Goal: Transaction & Acquisition: Obtain resource

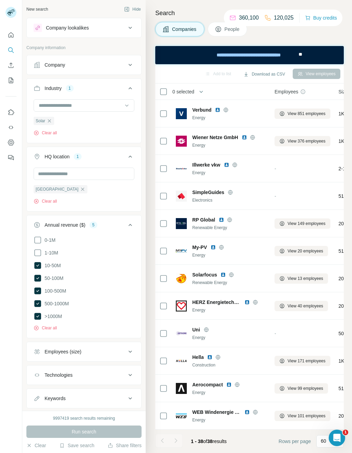
click at [67, 428] on div "Run search" at bounding box center [83, 431] width 115 height 12
click at [97, 436] on div "Run search" at bounding box center [83, 431] width 115 height 12
click at [160, 87] on th "0 selected" at bounding box center [210, 91] width 110 height 16
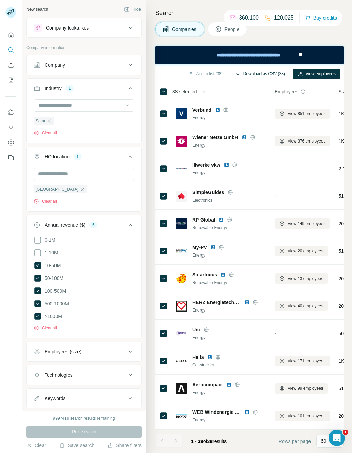
click at [272, 75] on button "Download as CSV (38)" at bounding box center [261, 74] width 60 height 10
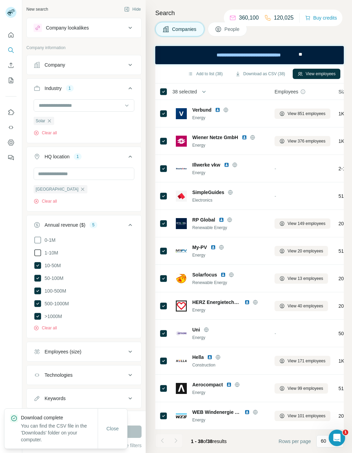
click at [39, 253] on icon at bounding box center [38, 252] width 8 height 8
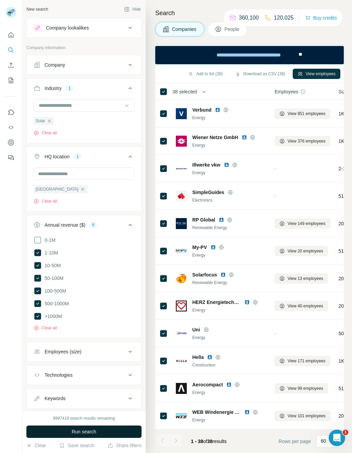
click at [113, 433] on button "Run search" at bounding box center [83, 431] width 115 height 12
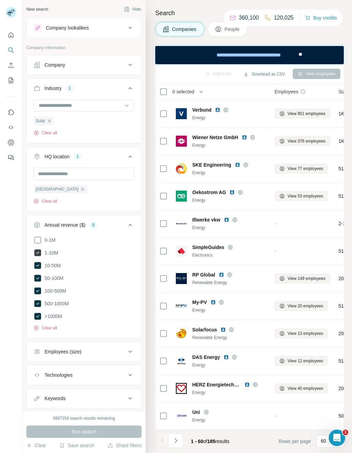
click at [39, 252] on icon at bounding box center [37, 252] width 7 height 7
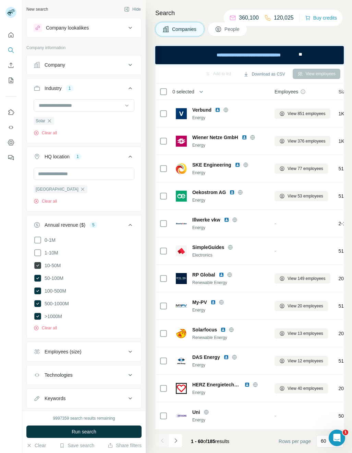
click at [41, 269] on icon at bounding box center [38, 265] width 8 height 8
click at [40, 278] on icon at bounding box center [37, 277] width 7 height 7
click at [80, 191] on icon "button" at bounding box center [82, 188] width 5 height 5
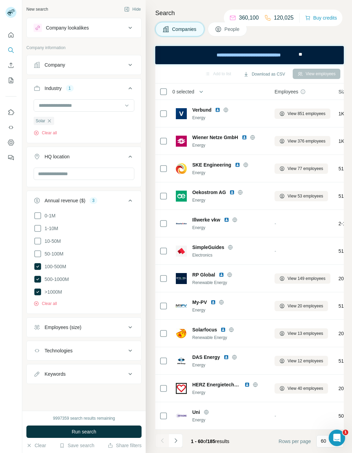
click at [52, 166] on button "HQ location" at bounding box center [84, 157] width 115 height 19
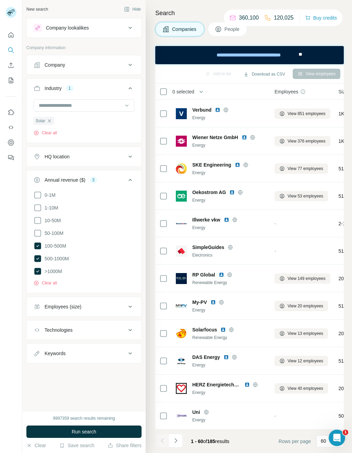
click at [55, 158] on div "HQ location" at bounding box center [57, 156] width 25 height 7
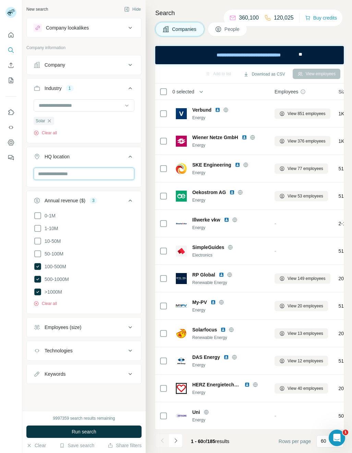
click at [51, 173] on input "text" at bounding box center [84, 173] width 101 height 12
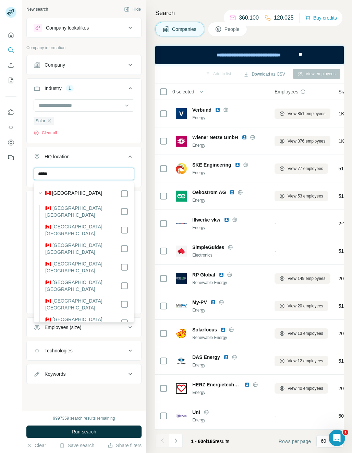
type input "******"
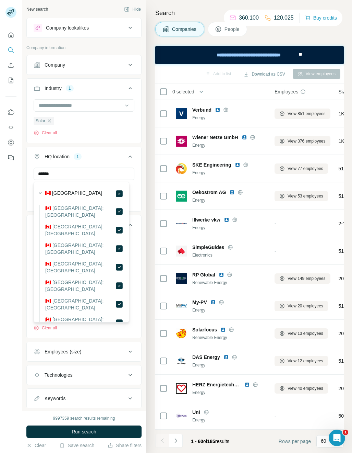
click at [120, 195] on div "🇨🇦 Canada 🇨🇦 Canada: Alberta 🇨🇦 Canada: British Columbia 🇨🇦 Canada: Manitoba 🇨🇦…" at bounding box center [81, 317] width 92 height 269
click at [50, 121] on icon "button" at bounding box center [49, 120] width 5 height 5
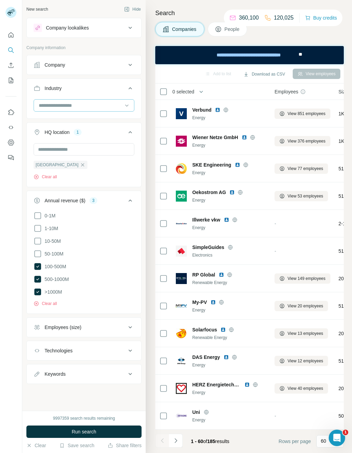
click at [49, 105] on input at bounding box center [80, 106] width 85 height 8
type input "***"
click at [50, 121] on p "Aerospace" at bounding box center [50, 120] width 23 height 7
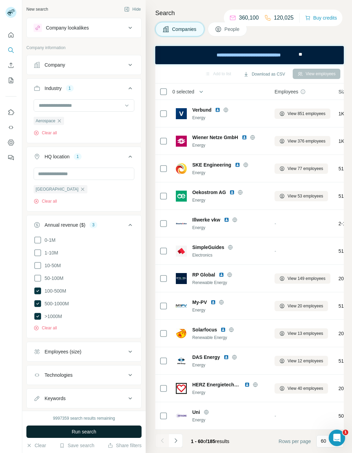
click at [83, 433] on span "Run search" at bounding box center [84, 431] width 25 height 7
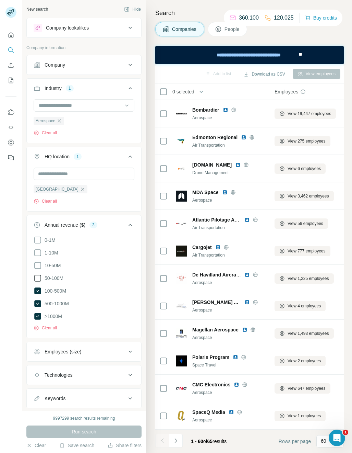
click at [41, 279] on icon at bounding box center [37, 277] width 7 height 7
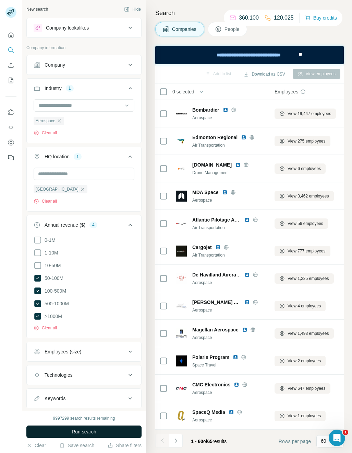
click at [76, 428] on span "Run search" at bounding box center [84, 431] width 25 height 7
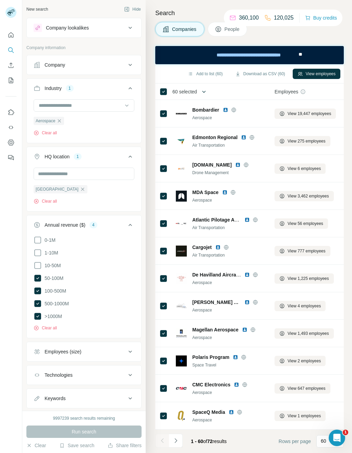
click at [203, 91] on icon "button" at bounding box center [204, 91] width 7 height 7
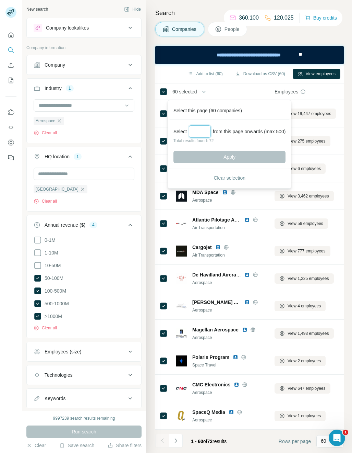
drag, startPoint x: 198, startPoint y: 125, endPoint x: 197, endPoint y: 129, distance: 4.2
click at [197, 129] on div "Select from this page onwards (max 500) Total results found: 72 Apply" at bounding box center [229, 144] width 120 height 49
type input "**"
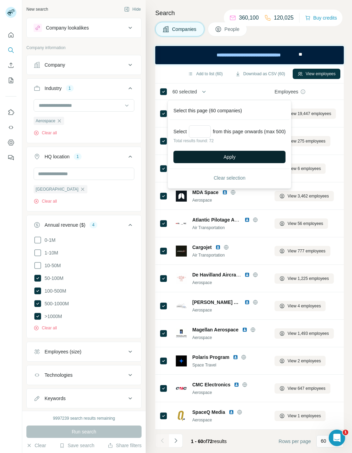
click at [227, 156] on span "Apply" at bounding box center [230, 156] width 12 height 7
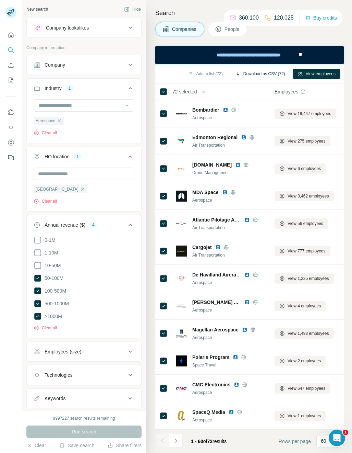
click at [266, 76] on button "Download as CSV (72)" at bounding box center [261, 74] width 60 height 10
click at [60, 122] on icon "button" at bounding box center [59, 120] width 5 height 5
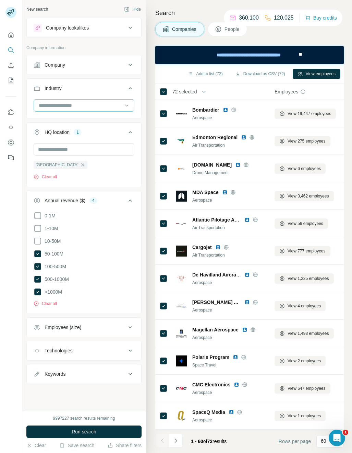
click at [56, 104] on input at bounding box center [80, 106] width 85 height 8
type input "******"
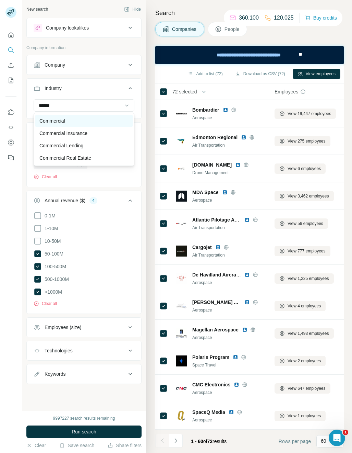
drag, startPoint x: 56, startPoint y: 104, endPoint x: 62, endPoint y: 122, distance: 19.3
click at [62, 122] on p "Commercial" at bounding box center [52, 120] width 26 height 7
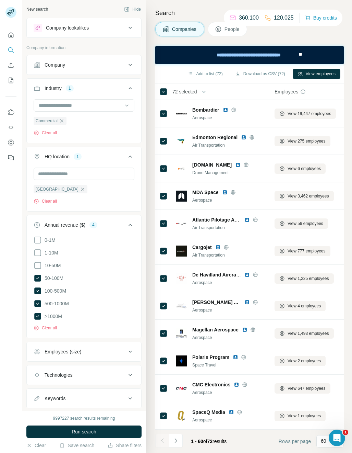
click at [95, 138] on div "Commercial Clear all" at bounding box center [84, 120] width 115 height 42
click at [34, 276] on icon at bounding box center [38, 278] width 8 height 8
click at [83, 434] on span "Run search" at bounding box center [84, 431] width 25 height 7
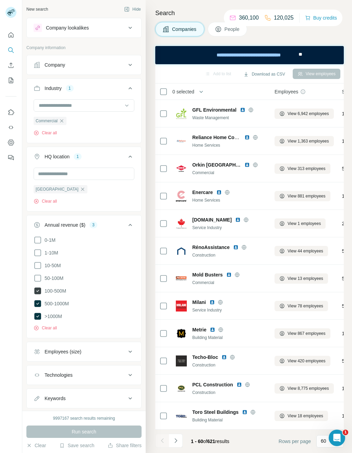
click at [38, 289] on icon at bounding box center [37, 290] width 7 height 7
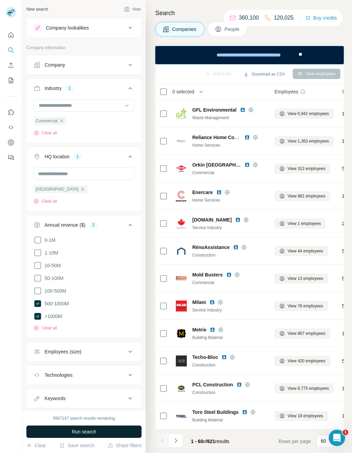
click at [90, 433] on span "Run search" at bounding box center [84, 431] width 25 height 7
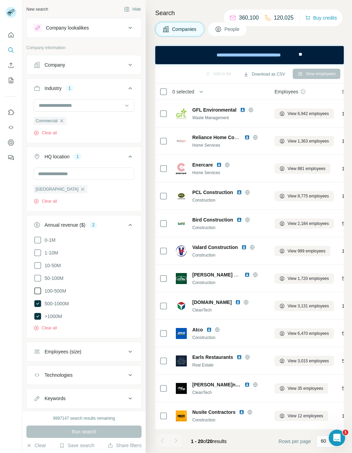
click at [38, 292] on icon at bounding box center [38, 290] width 8 height 8
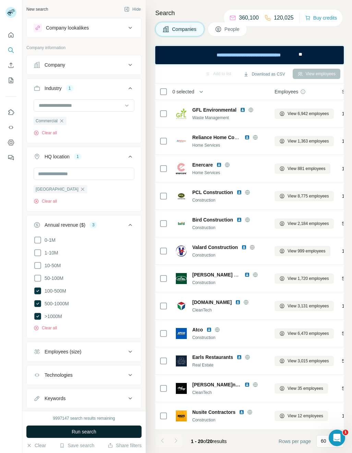
click at [83, 432] on span "Run search" at bounding box center [84, 431] width 25 height 7
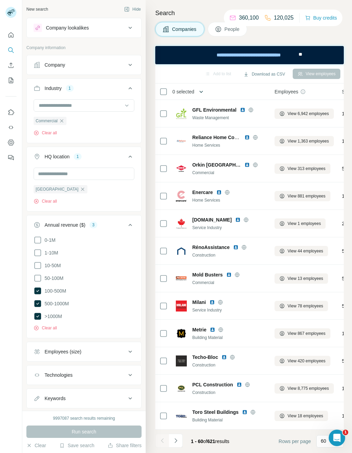
click at [204, 93] on icon "button" at bounding box center [201, 91] width 7 height 7
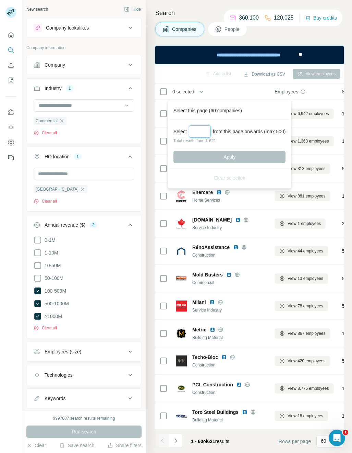
click at [203, 131] on input "Select a number (up to 500)" at bounding box center [200, 131] width 22 height 12
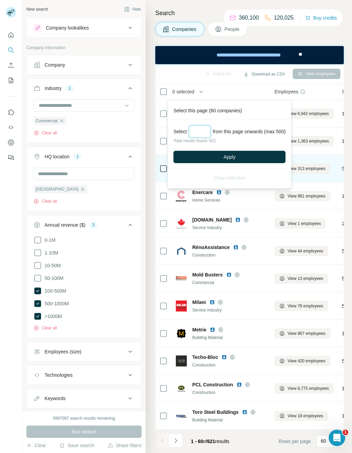
type input "***"
click at [222, 155] on button "Apply" at bounding box center [230, 157] width 112 height 12
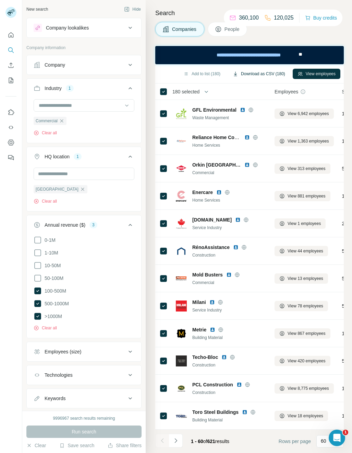
click at [275, 74] on button "Download as CSV (180)" at bounding box center [259, 74] width 62 height 10
click at [63, 119] on icon "button" at bounding box center [61, 120] width 5 height 5
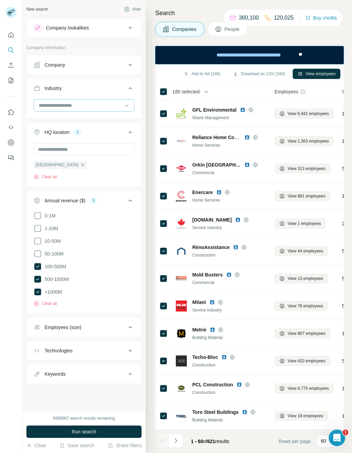
click at [61, 106] on input at bounding box center [80, 106] width 85 height 8
type input "*****"
click at [58, 124] on p "Compliance" at bounding box center [51, 120] width 25 height 7
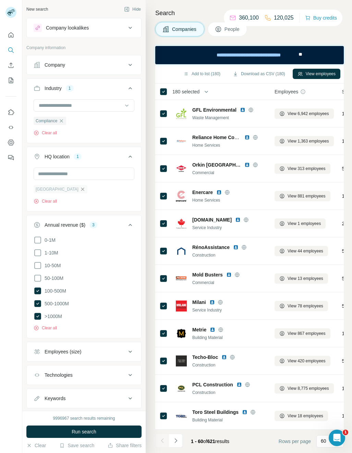
click at [80, 190] on icon "button" at bounding box center [82, 188] width 5 height 5
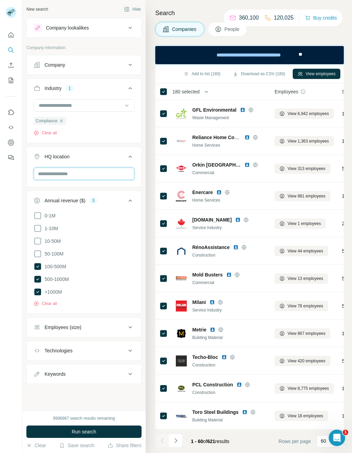
click at [56, 173] on input "text" at bounding box center [84, 173] width 101 height 12
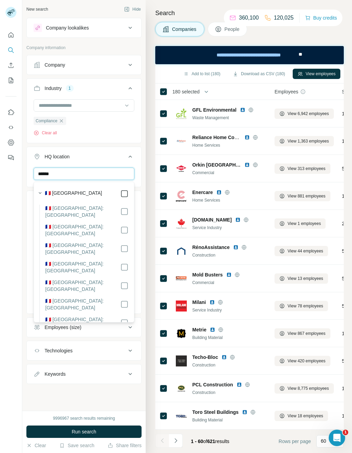
type input "******"
click at [123, 193] on icon at bounding box center [124, 193] width 8 height 8
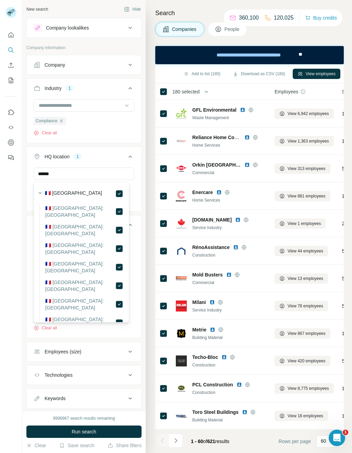
click at [135, 181] on div "****** [GEOGRAPHIC_DATA] Clear all" at bounding box center [84, 188] width 115 height 42
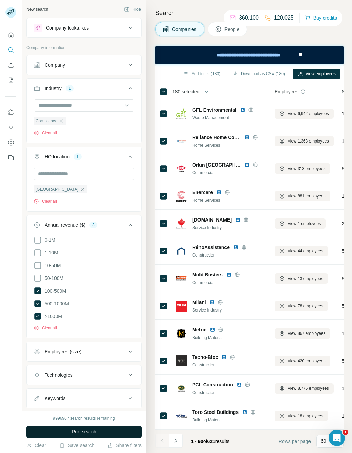
click at [80, 432] on span "Run search" at bounding box center [84, 431] width 25 height 7
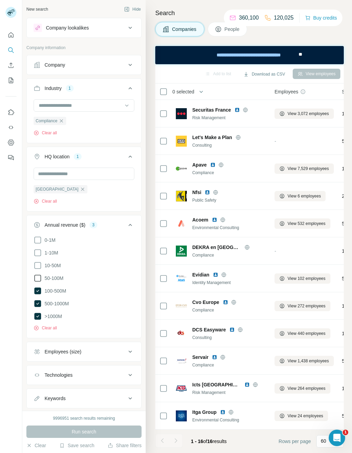
click at [41, 278] on icon at bounding box center [37, 277] width 7 height 7
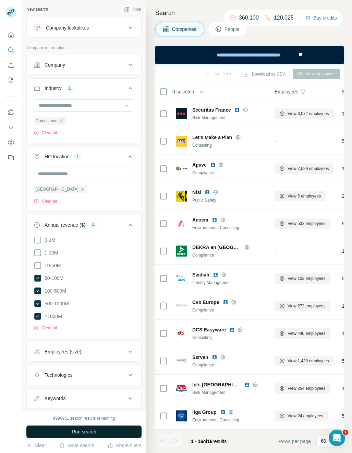
click at [85, 428] on span "Run search" at bounding box center [84, 431] width 25 height 7
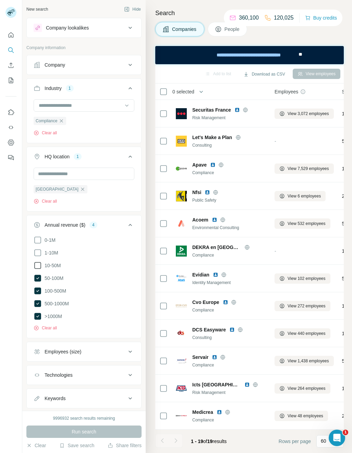
click at [40, 267] on icon at bounding box center [38, 265] width 8 height 8
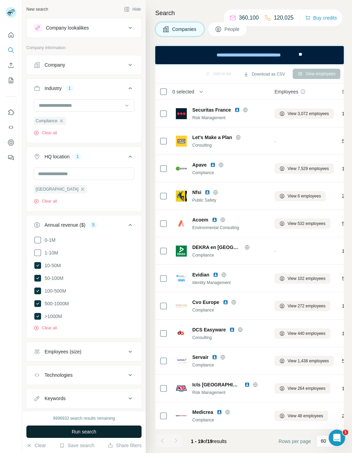
click at [83, 429] on span "Run search" at bounding box center [84, 431] width 25 height 7
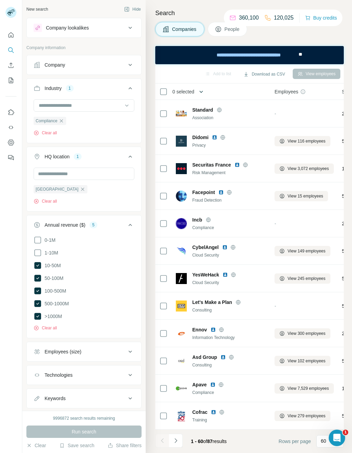
click at [198, 91] on button "button" at bounding box center [202, 92] width 14 height 14
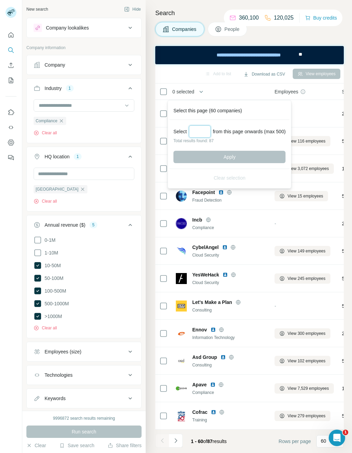
click at [198, 130] on input "Select a number (up to 500)" at bounding box center [200, 131] width 22 height 12
type input "**"
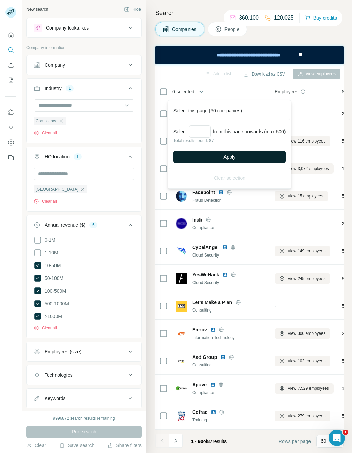
click at [233, 155] on span "Apply" at bounding box center [230, 156] width 12 height 7
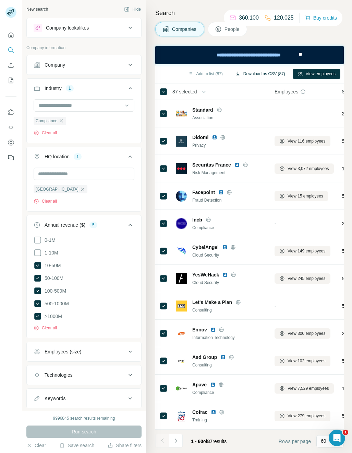
click at [274, 74] on button "Download as CSV (87)" at bounding box center [261, 74] width 60 height 10
click at [62, 122] on icon "button" at bounding box center [61, 120] width 5 height 5
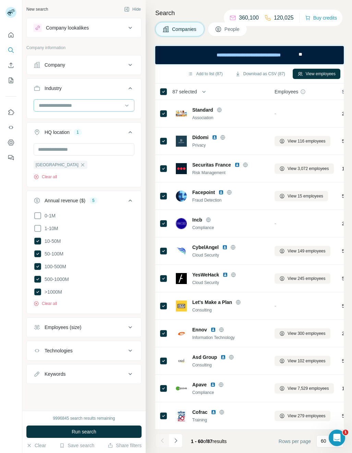
click at [64, 106] on input at bounding box center [80, 106] width 85 height 8
type input "****"
click at [63, 118] on p "Courier Service" at bounding box center [55, 120] width 33 height 7
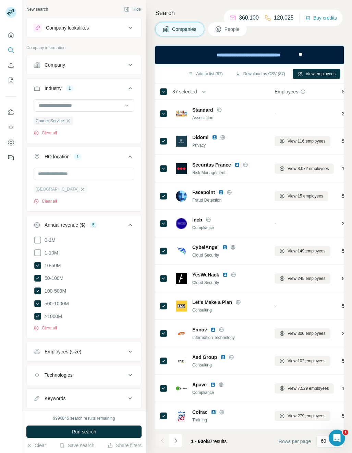
click at [80, 190] on icon "button" at bounding box center [82, 188] width 5 height 5
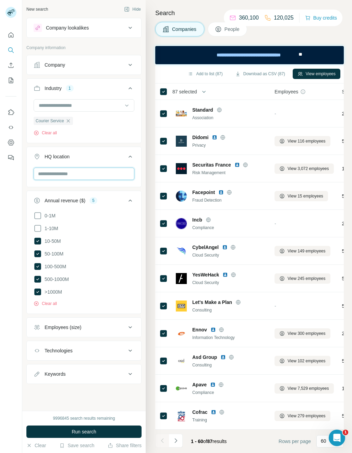
click at [54, 174] on input "text" at bounding box center [84, 173] width 101 height 12
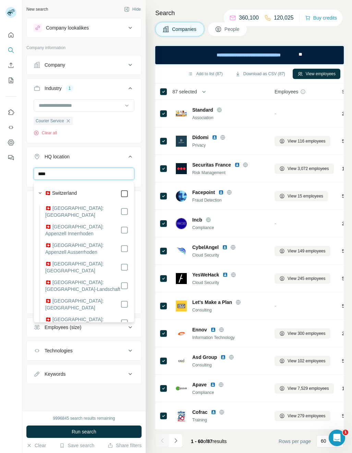
type input "****"
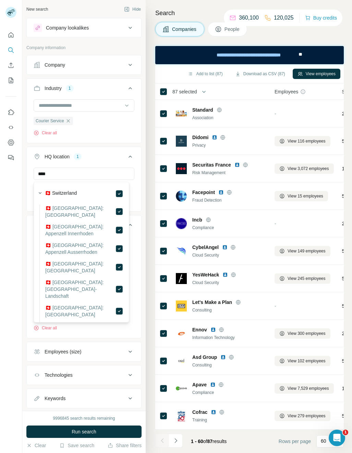
click at [136, 302] on div "Annual revenue ($) 5 0-1M 1-10M 10-50M 50-100M 100-500M 500-1000M >1000M Clear …" at bounding box center [83, 276] width 115 height 123
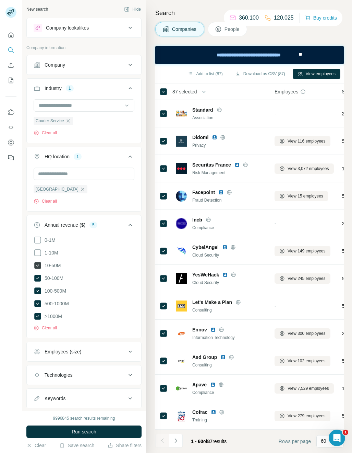
click at [40, 266] on icon at bounding box center [37, 265] width 7 height 7
click at [40, 278] on icon at bounding box center [37, 277] width 7 height 7
click at [87, 434] on span "Run search" at bounding box center [84, 431] width 25 height 7
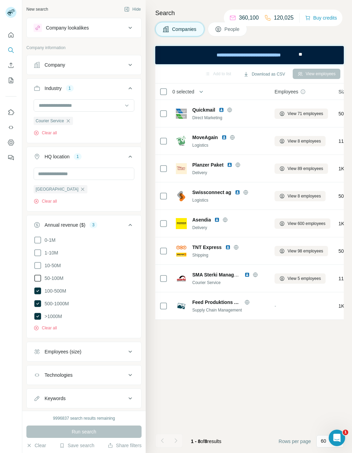
click at [38, 278] on icon at bounding box center [38, 278] width 8 height 8
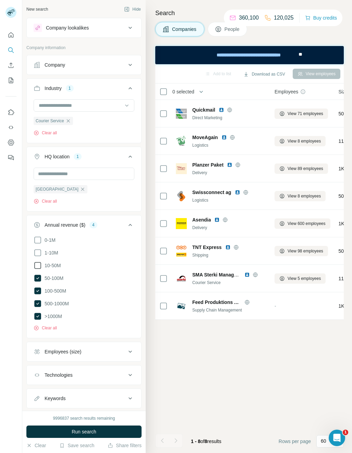
click at [36, 267] on icon at bounding box center [38, 265] width 8 height 8
click at [77, 430] on span "Run search" at bounding box center [84, 431] width 25 height 7
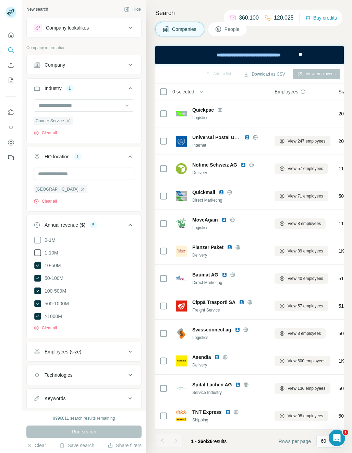
click at [40, 254] on icon at bounding box center [38, 252] width 8 height 8
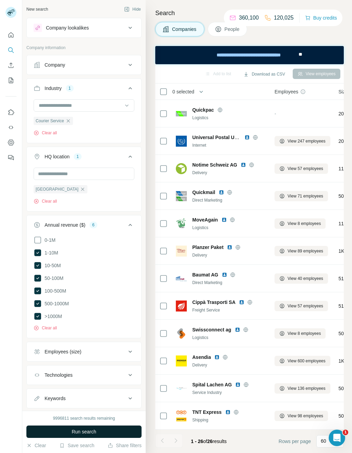
click at [79, 427] on button "Run search" at bounding box center [83, 431] width 115 height 12
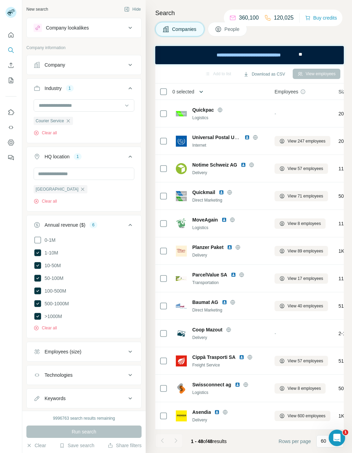
click at [198, 90] on button "button" at bounding box center [202, 92] width 14 height 14
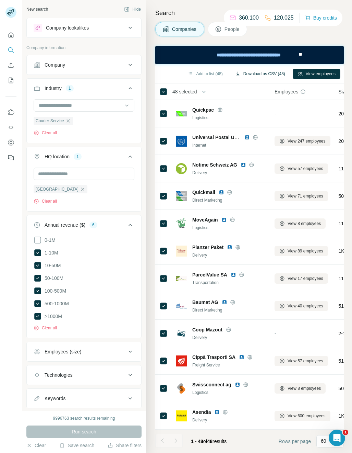
click at [280, 74] on button "Download as CSV (48)" at bounding box center [261, 74] width 60 height 10
click at [67, 121] on icon "button" at bounding box center [68, 120] width 5 height 5
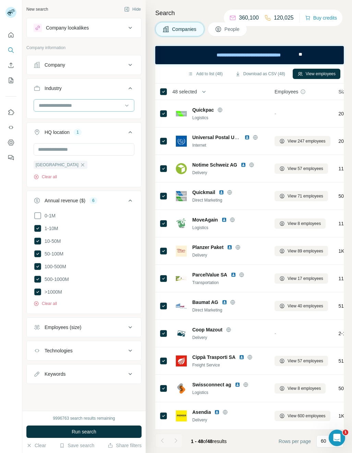
click at [62, 106] on input at bounding box center [80, 106] width 85 height 8
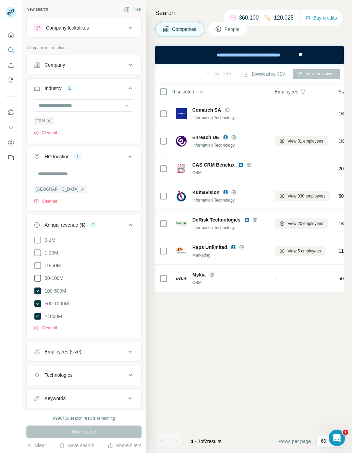
click at [38, 278] on icon at bounding box center [38, 278] width 8 height 8
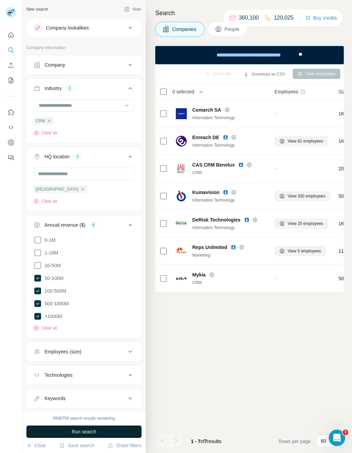
click at [92, 427] on button "Run search" at bounding box center [83, 431] width 115 height 12
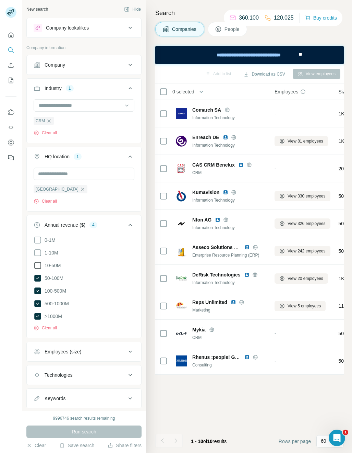
click at [37, 267] on icon at bounding box center [38, 265] width 8 height 8
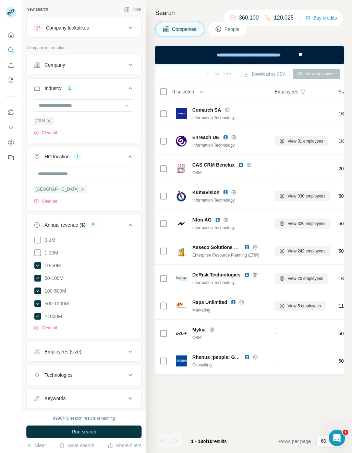
click at [86, 428] on span "Run search" at bounding box center [84, 431] width 25 height 7
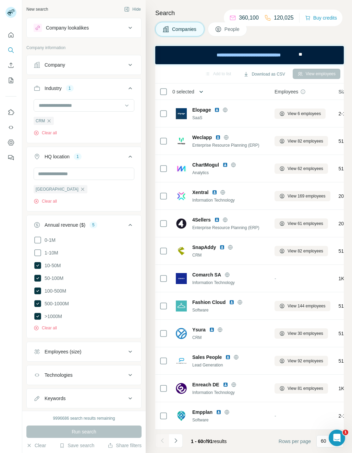
click at [201, 90] on icon "button" at bounding box center [201, 91] width 7 height 7
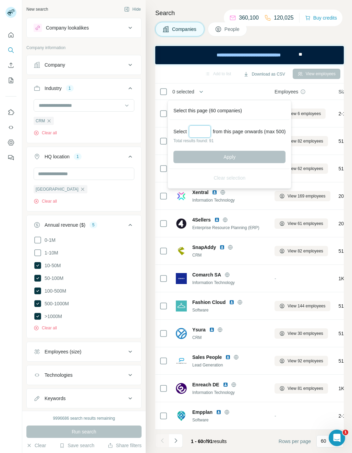
click at [199, 132] on input "Select a number (up to 500)" at bounding box center [200, 131] width 22 height 12
type input "**"
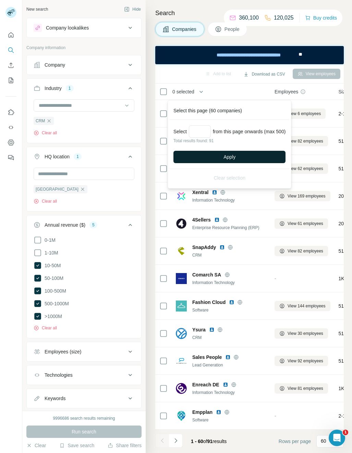
click at [221, 160] on button "Apply" at bounding box center [230, 157] width 112 height 12
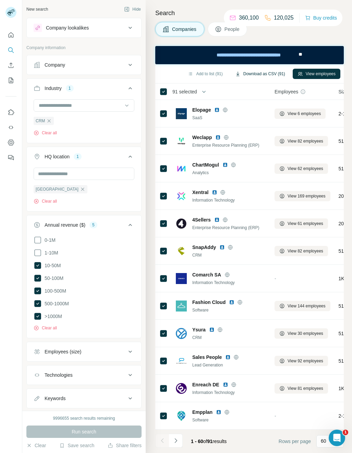
click at [270, 71] on button "Download as CSV (91)" at bounding box center [261, 74] width 60 height 10
click at [80, 190] on icon "button" at bounding box center [82, 188] width 5 height 5
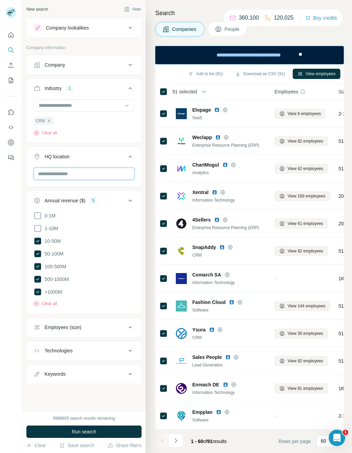
click at [49, 169] on input "text" at bounding box center [84, 173] width 101 height 12
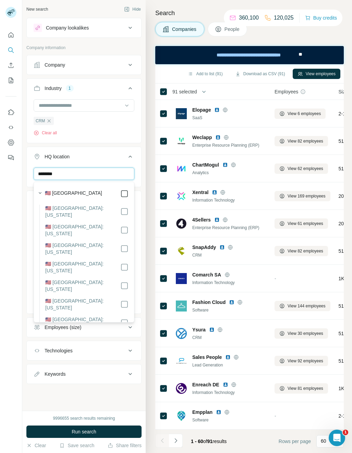
type input "********"
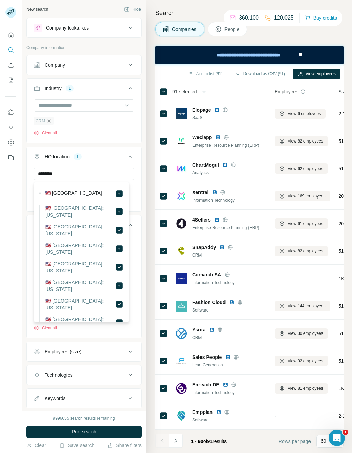
click at [49, 124] on icon "button" at bounding box center [48, 120] width 5 height 5
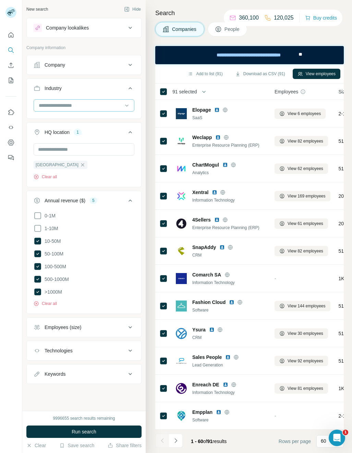
click at [55, 106] on input at bounding box center [80, 106] width 85 height 8
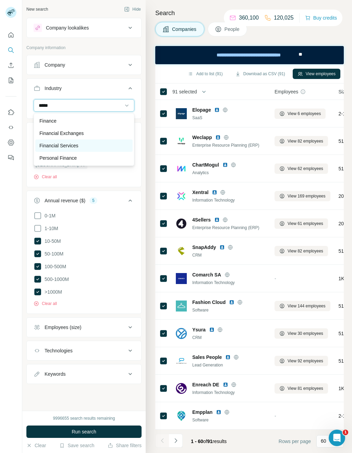
type input "*****"
click at [58, 145] on p "Financial Services" at bounding box center [58, 145] width 39 height 7
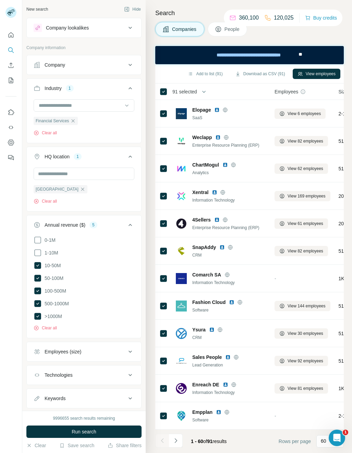
drag, startPoint x: 120, startPoint y: 123, endPoint x: 127, endPoint y: 152, distance: 30.3
click at [120, 123] on div "Financial Services Clear all" at bounding box center [84, 117] width 101 height 37
click at [37, 266] on icon at bounding box center [37, 265] width 7 height 7
click at [38, 273] on ul "0-1M 1-10M 10-50M 50-100M 100-500M 500-1000M >1000M" at bounding box center [84, 278] width 101 height 85
click at [37, 277] on icon at bounding box center [37, 277] width 7 height 7
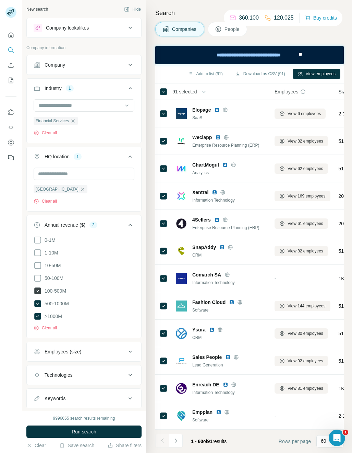
click at [37, 288] on icon at bounding box center [37, 290] width 7 height 7
click at [82, 428] on span "Run search" at bounding box center [84, 431] width 25 height 7
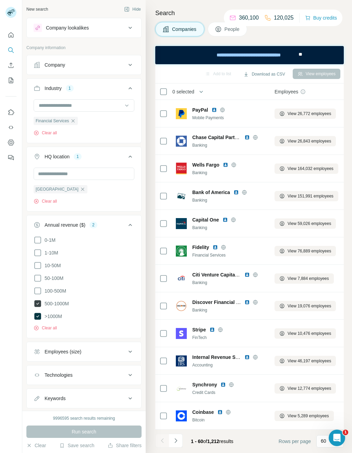
click at [38, 303] on icon at bounding box center [37, 303] width 7 height 7
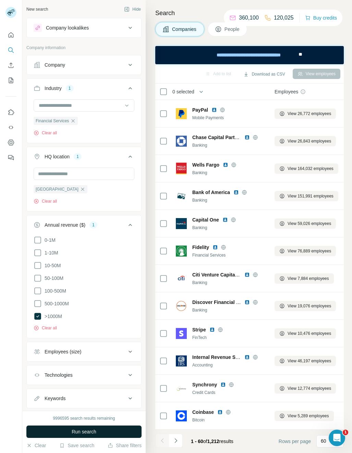
click at [72, 430] on span "Run search" at bounding box center [84, 431] width 25 height 7
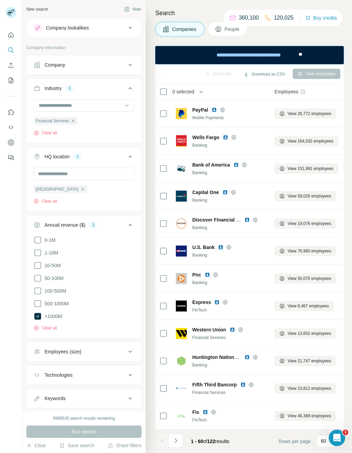
click at [195, 92] on span "0 selected" at bounding box center [184, 91] width 22 height 7
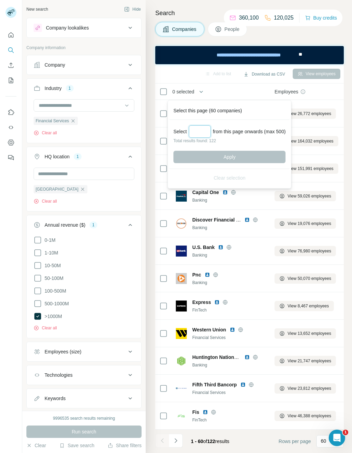
click at [193, 129] on input "Select a number (up to 500)" at bounding box center [200, 131] width 22 height 12
type input "***"
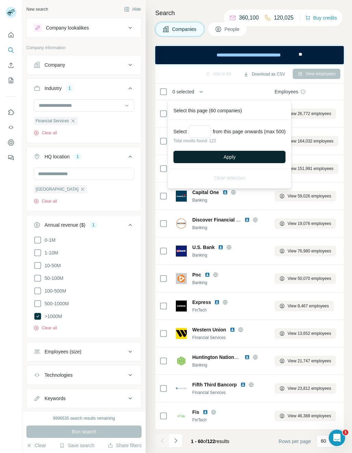
click at [236, 159] on button "Apply" at bounding box center [230, 157] width 112 height 12
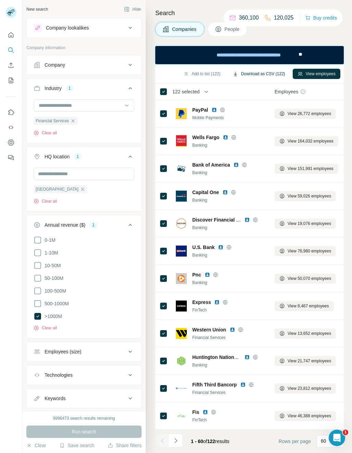
click at [270, 72] on button "Download as CSV (122)" at bounding box center [259, 74] width 62 height 10
click at [73, 121] on icon "button" at bounding box center [72, 120] width 5 height 5
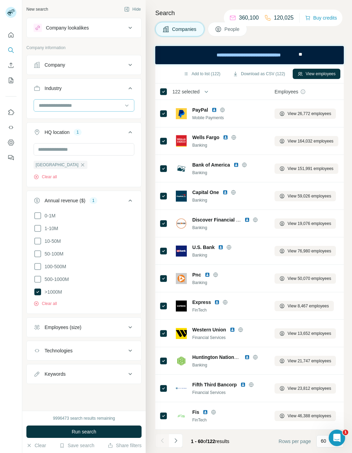
click at [59, 102] on input at bounding box center [80, 106] width 85 height 8
click at [58, 106] on input at bounding box center [80, 106] width 85 height 8
type input "**********"
click at [88, 122] on div "Service Industry" at bounding box center [83, 120] width 89 height 7
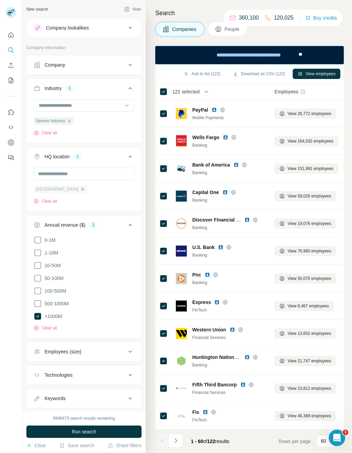
click at [80, 191] on icon "button" at bounding box center [82, 188] width 5 height 5
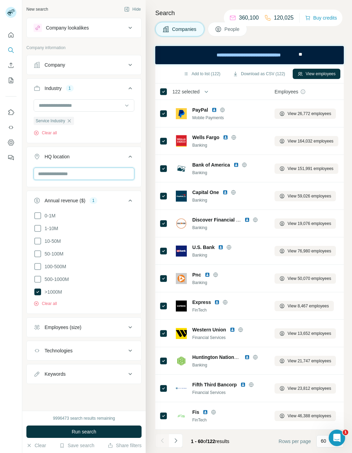
click at [64, 175] on input "text" at bounding box center [84, 173] width 101 height 12
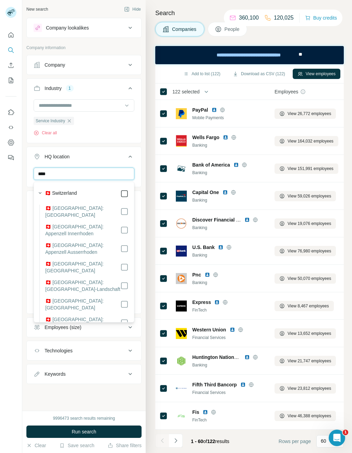
type input "****"
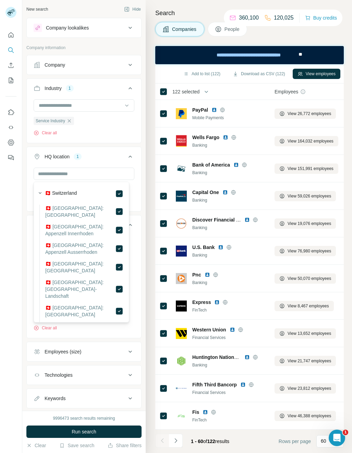
click at [133, 172] on div "Switzerland Clear all" at bounding box center [84, 188] width 115 height 42
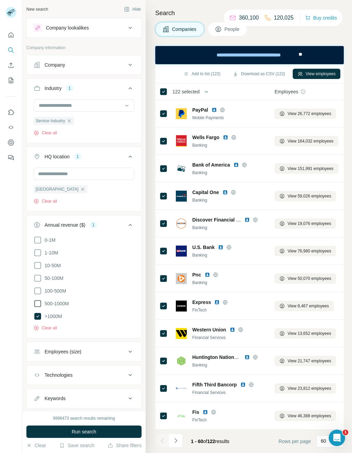
click at [39, 303] on icon at bounding box center [38, 303] width 8 height 8
click at [76, 432] on span "Run search" at bounding box center [84, 431] width 25 height 7
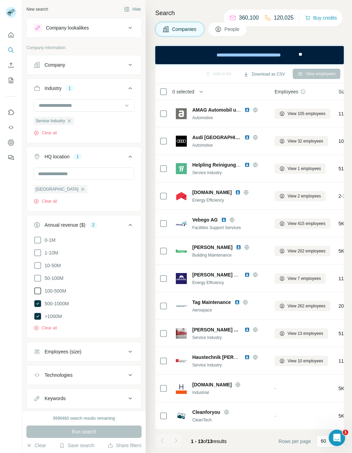
click at [42, 289] on icon at bounding box center [38, 290] width 8 height 8
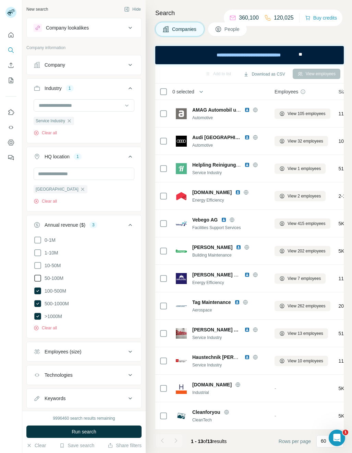
click at [40, 275] on icon at bounding box center [38, 278] width 8 height 8
click at [77, 430] on span "Run search" at bounding box center [84, 431] width 25 height 7
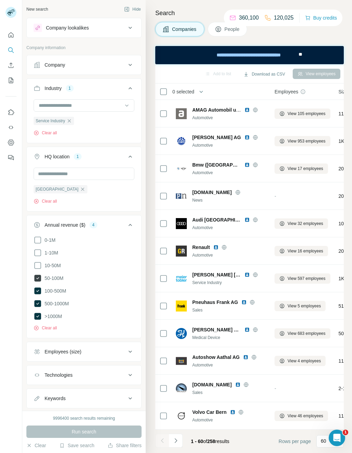
click at [39, 274] on icon at bounding box center [37, 277] width 7 height 7
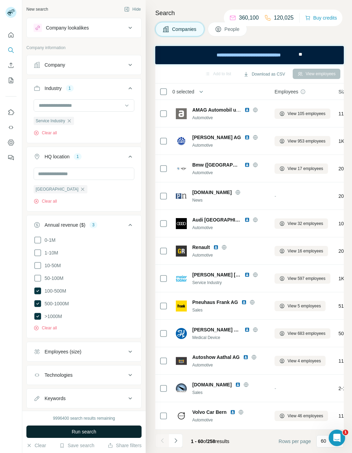
click at [82, 426] on button "Run search" at bounding box center [83, 431] width 115 height 12
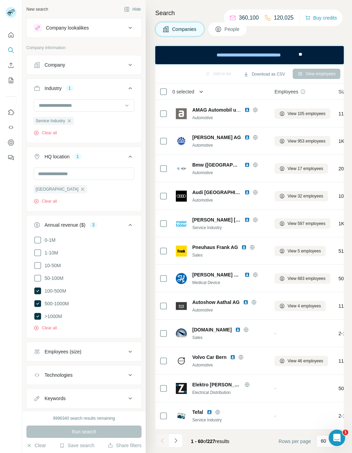
click at [205, 88] on icon "button" at bounding box center [201, 91] width 7 height 7
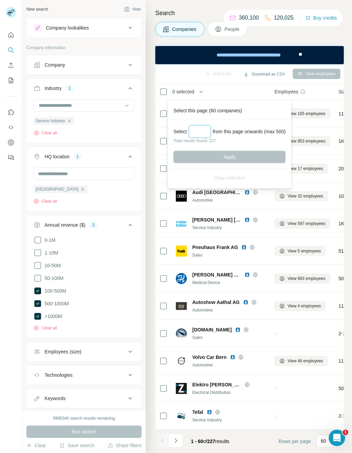
click at [207, 134] on input "Select a number (up to 500)" at bounding box center [200, 131] width 22 height 12
type input "***"
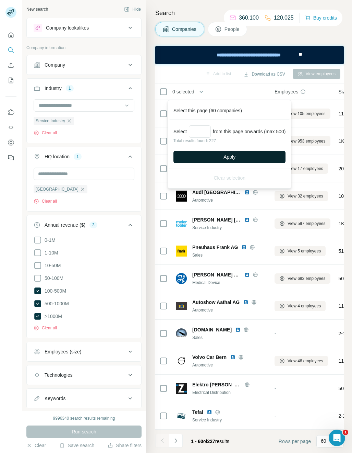
click at [234, 157] on span "Apply" at bounding box center [230, 156] width 12 height 7
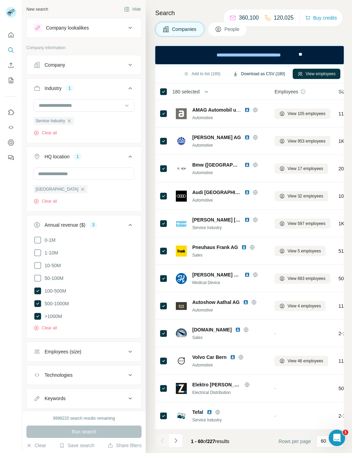
click at [270, 75] on button "Download as CSV (180)" at bounding box center [259, 74] width 62 height 10
click at [81, 190] on icon "button" at bounding box center [82, 188] width 3 height 3
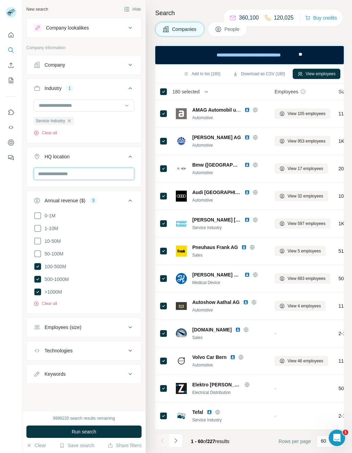
click at [58, 178] on input "text" at bounding box center [84, 173] width 101 height 12
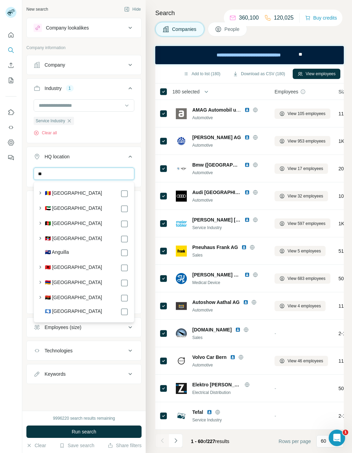
type input "*"
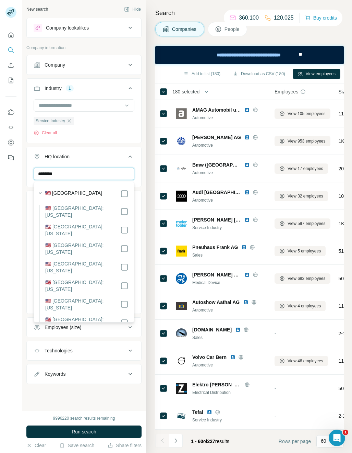
type input "********"
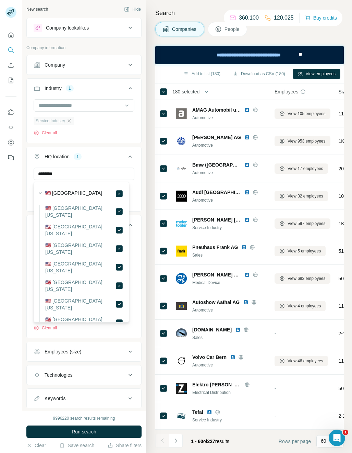
click at [70, 121] on icon "button" at bounding box center [69, 120] width 5 height 5
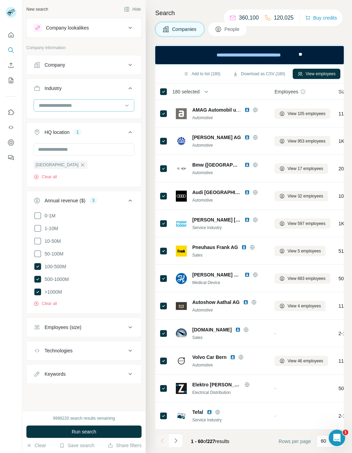
click at [67, 110] on div at bounding box center [80, 105] width 85 height 12
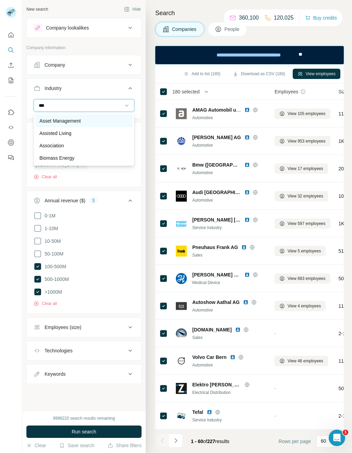
type input "***"
click at [63, 121] on p "Asset Management" at bounding box center [60, 120] width 42 height 7
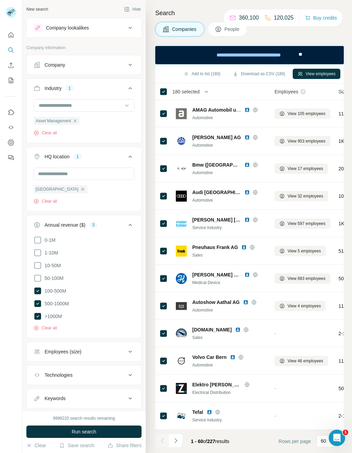
click at [117, 124] on div "Asset Management Clear all" at bounding box center [84, 117] width 101 height 37
click at [39, 291] on icon at bounding box center [37, 290] width 7 height 7
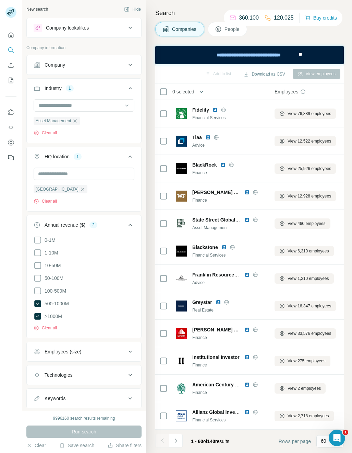
click at [203, 91] on icon "button" at bounding box center [201, 91] width 7 height 7
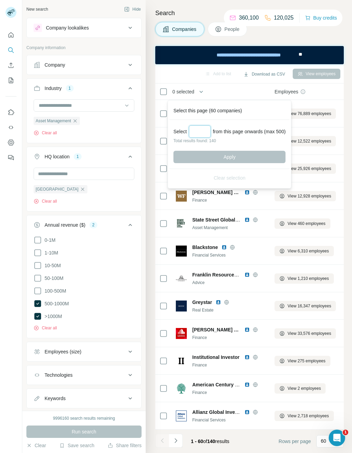
click at [200, 130] on input "Select a number (up to 500)" at bounding box center [200, 131] width 22 height 12
type input "***"
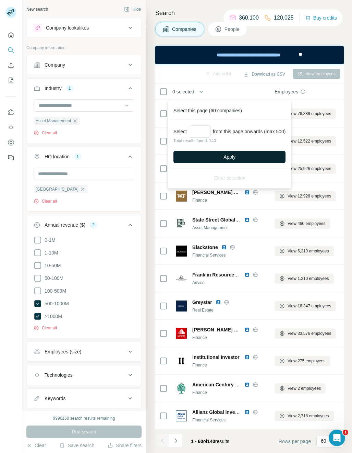
click at [226, 157] on span "Apply" at bounding box center [230, 156] width 12 height 7
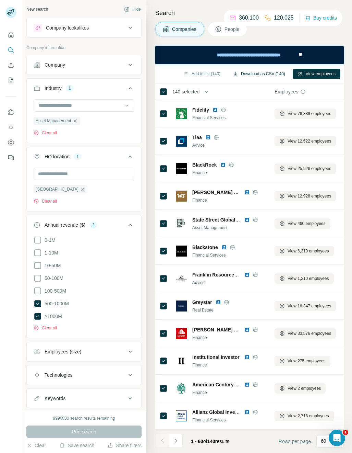
click at [260, 72] on button "Download as CSV (140)" at bounding box center [259, 74] width 62 height 10
click at [80, 188] on icon "button" at bounding box center [82, 188] width 5 height 5
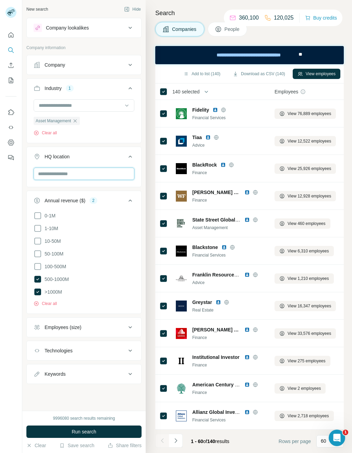
click at [61, 170] on input "text" at bounding box center [84, 173] width 101 height 12
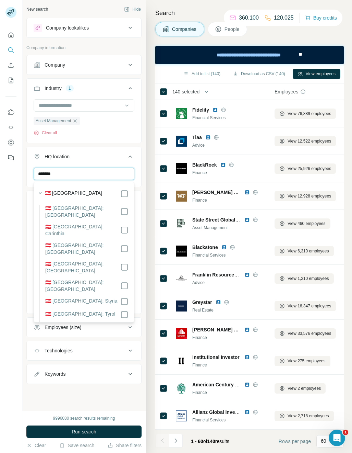
type input "*******"
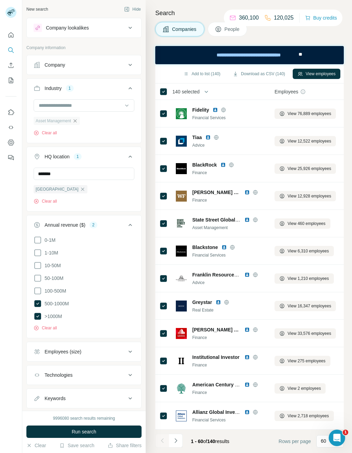
click at [77, 120] on icon "button" at bounding box center [74, 120] width 5 height 5
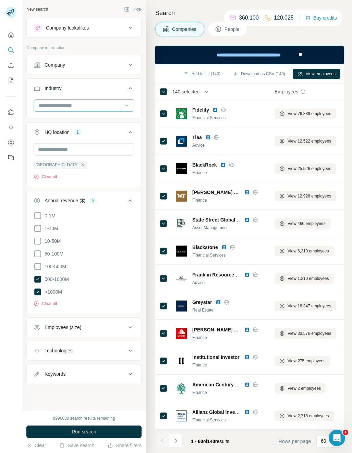
click at [69, 103] on input at bounding box center [80, 106] width 85 height 8
type input "*******"
click at [93, 120] on div "Biotechnology" at bounding box center [84, 121] width 101 height 16
click at [81, 107] on input at bounding box center [80, 106] width 85 height 8
click at [49, 108] on input at bounding box center [80, 106] width 85 height 8
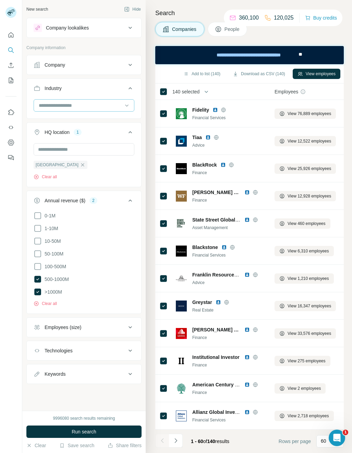
click at [54, 106] on input at bounding box center [80, 106] width 85 height 8
type input "****"
click at [66, 121] on p "Biotechnology" at bounding box center [54, 120] width 30 height 7
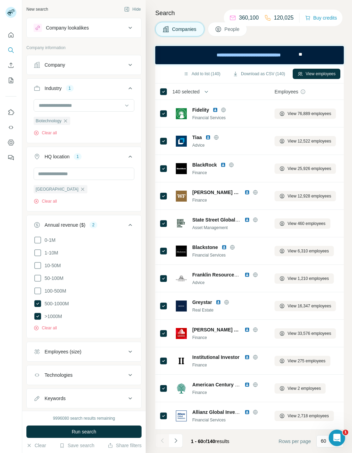
click at [126, 124] on div "Biotechnology Clear all" at bounding box center [84, 117] width 101 height 37
click at [80, 422] on div "9996080 search results remaining Run search Clear Save search Share filters" at bounding box center [84, 431] width 124 height 42
click at [79, 427] on button "Run search" at bounding box center [83, 431] width 115 height 12
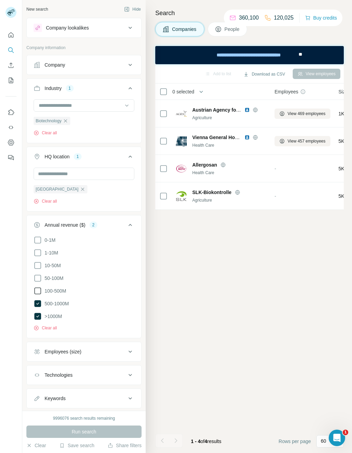
click at [38, 291] on icon at bounding box center [38, 290] width 8 height 8
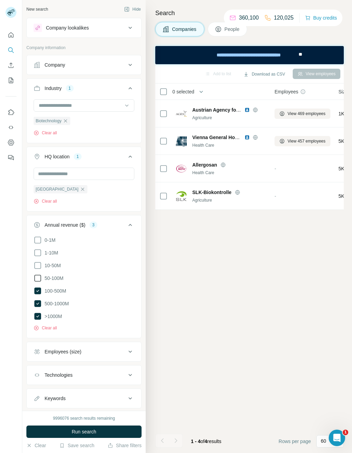
click at [37, 275] on icon at bounding box center [38, 278] width 8 height 8
click at [83, 432] on span "Run search" at bounding box center [84, 431] width 25 height 7
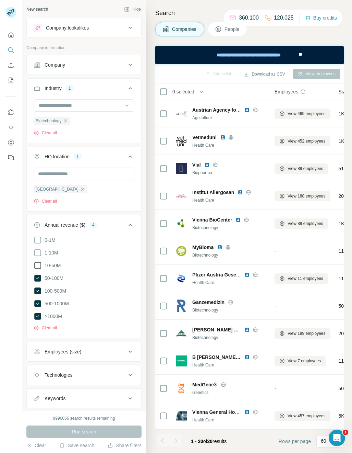
click at [40, 267] on icon at bounding box center [38, 265] width 8 height 8
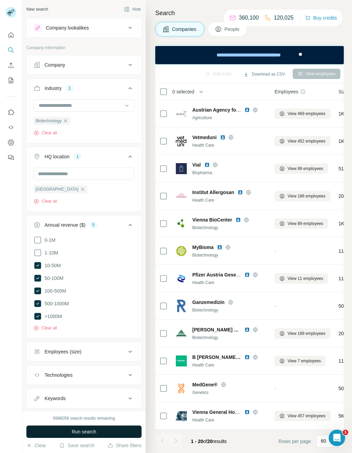
click at [76, 427] on button "Run search" at bounding box center [83, 431] width 115 height 12
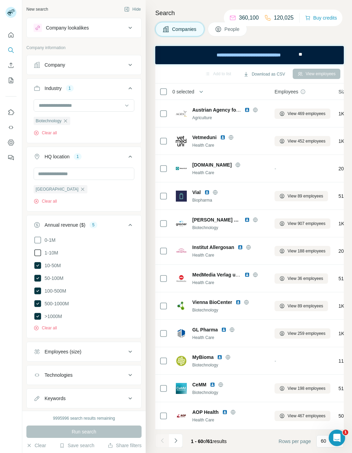
click at [42, 255] on icon at bounding box center [38, 252] width 8 height 8
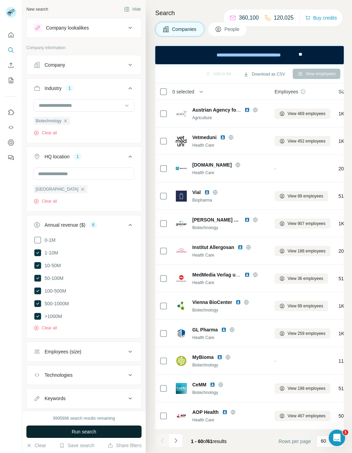
click at [76, 429] on span "Run search" at bounding box center [84, 431] width 25 height 7
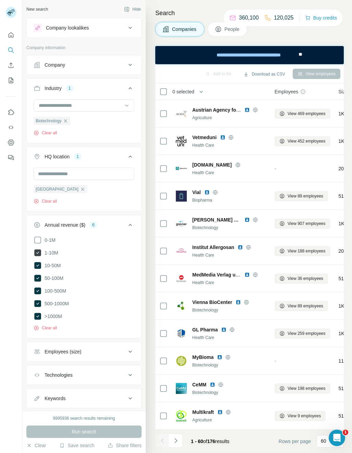
click at [40, 255] on icon at bounding box center [37, 252] width 7 height 7
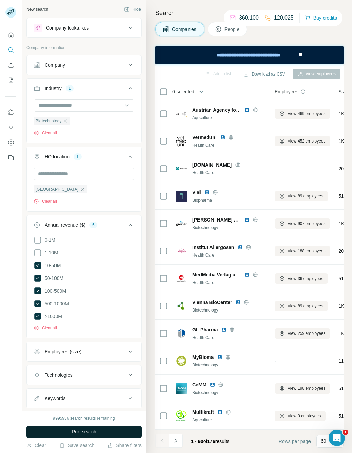
click at [91, 432] on span "Run search" at bounding box center [84, 431] width 25 height 7
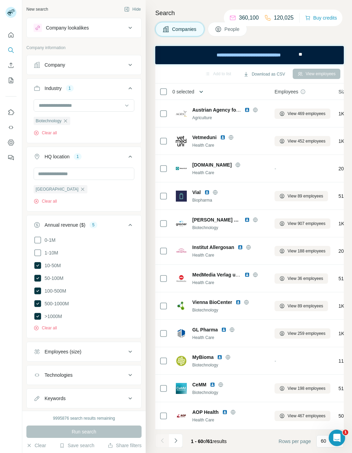
click at [204, 94] on icon "button" at bounding box center [201, 91] width 7 height 7
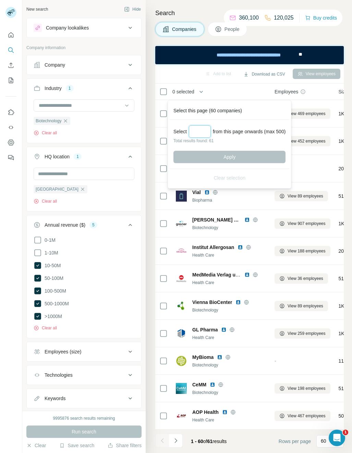
click at [201, 131] on input "Select a number (up to 500)" at bounding box center [200, 131] width 22 height 12
type input "**"
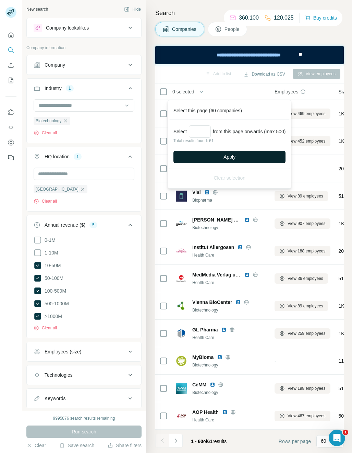
click at [207, 156] on button "Apply" at bounding box center [230, 157] width 112 height 12
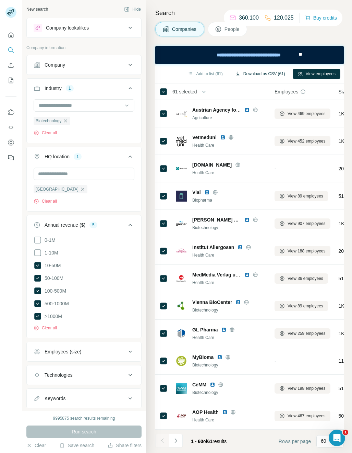
click at [265, 74] on button "Download as CSV (61)" at bounding box center [261, 74] width 60 height 10
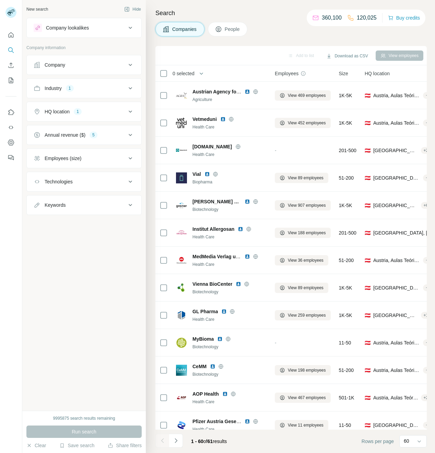
click at [110, 133] on div "Annual revenue ($) 5" at bounding box center [80, 134] width 93 height 7
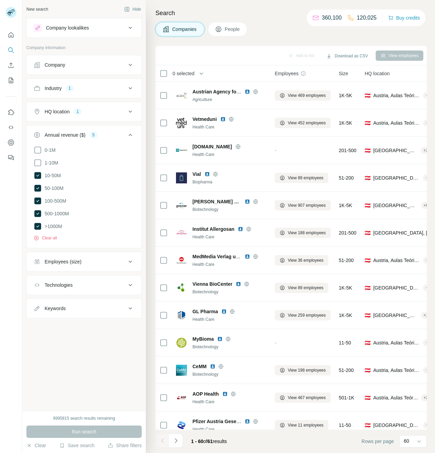
click at [111, 111] on div "HQ location 1" at bounding box center [80, 111] width 93 height 7
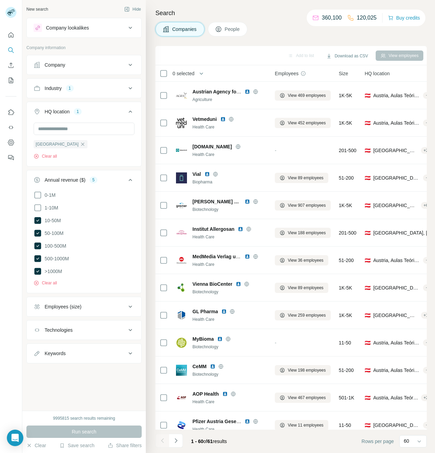
click at [104, 91] on div "Industry 1" at bounding box center [80, 88] width 93 height 7
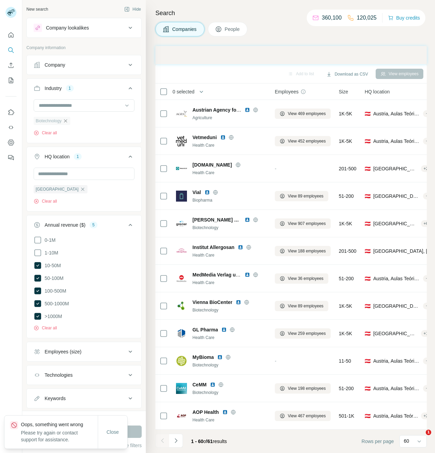
click at [66, 121] on icon "button" at bounding box center [65, 120] width 5 height 5
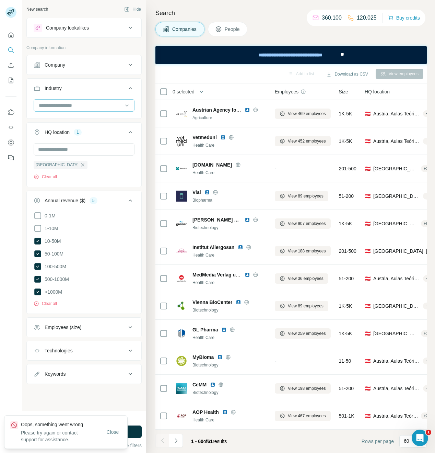
click at [72, 106] on input at bounding box center [80, 106] width 85 height 8
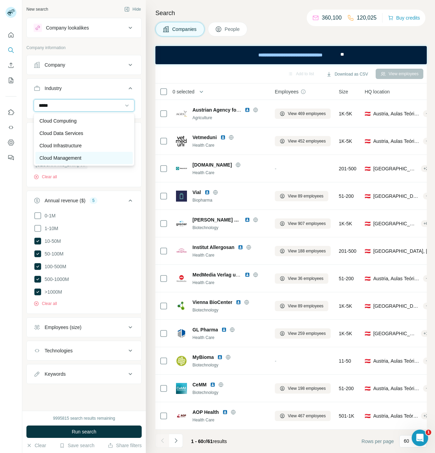
type input "*****"
click at [75, 160] on p "Cloud Management" at bounding box center [60, 157] width 42 height 7
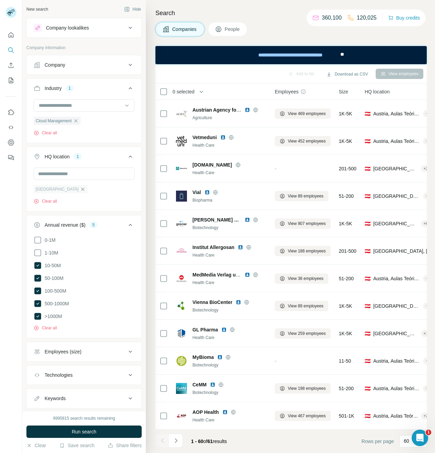
click at [80, 189] on icon "button" at bounding box center [82, 188] width 5 height 5
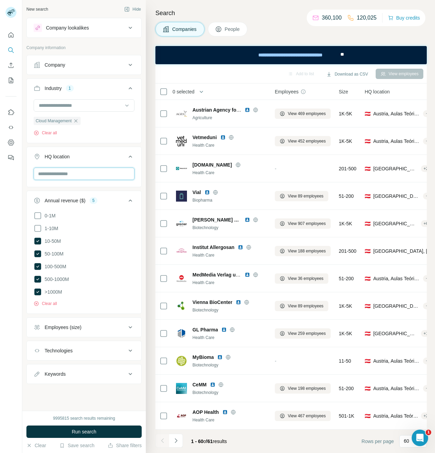
click at [60, 173] on input "text" at bounding box center [84, 173] width 101 height 12
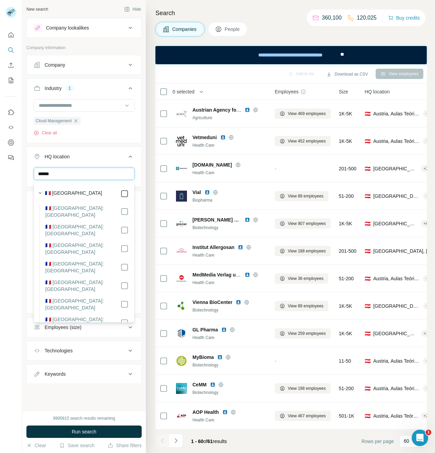
type input "******"
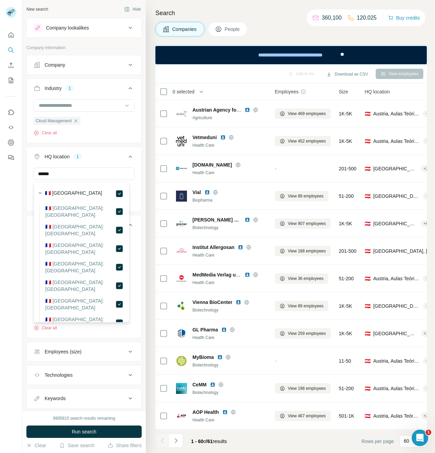
click at [132, 188] on div "****** [GEOGRAPHIC_DATA] Clear all" at bounding box center [84, 188] width 115 height 42
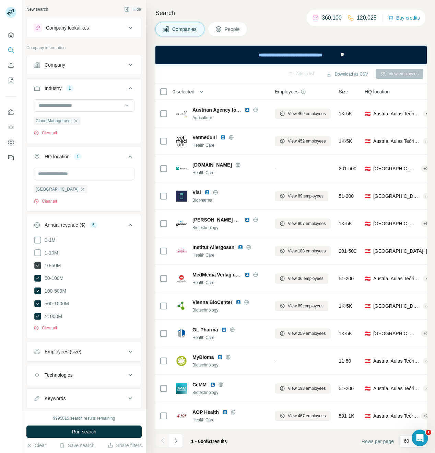
click at [40, 262] on icon at bounding box center [38, 265] width 8 height 8
click at [83, 432] on span "Run search" at bounding box center [84, 431] width 25 height 7
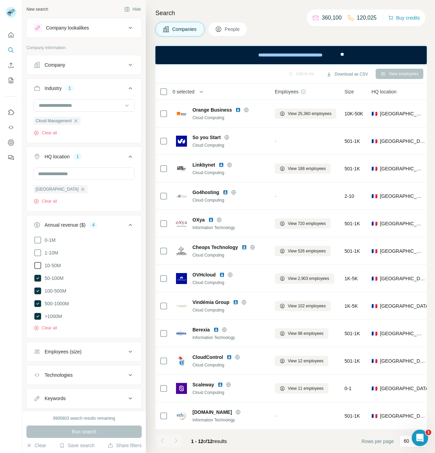
click at [37, 267] on icon at bounding box center [38, 265] width 8 height 8
click at [92, 435] on button "Run search" at bounding box center [83, 431] width 115 height 12
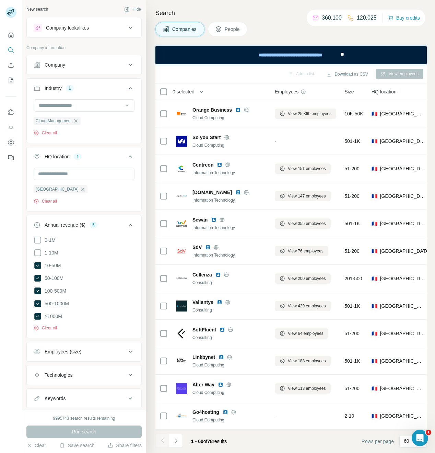
click at [201, 93] on icon "button" at bounding box center [201, 91] width 7 height 7
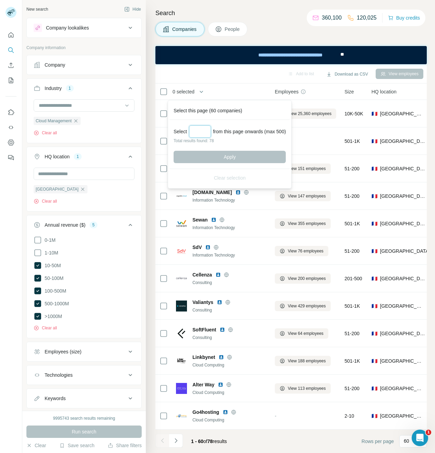
click at [204, 132] on input "Select a number (up to 500)" at bounding box center [200, 131] width 22 height 12
type input "**"
click at [242, 151] on button "Apply" at bounding box center [230, 157] width 112 height 12
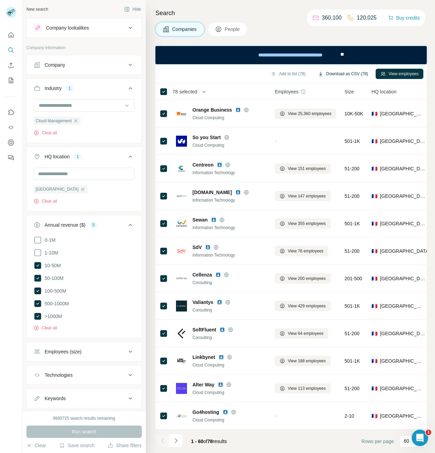
click at [350, 71] on button "Download as CSV (78)" at bounding box center [343, 74] width 60 height 10
click at [75, 121] on icon "button" at bounding box center [75, 120] width 5 height 5
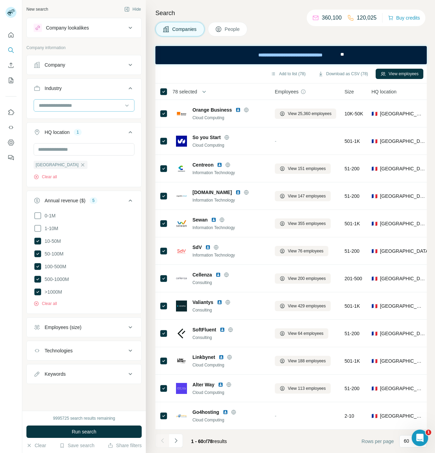
click at [71, 108] on input at bounding box center [80, 106] width 85 height 8
type input "**********"
click at [81, 121] on p "Industrial Engineering" at bounding box center [62, 120] width 46 height 7
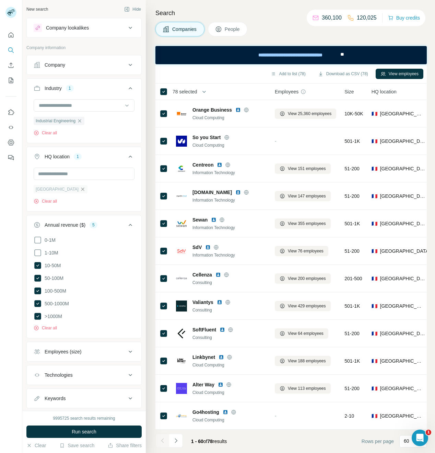
click at [80, 187] on icon "button" at bounding box center [82, 188] width 5 height 5
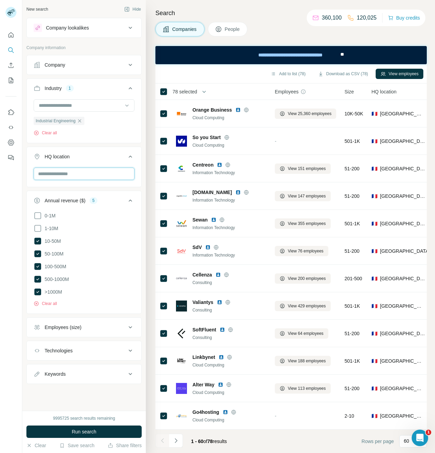
click at [53, 171] on input "text" at bounding box center [84, 173] width 101 height 12
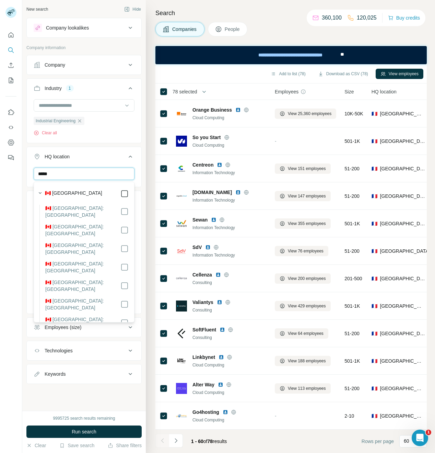
type input "*****"
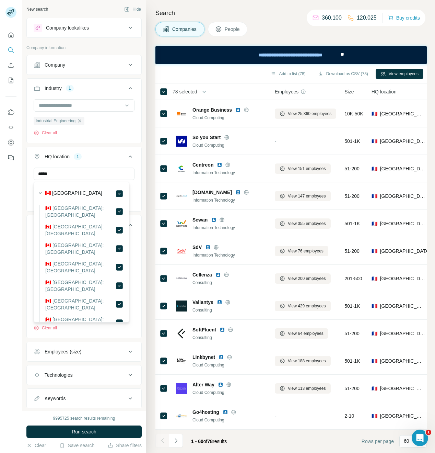
drag, startPoint x: 133, startPoint y: 202, endPoint x: 133, endPoint y: 206, distance: 3.8
click at [133, 202] on div "***** [GEOGRAPHIC_DATA] Clear all" at bounding box center [84, 188] width 115 height 42
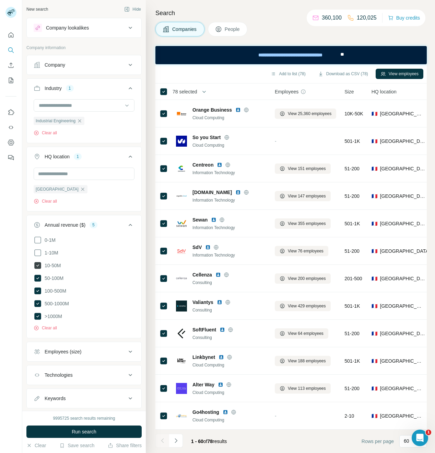
click at [38, 264] on icon at bounding box center [37, 265] width 7 height 7
click at [38, 279] on icon at bounding box center [37, 277] width 7 height 7
click at [70, 430] on button "Run search" at bounding box center [83, 431] width 115 height 12
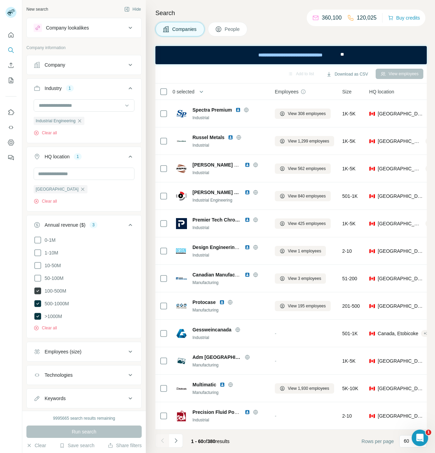
click at [41, 291] on icon at bounding box center [37, 290] width 7 height 7
click at [86, 431] on span "Run search" at bounding box center [84, 431] width 25 height 7
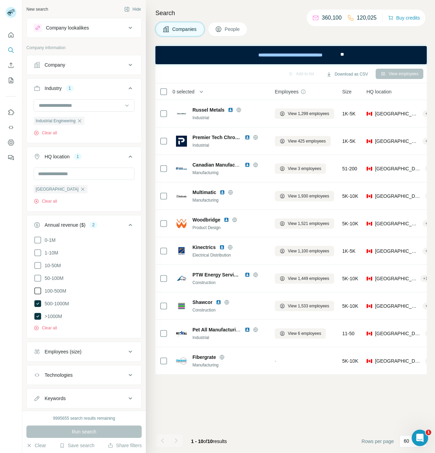
click at [38, 291] on icon at bounding box center [38, 290] width 8 height 8
click at [96, 440] on div "9995655 search results remaining Run search Clear Save search Share filters" at bounding box center [84, 431] width 124 height 42
click at [94, 429] on span "Run search" at bounding box center [84, 431] width 25 height 7
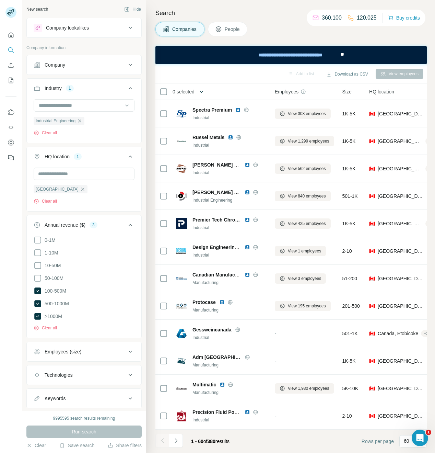
click at [197, 91] on button "button" at bounding box center [202, 92] width 14 height 14
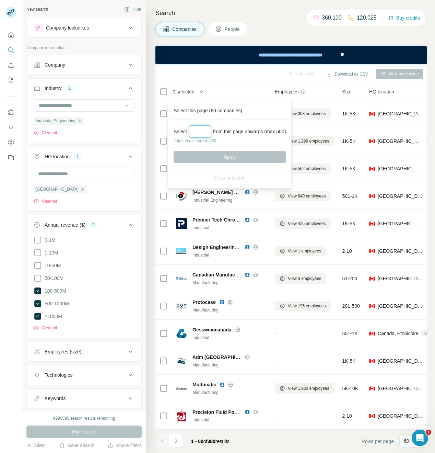
click at [203, 136] on input "Select a number (up to 500)" at bounding box center [200, 131] width 22 height 12
type input "***"
click at [230, 158] on span "Apply" at bounding box center [230, 156] width 12 height 7
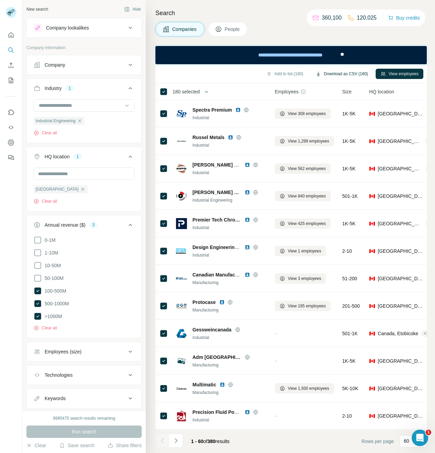
click at [360, 75] on button "Download as CSV (180)" at bounding box center [342, 74] width 62 height 10
click at [80, 190] on icon "button" at bounding box center [82, 188] width 5 height 5
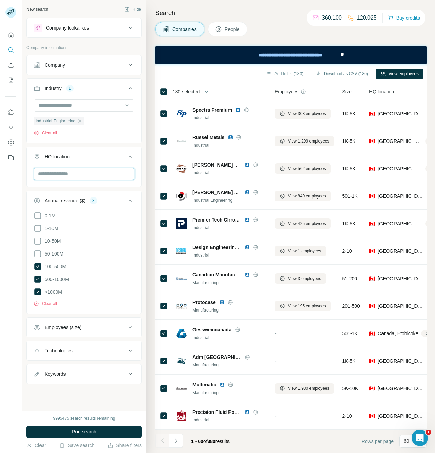
click at [49, 176] on input "text" at bounding box center [84, 173] width 101 height 12
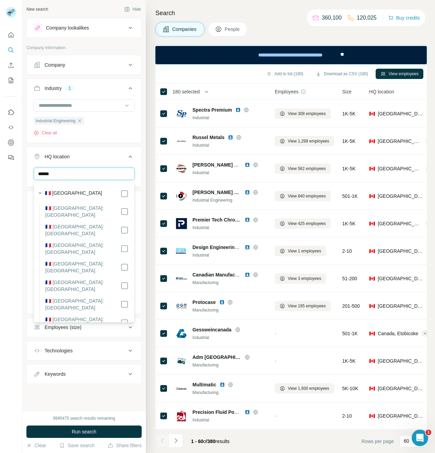
type input "******"
click at [114, 195] on div "🇫🇷 [GEOGRAPHIC_DATA]" at bounding box center [87, 193] width 84 height 8
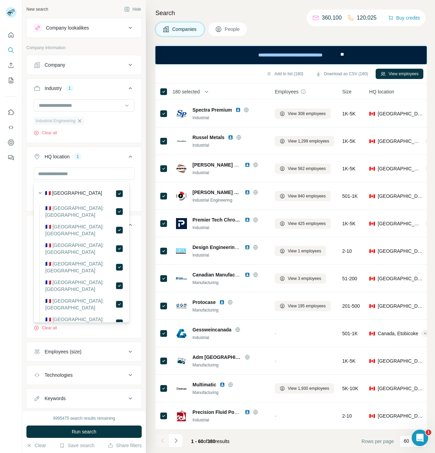
click at [80, 122] on icon "button" at bounding box center [79, 120] width 5 height 5
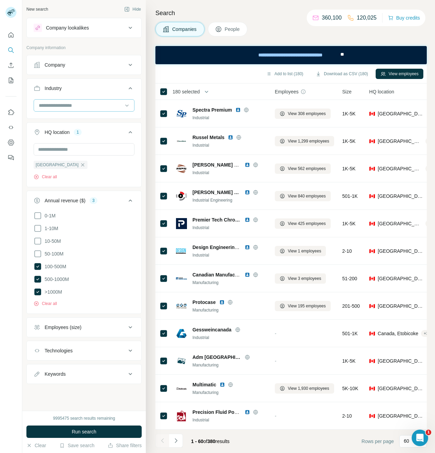
click at [60, 105] on input at bounding box center [80, 106] width 85 height 8
type input "*******"
click at [63, 120] on p "Machine Learning" at bounding box center [58, 120] width 38 height 7
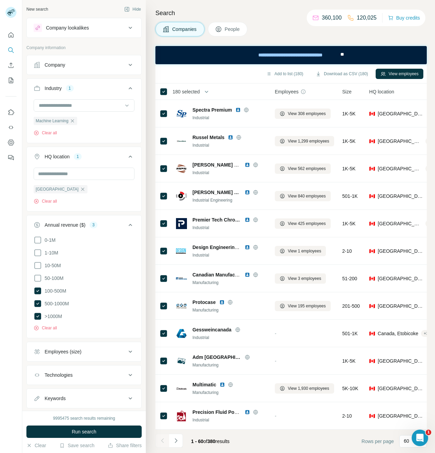
click at [114, 131] on div "Machine Learning Clear all" at bounding box center [84, 117] width 101 height 37
click at [86, 433] on span "Run search" at bounding box center [84, 431] width 25 height 7
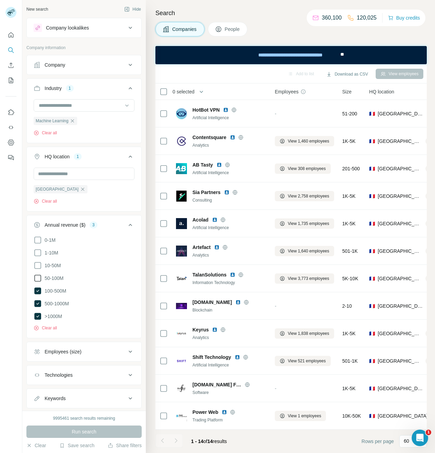
click at [37, 279] on icon at bounding box center [38, 278] width 8 height 8
click at [96, 433] on span "Run search" at bounding box center [84, 431] width 25 height 7
click at [40, 266] on icon at bounding box center [38, 265] width 8 height 8
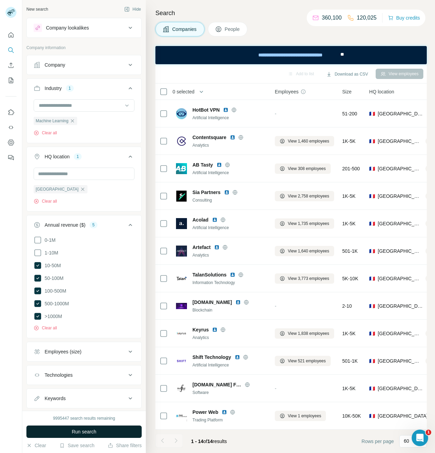
click at [75, 431] on span "Run search" at bounding box center [84, 431] width 25 height 7
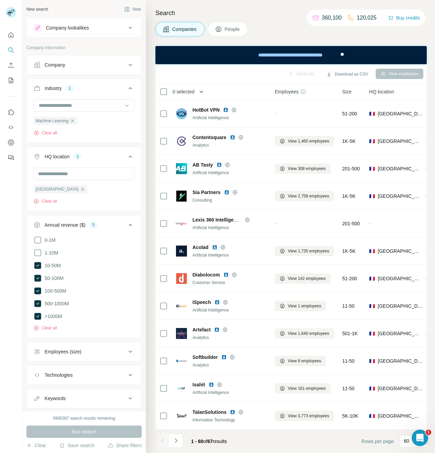
click at [202, 90] on icon "button" at bounding box center [201, 91] width 7 height 7
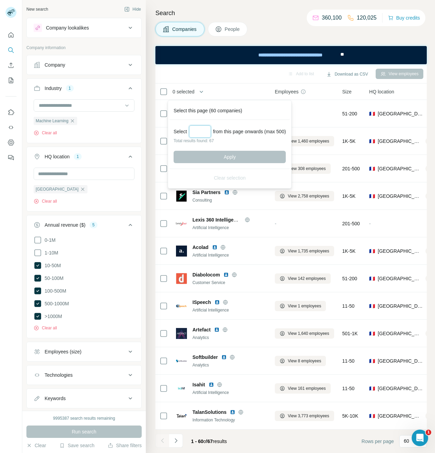
click at [204, 132] on input "Select a number (up to 500)" at bounding box center [200, 131] width 22 height 12
type input "**"
click at [243, 161] on button "Apply" at bounding box center [230, 157] width 112 height 12
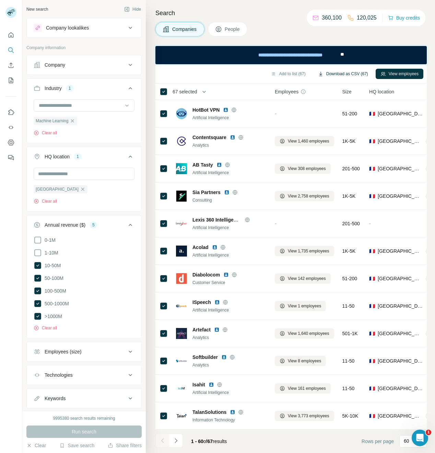
click at [358, 74] on button "Download as CSV (67)" at bounding box center [343, 74] width 60 height 10
click at [75, 120] on icon "button" at bounding box center [72, 120] width 5 height 5
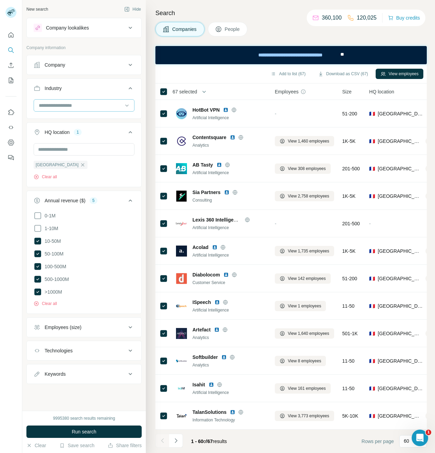
click at [68, 108] on input at bounding box center [80, 106] width 85 height 8
type input "****"
click at [83, 119] on div "Predictive Analytics" at bounding box center [84, 121] width 101 height 16
click at [73, 105] on input at bounding box center [80, 106] width 85 height 8
click at [63, 107] on input at bounding box center [80, 106] width 85 height 8
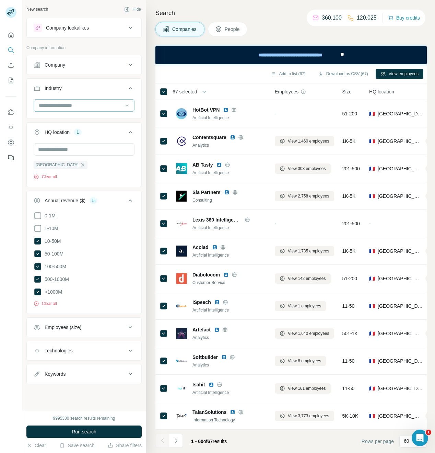
click at [62, 103] on input at bounding box center [80, 106] width 85 height 8
type input "*****"
click at [67, 119] on p "Predictive Analytics" at bounding box center [60, 120] width 42 height 7
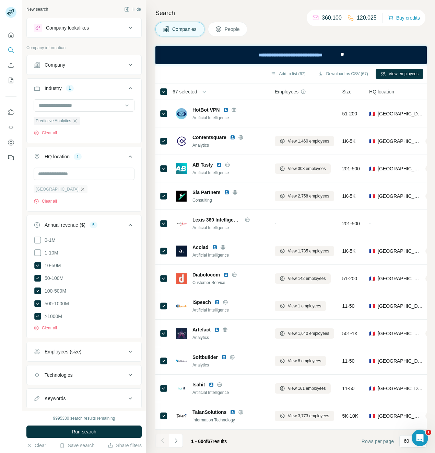
click at [81, 190] on icon "button" at bounding box center [82, 188] width 3 height 3
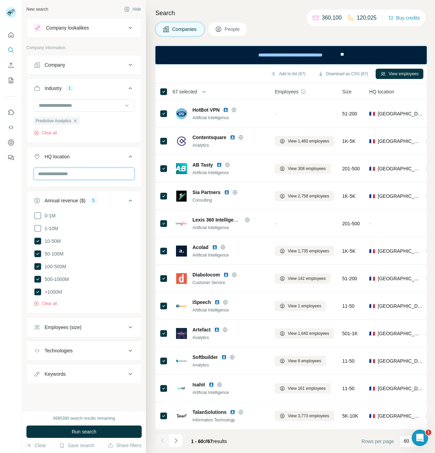
click at [52, 177] on input "text" at bounding box center [84, 173] width 101 height 12
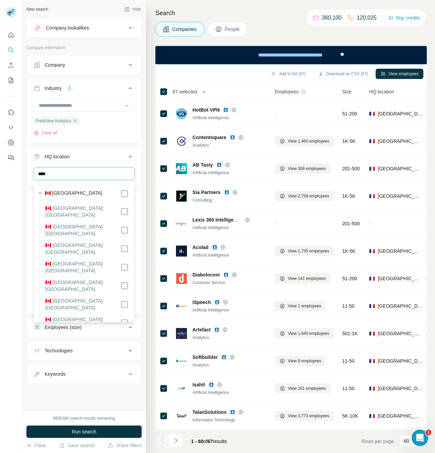
type input "****"
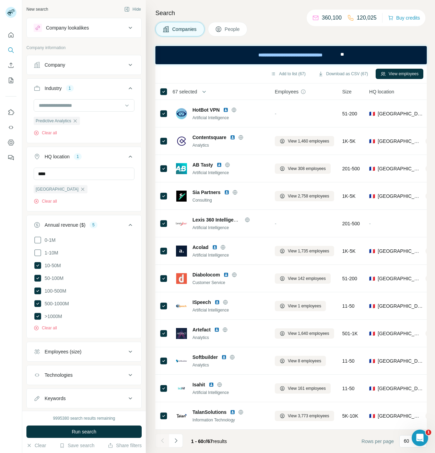
click at [134, 171] on div "**** [GEOGRAPHIC_DATA] Clear all" at bounding box center [84, 188] width 115 height 42
click at [37, 266] on icon at bounding box center [37, 265] width 7 height 7
click at [84, 428] on span "Run search" at bounding box center [84, 431] width 25 height 7
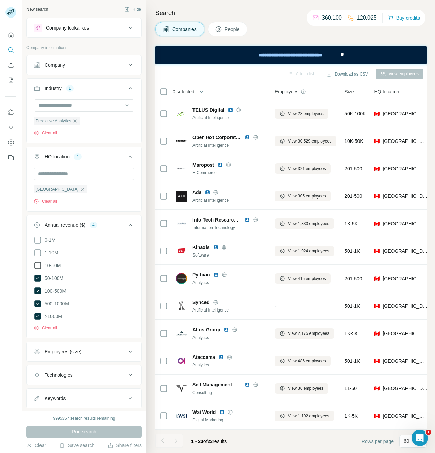
click at [41, 262] on icon at bounding box center [38, 265] width 8 height 8
click at [81, 432] on span "Run search" at bounding box center [84, 431] width 25 height 7
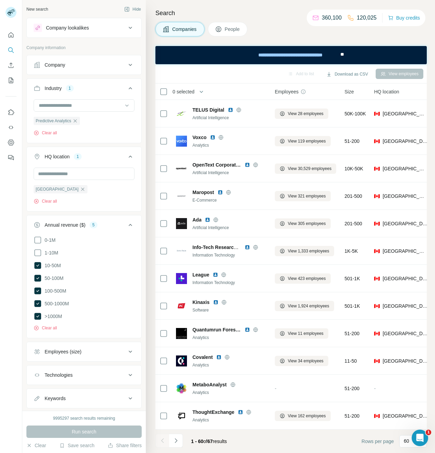
click at [187, 94] on span "0 selected" at bounding box center [184, 91] width 22 height 7
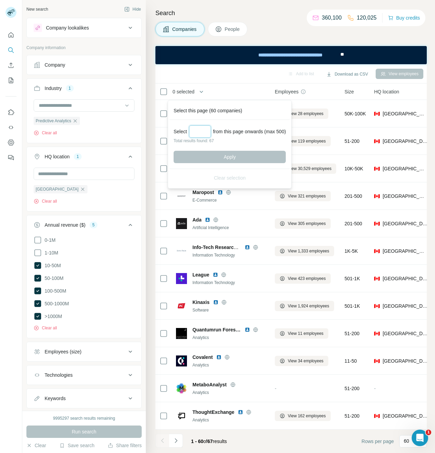
click at [205, 132] on input "Select a number (up to 500)" at bounding box center [200, 131] width 22 height 12
type input "**"
click at [214, 153] on button "Apply" at bounding box center [230, 157] width 112 height 12
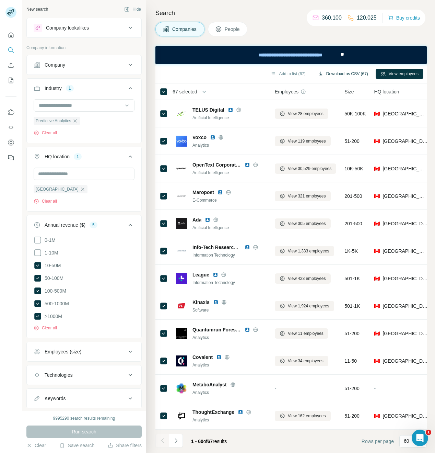
click at [353, 73] on button "Download as CSV (67)" at bounding box center [343, 74] width 60 height 10
click at [77, 122] on icon "button" at bounding box center [75, 120] width 3 height 3
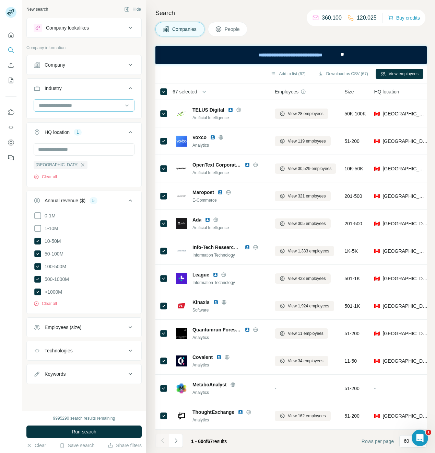
click at [60, 106] on input at bounding box center [80, 106] width 85 height 8
type input "**********"
click at [59, 120] on p "Publishing" at bounding box center [50, 120] width 22 height 7
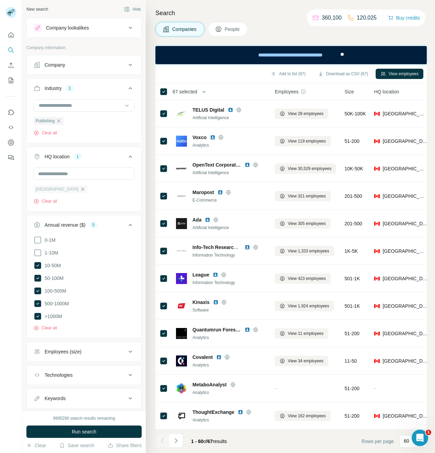
click at [81, 190] on icon "button" at bounding box center [82, 188] width 3 height 3
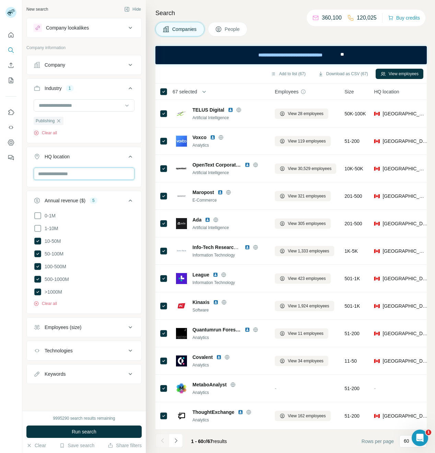
click at [56, 176] on input "text" at bounding box center [84, 173] width 101 height 12
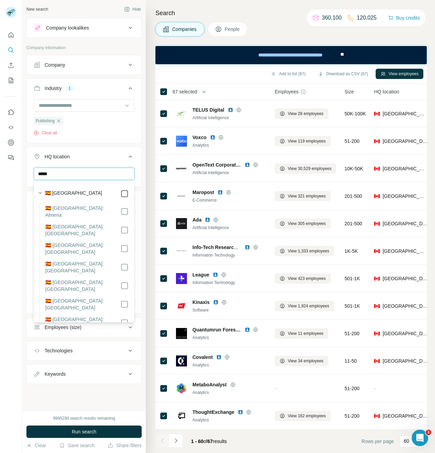
type input "*****"
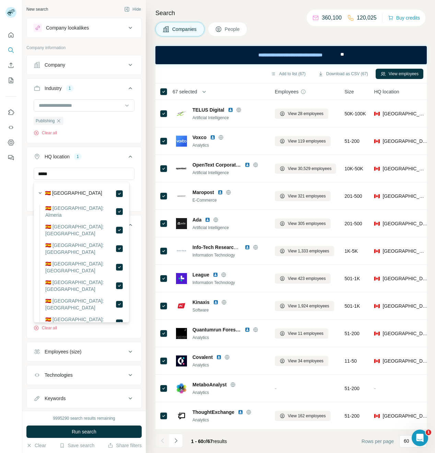
click at [137, 190] on div "New search Hide Company lookalikes Company information Company Industry 1 Publi…" at bounding box center [84, 205] width 124 height 410
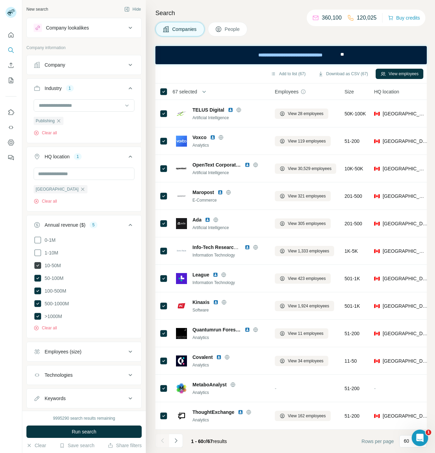
click at [38, 265] on icon at bounding box center [37, 265] width 7 height 7
click at [88, 430] on span "Run search" at bounding box center [84, 431] width 25 height 7
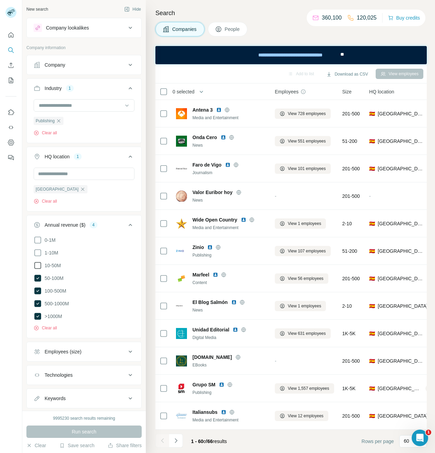
click at [37, 265] on icon at bounding box center [38, 265] width 8 height 8
click at [75, 427] on button "Run search" at bounding box center [83, 431] width 115 height 12
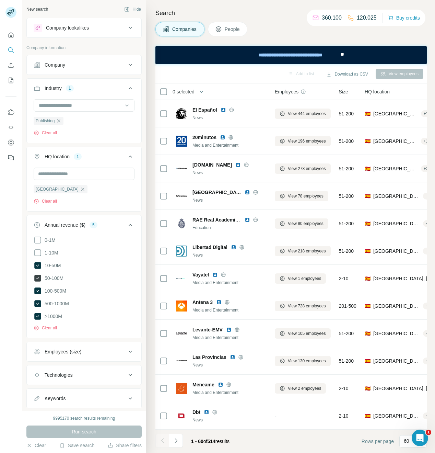
click at [39, 275] on icon at bounding box center [37, 277] width 7 height 7
click at [39, 277] on icon at bounding box center [38, 278] width 8 height 8
click at [39, 265] on icon at bounding box center [37, 265] width 7 height 7
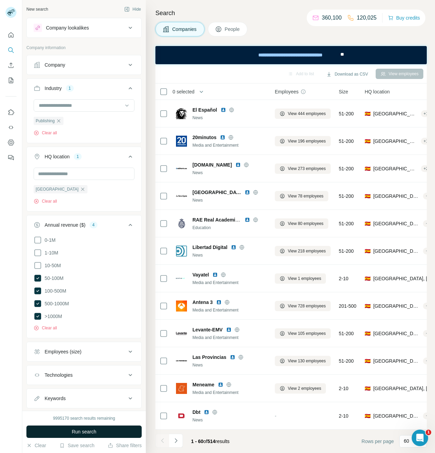
click at [84, 426] on button "Run search" at bounding box center [83, 431] width 115 height 12
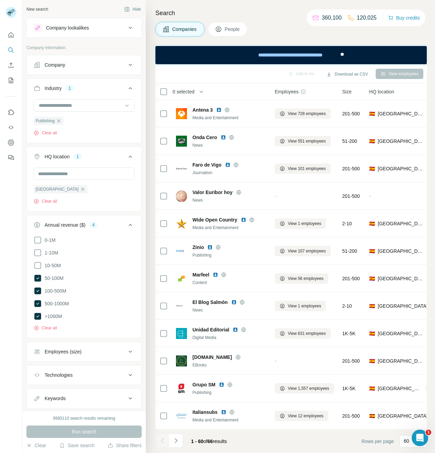
click at [197, 91] on button "button" at bounding box center [202, 92] width 14 height 14
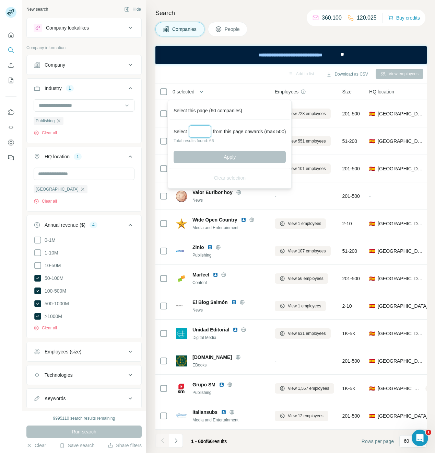
click at [192, 132] on input "Select a number (up to 500)" at bounding box center [200, 131] width 22 height 12
type input "**"
click at [231, 159] on span "Apply" at bounding box center [230, 156] width 12 height 7
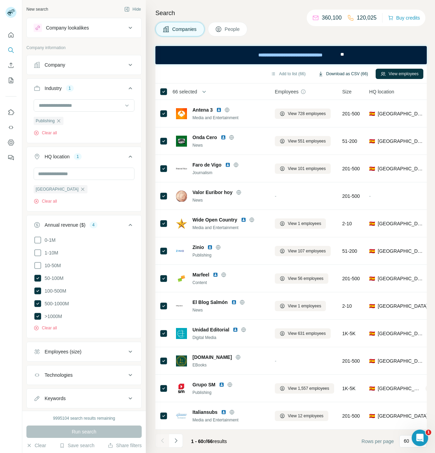
click at [352, 75] on button "Download as CSV (66)" at bounding box center [343, 74] width 60 height 10
click at [60, 120] on icon "button" at bounding box center [58, 120] width 5 height 5
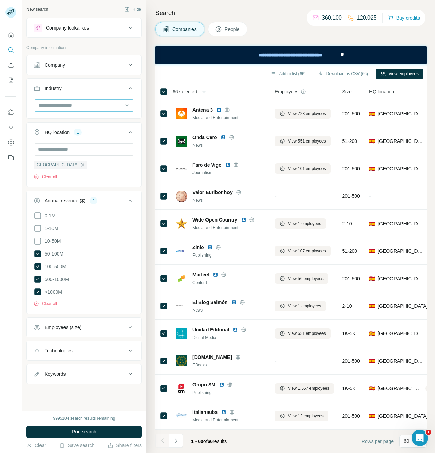
click at [55, 109] on div at bounding box center [80, 105] width 85 height 12
type input "*"
type input "****"
click at [56, 120] on p "Biopharma" at bounding box center [50, 120] width 23 height 7
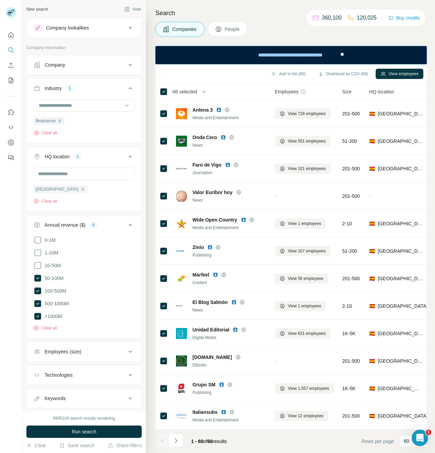
drag, startPoint x: 276, startPoint y: 30, endPoint x: 271, endPoint y: 36, distance: 8.1
click at [276, 29] on div "Companies People" at bounding box center [290, 29] width 271 height 14
click at [85, 434] on span "Run search" at bounding box center [84, 431] width 25 height 7
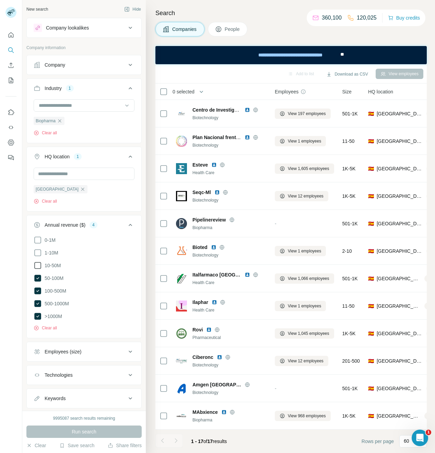
click at [39, 267] on icon at bounding box center [38, 265] width 8 height 8
click at [81, 430] on span "Run search" at bounding box center [84, 431] width 25 height 7
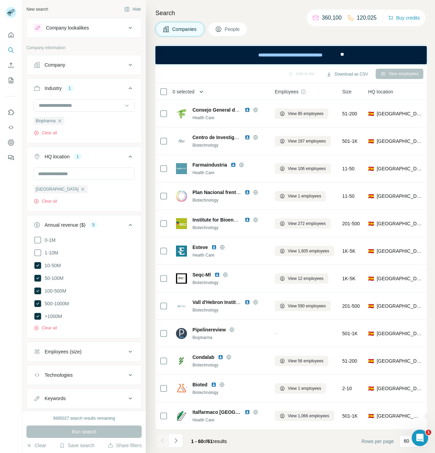
click at [203, 91] on icon "button" at bounding box center [201, 91] width 7 height 7
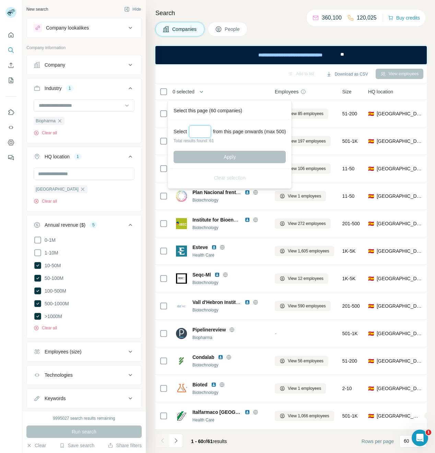
click at [203, 135] on input "Select a number (up to 500)" at bounding box center [200, 131] width 22 height 12
type input "**"
click at [246, 158] on button "Apply" at bounding box center [230, 157] width 112 height 12
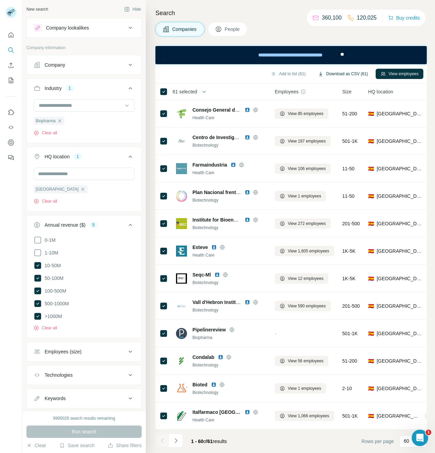
click at [354, 75] on button "Download as CSV (61)" at bounding box center [343, 74] width 60 height 10
click at [59, 122] on icon "button" at bounding box center [59, 120] width 5 height 5
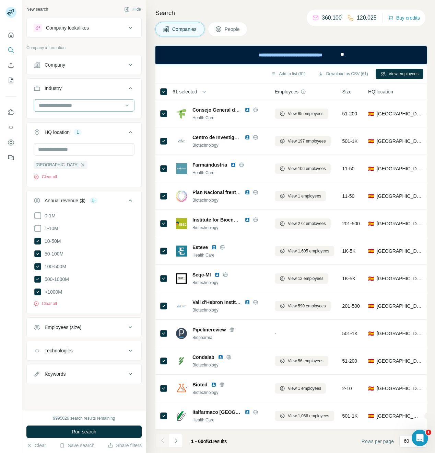
click at [57, 105] on input at bounding box center [80, 106] width 85 height 8
type input "******"
click at [55, 119] on p "Corporate Training" at bounding box center [59, 120] width 40 height 7
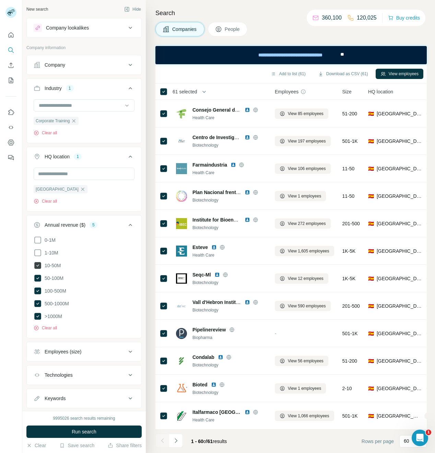
click at [39, 263] on icon at bounding box center [37, 265] width 7 height 7
click at [75, 431] on span "Run search" at bounding box center [84, 431] width 25 height 7
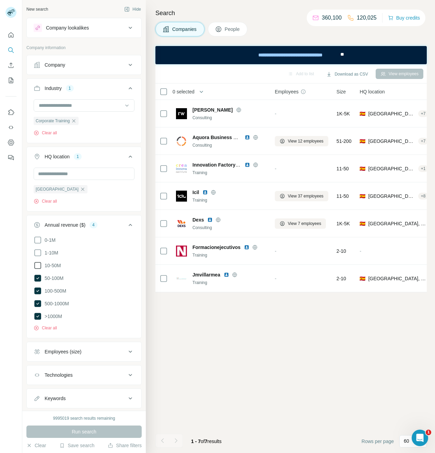
click at [36, 265] on icon at bounding box center [38, 265] width 8 height 8
click at [86, 429] on span "Run search" at bounding box center [84, 431] width 25 height 7
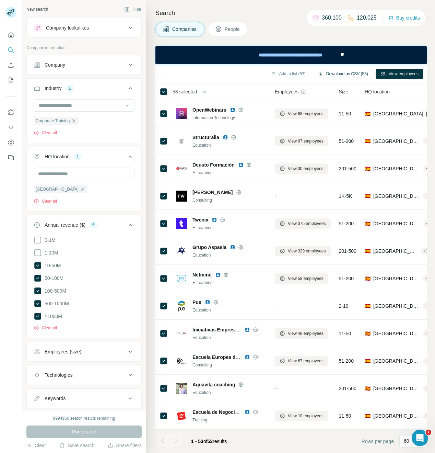
click at [345, 75] on button "Download as CSV (53)" at bounding box center [343, 74] width 60 height 10
click at [80, 191] on icon "button" at bounding box center [82, 188] width 5 height 5
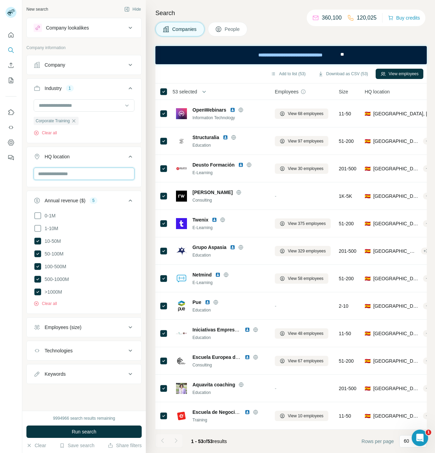
click at [54, 173] on input "text" at bounding box center [84, 173] width 101 height 12
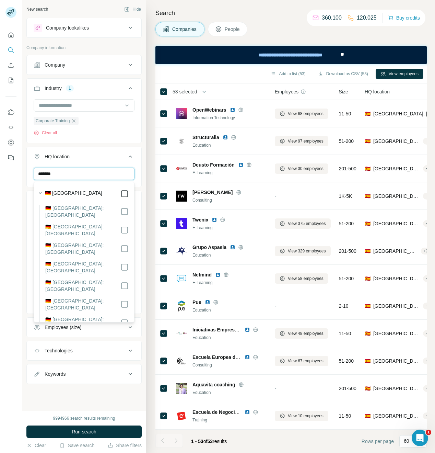
type input "*******"
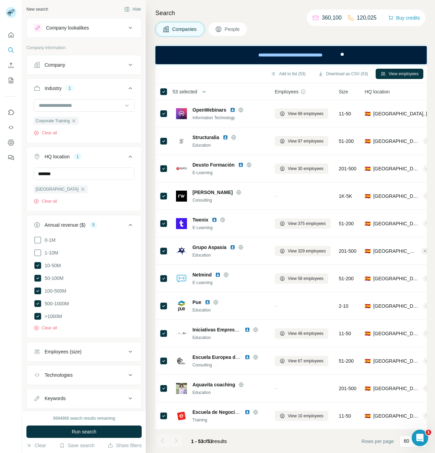
click at [136, 310] on div "0-1M 1-10M 10-50M 50-100M 100-500M 500-1000M >1000M Clear all" at bounding box center [84, 286] width 115 height 101
click at [86, 433] on span "Run search" at bounding box center [84, 431] width 25 height 7
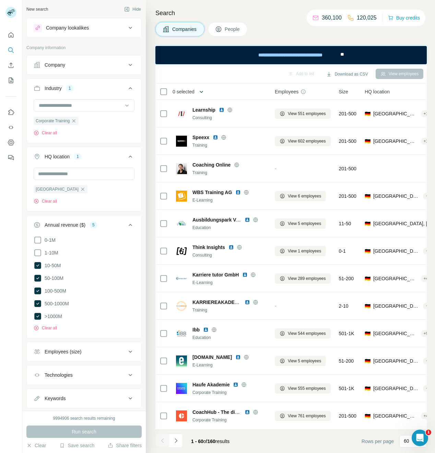
click at [199, 92] on icon "button" at bounding box center [201, 91] width 7 height 7
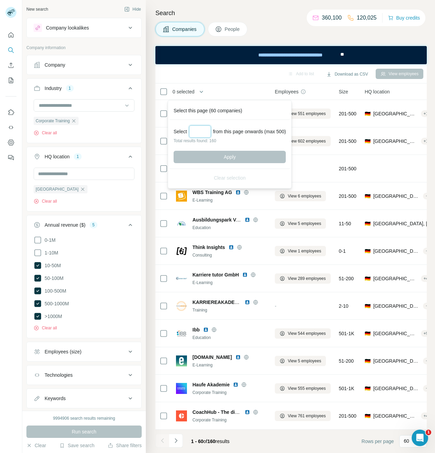
click at [202, 134] on input "Select a number (up to 500)" at bounding box center [200, 131] width 22 height 12
type input "***"
click at [218, 154] on button "Apply" at bounding box center [230, 157] width 112 height 12
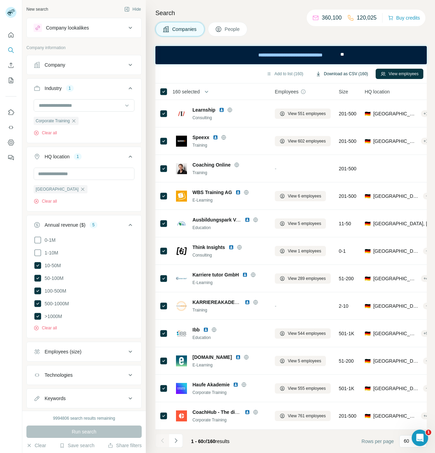
click at [358, 72] on button "Download as CSV (160)" at bounding box center [342, 74] width 62 height 10
click at [80, 190] on icon "button" at bounding box center [82, 188] width 5 height 5
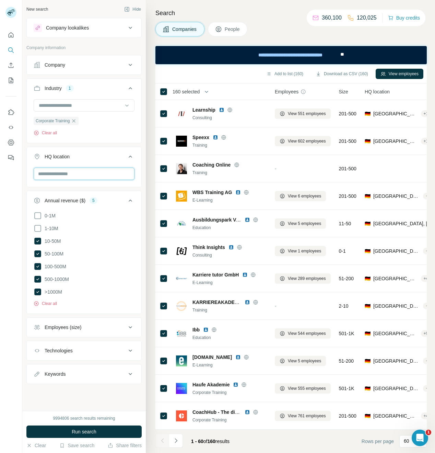
click at [63, 173] on input "text" at bounding box center [84, 173] width 101 height 12
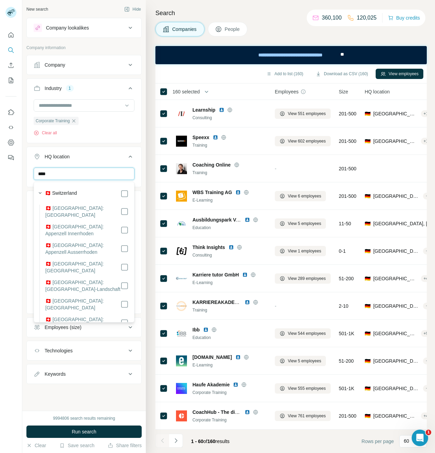
type input "****"
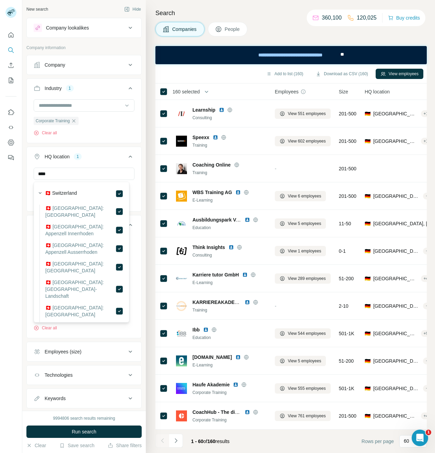
click at [136, 207] on div "**** Switzerland Clear all" at bounding box center [84, 188] width 115 height 42
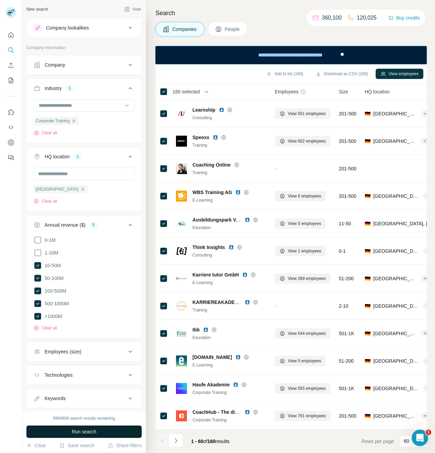
click at [70, 435] on button "Run search" at bounding box center [83, 431] width 115 height 12
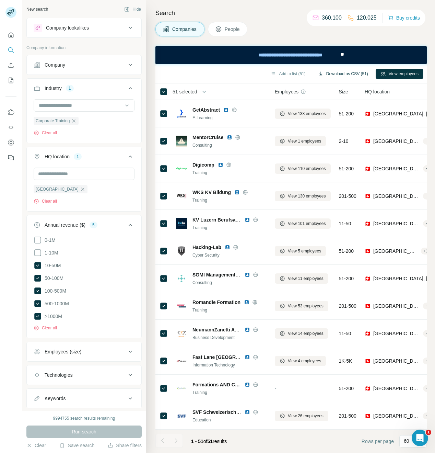
click at [362, 73] on button "Download as CSV (51)" at bounding box center [343, 74] width 60 height 10
click at [80, 191] on icon "button" at bounding box center [82, 188] width 5 height 5
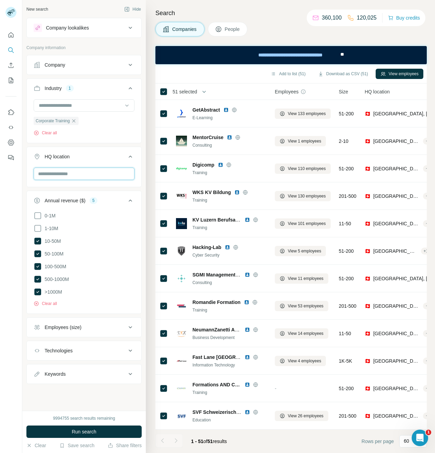
click at [59, 178] on input "text" at bounding box center [84, 173] width 101 height 12
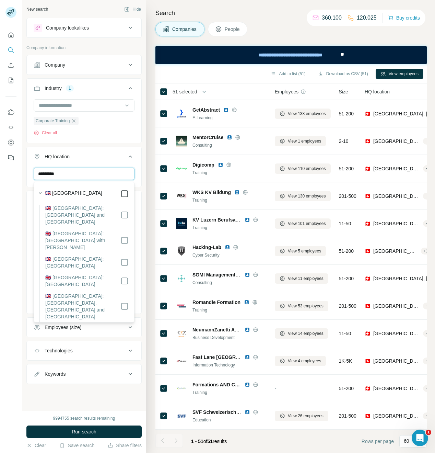
type input "*********"
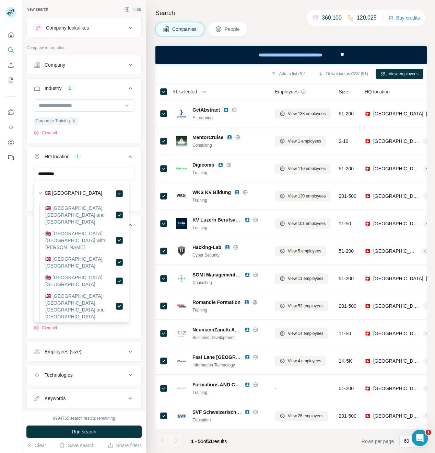
click at [134, 280] on div "0-1M 1-10M 10-50M 50-100M 100-500M 500-1000M >1000M Clear all" at bounding box center [84, 286] width 115 height 101
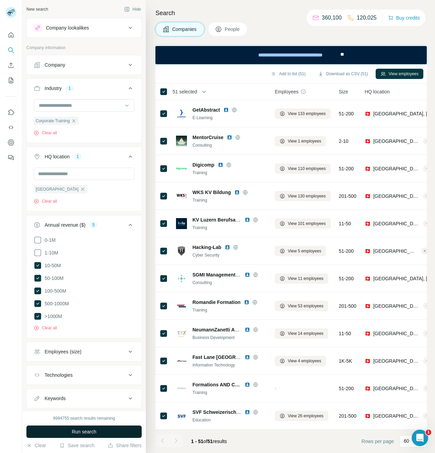
click at [84, 432] on span "Run search" at bounding box center [84, 431] width 25 height 7
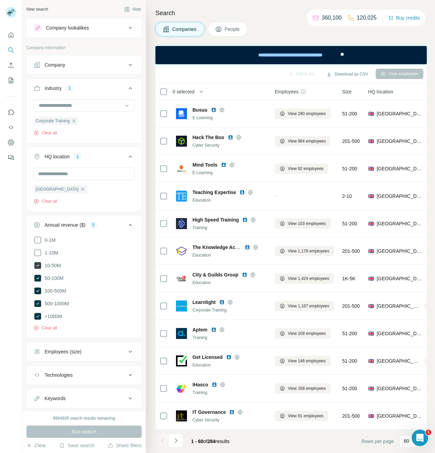
click at [43, 265] on span "10-50M" at bounding box center [51, 265] width 19 height 7
click at [95, 433] on span "Run search" at bounding box center [84, 431] width 25 height 7
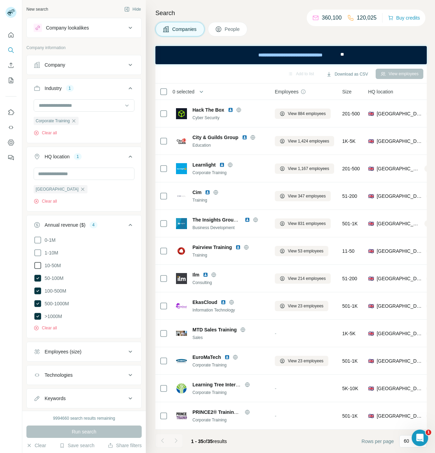
click at [38, 264] on icon at bounding box center [38, 265] width 8 height 8
click at [90, 422] on div "9994660 search results remaining Run search Clear Save search Share filters" at bounding box center [84, 431] width 124 height 42
click at [89, 427] on button "Run search" at bounding box center [83, 431] width 115 height 12
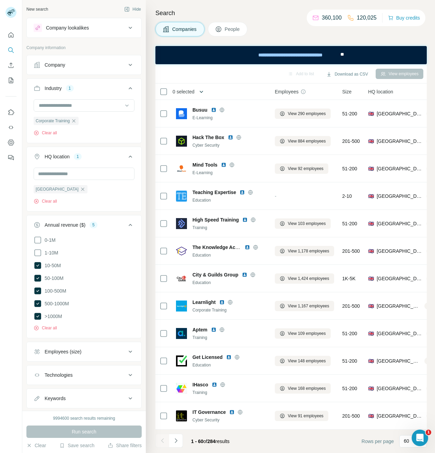
click at [197, 93] on button "button" at bounding box center [202, 92] width 14 height 14
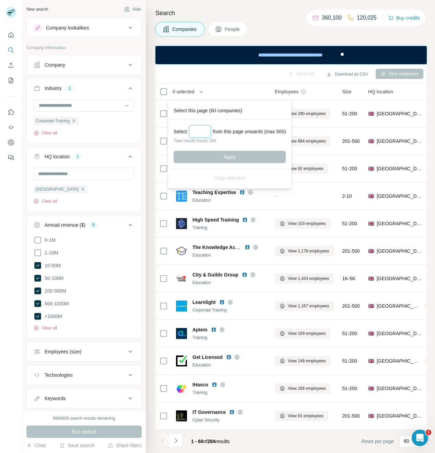
click at [198, 134] on input "Select a number (up to 500)" at bounding box center [200, 131] width 22 height 12
type input "***"
click at [211, 156] on button "Apply" at bounding box center [230, 157] width 112 height 12
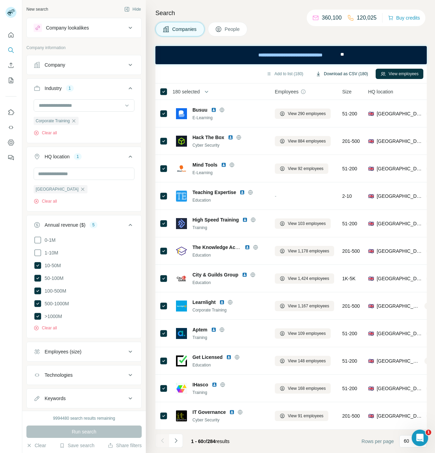
click at [344, 75] on button "Download as CSV (180)" at bounding box center [342, 74] width 62 height 10
click at [293, 33] on div "Companies People" at bounding box center [290, 29] width 271 height 14
click at [290, 74] on button "Add to list (180)" at bounding box center [284, 74] width 47 height 10
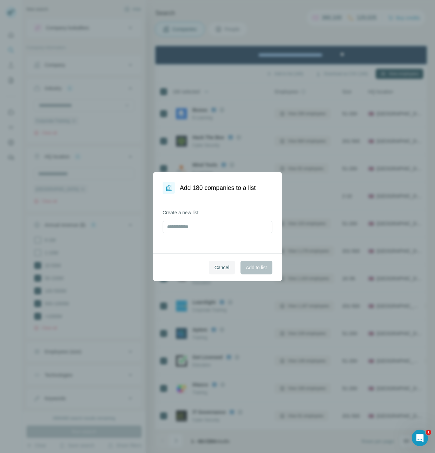
click at [273, 18] on div "Add 180 companies to a list Create a new list Cancel Add to list" at bounding box center [217, 226] width 435 height 453
click at [279, 32] on div "Add 180 companies to a list Create a new list Cancel Add to list" at bounding box center [217, 226] width 435 height 453
click at [219, 271] on button "Cancel" at bounding box center [222, 267] width 26 height 14
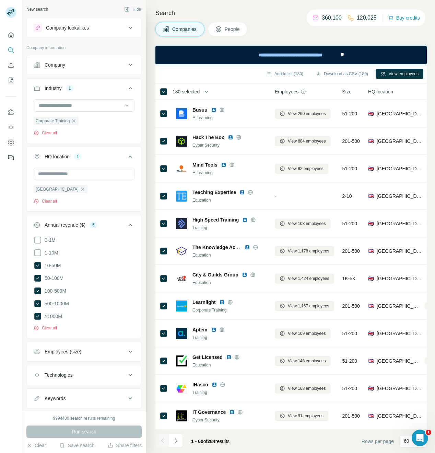
click at [269, 31] on div "Companies People" at bounding box center [290, 29] width 271 height 14
click at [10, 85] on button "My lists" at bounding box center [10, 80] width 11 height 12
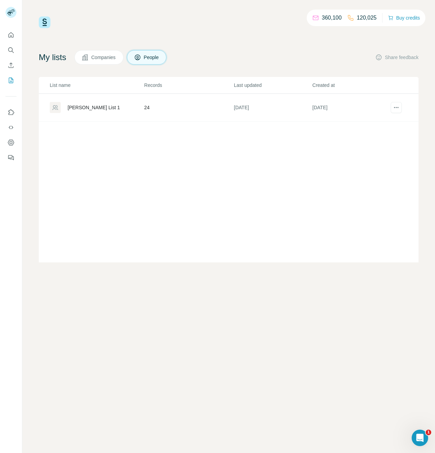
click at [98, 61] on button "Companies" at bounding box center [98, 57] width 49 height 14
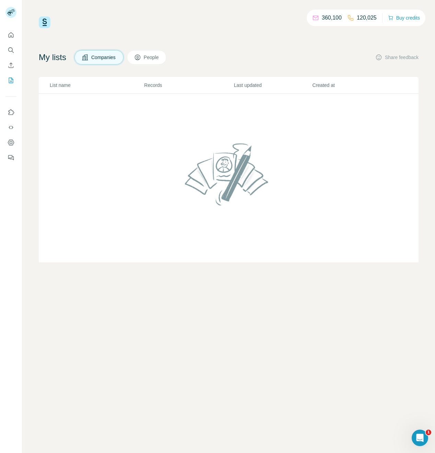
click at [122, 109] on td at bounding box center [229, 178] width 380 height 169
click at [223, 180] on img at bounding box center [228, 173] width 93 height 73
click at [140, 55] on icon at bounding box center [137, 57] width 7 height 7
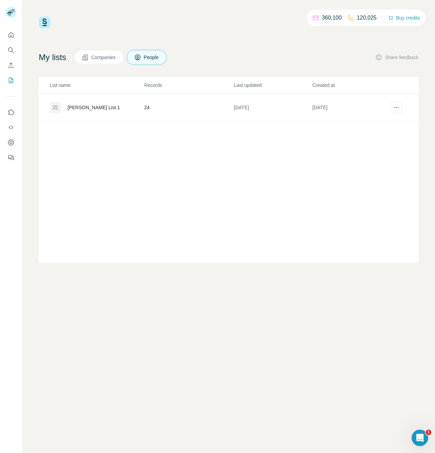
click at [80, 109] on div "Sofie Marsh List 1" at bounding box center [94, 107] width 52 height 7
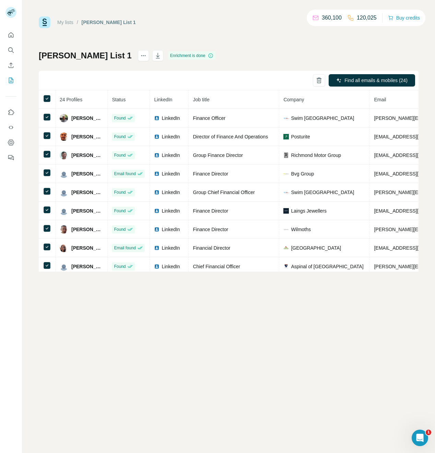
click at [119, 300] on div "My lists / Sofie Marsh List 1 360,100 120,025 Buy credits Sofie Marsh List 1 En…" at bounding box center [228, 226] width 413 height 453
click at [177, 368] on div "My lists / Sofie Marsh List 1 360,100 120,025 Buy credits Sofie Marsh List 1 En…" at bounding box center [228, 226] width 413 height 453
click at [14, 38] on button "Quick start" at bounding box center [10, 35] width 11 height 12
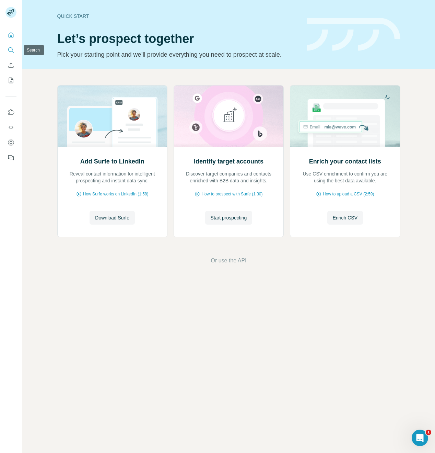
click at [9, 47] on icon "Search" at bounding box center [11, 50] width 7 height 7
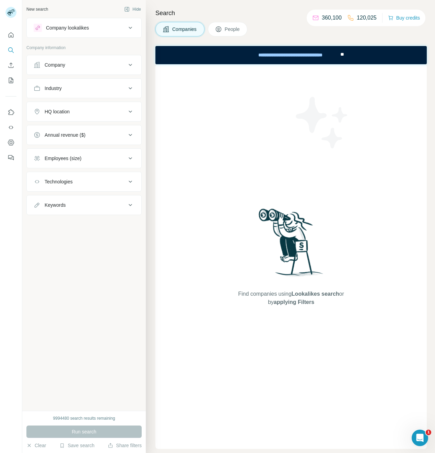
click at [110, 111] on div "HQ location" at bounding box center [80, 111] width 93 height 7
click at [66, 130] on input "text" at bounding box center [84, 128] width 101 height 12
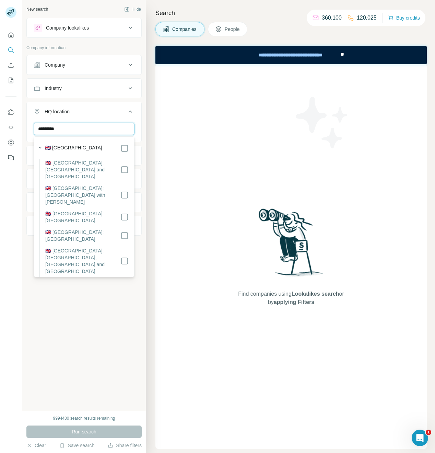
type input "*********"
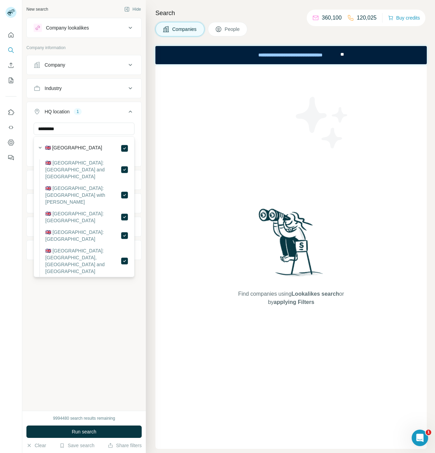
click at [105, 107] on button "HQ location 1" at bounding box center [84, 112] width 115 height 19
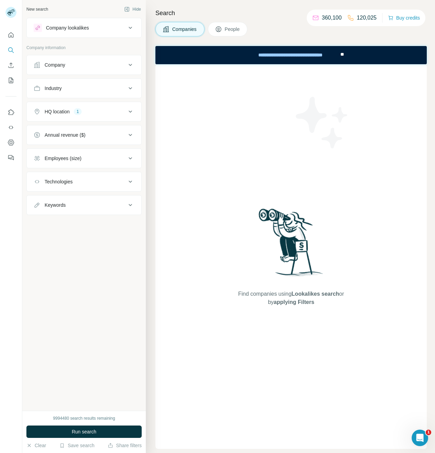
click at [88, 87] on div "Industry" at bounding box center [80, 88] width 93 height 7
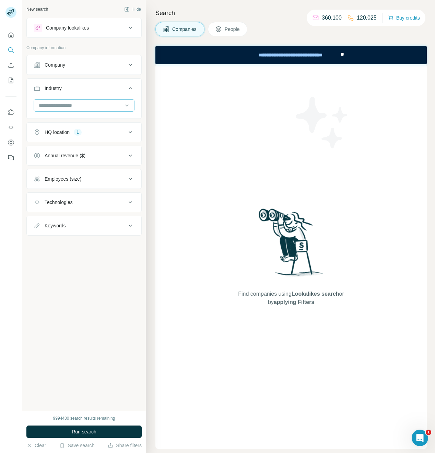
click at [80, 111] on div at bounding box center [84, 105] width 101 height 12
type input "********"
click at [51, 124] on p "Accounting" at bounding box center [51, 120] width 24 height 7
click at [77, 352] on div "New search Hide Company lookalikes Company information Company Industry 1 Accou…" at bounding box center [84, 205] width 124 height 410
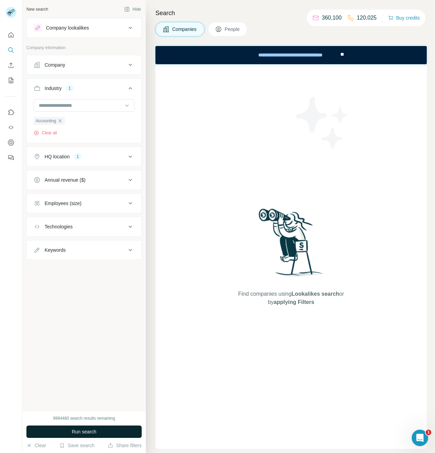
click at [80, 428] on span "Run search" at bounding box center [84, 431] width 25 height 7
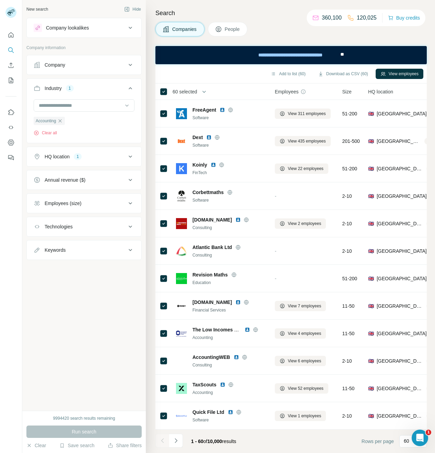
click at [231, 28] on span "People" at bounding box center [233, 29] width 16 height 7
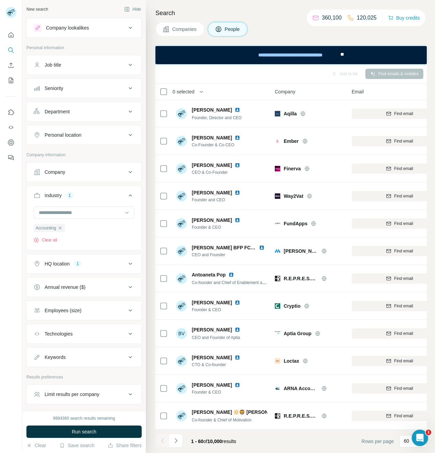
click at [189, 26] on span "Companies" at bounding box center [184, 29] width 25 height 7
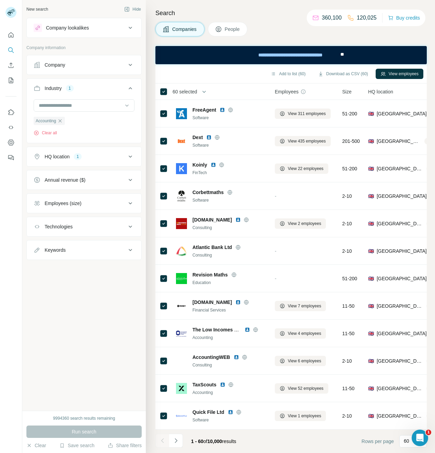
click at [195, 47] on div "**********" at bounding box center [290, 55] width 271 height 18
click at [228, 30] on span "People" at bounding box center [233, 29] width 16 height 7
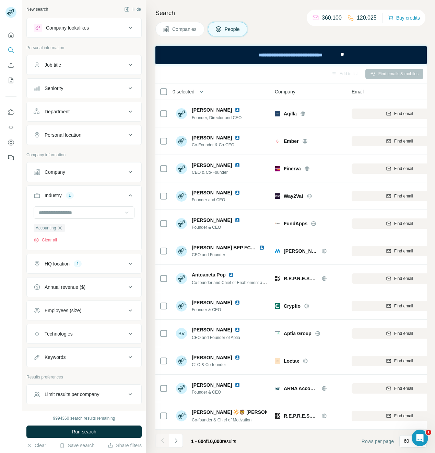
click at [173, 29] on span "Companies" at bounding box center [184, 29] width 25 height 7
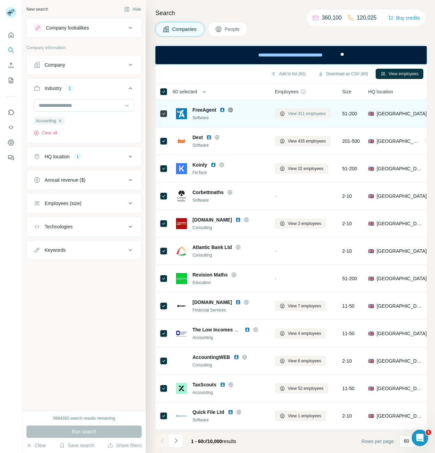
click at [301, 115] on span "View 311 employees" at bounding box center [307, 113] width 38 height 6
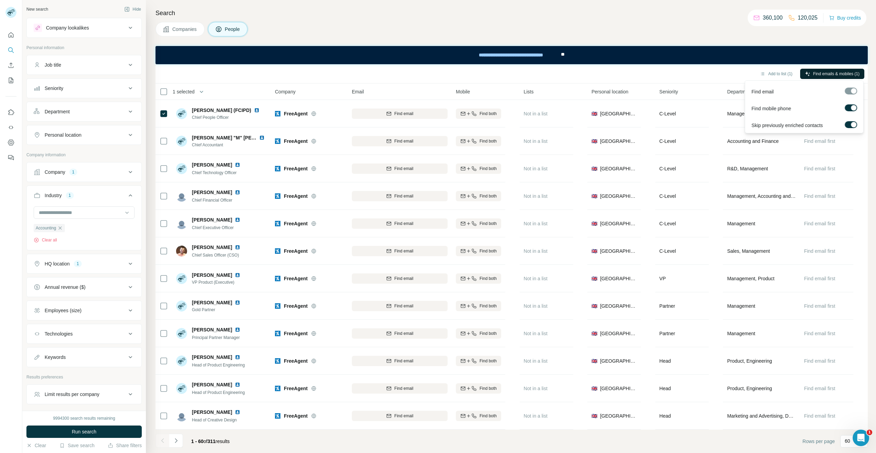
click at [435, 73] on span "Find emails & mobiles (1)" at bounding box center [836, 74] width 46 height 6
click at [435, 72] on span "Find emails & mobiles (1)" at bounding box center [836, 74] width 46 height 6
click at [435, 21] on div "Search Companies People Add to list (1) Find emails & mobiles (1) 1 selected Pe…" at bounding box center [511, 226] width 730 height 453
click at [435, 125] on div at bounding box center [852, 124] width 5 height 5
click at [435, 124] on div at bounding box center [847, 124] width 5 height 5
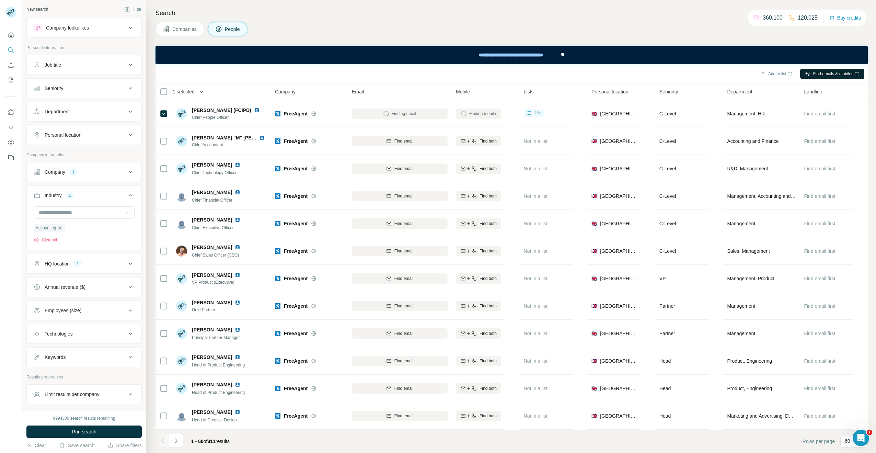
click at [435, 55] on div "**********" at bounding box center [511, 55] width 712 height 18
click at [435, 76] on span "Find emails & mobiles (1)" at bounding box center [836, 74] width 46 height 6
click at [435, 74] on div "Search Companies People Add to list (1) Find emails & mobiles (1) 1 selected Pe…" at bounding box center [511, 226] width 730 height 453
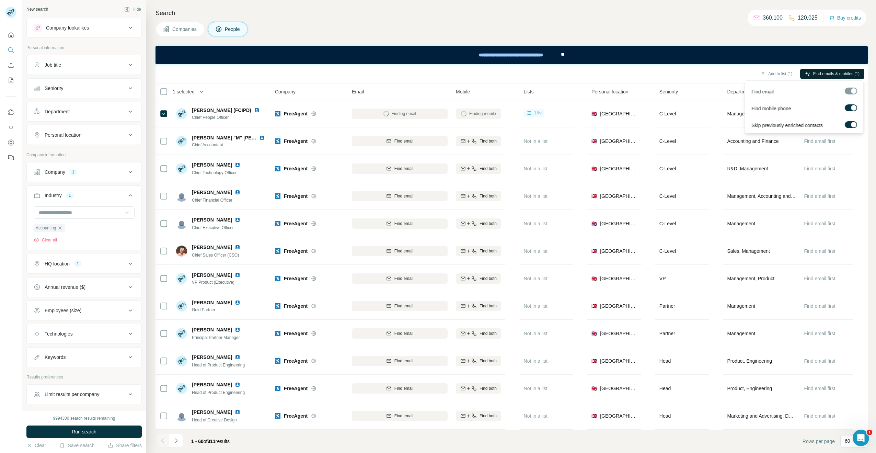
click at [435, 76] on span "Find emails & mobiles (1)" at bounding box center [836, 74] width 46 height 6
click at [435, 25] on div "Companies People" at bounding box center [511, 29] width 712 height 14
click at [435, 73] on span "Find emails & mobiles (60)" at bounding box center [834, 74] width 49 height 6
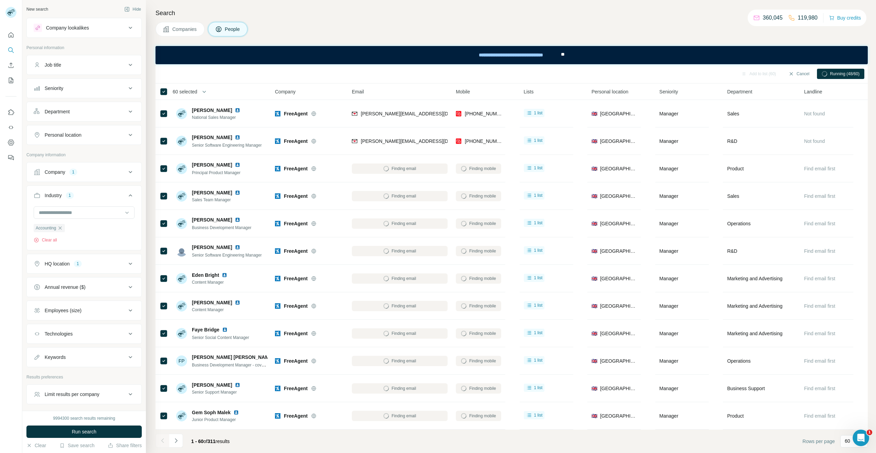
scroll to position [1321, 0]
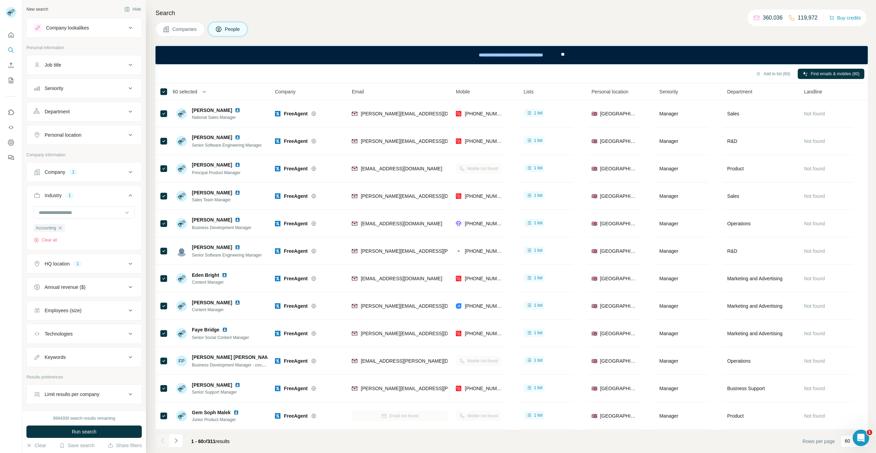
click at [599, 9] on h4 "Search" at bounding box center [511, 13] width 712 height 10
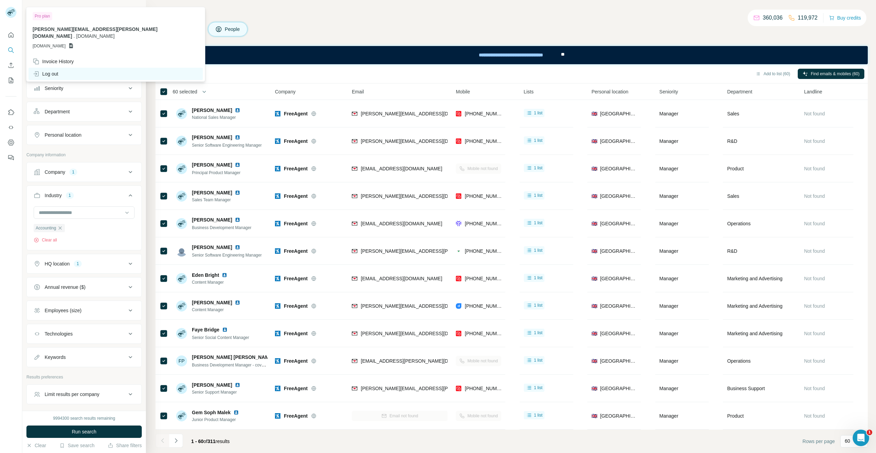
click at [57, 70] on div "Log out" at bounding box center [46, 73] width 26 height 7
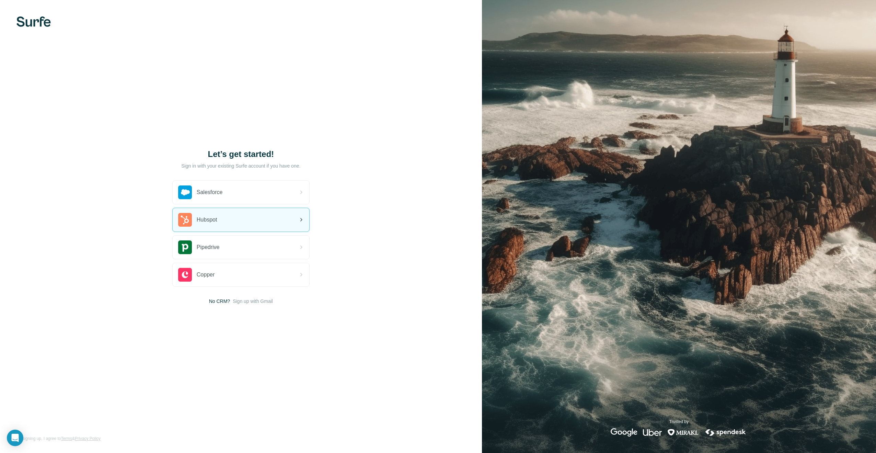
click at [261, 219] on div "Hubspot" at bounding box center [241, 219] width 137 height 23
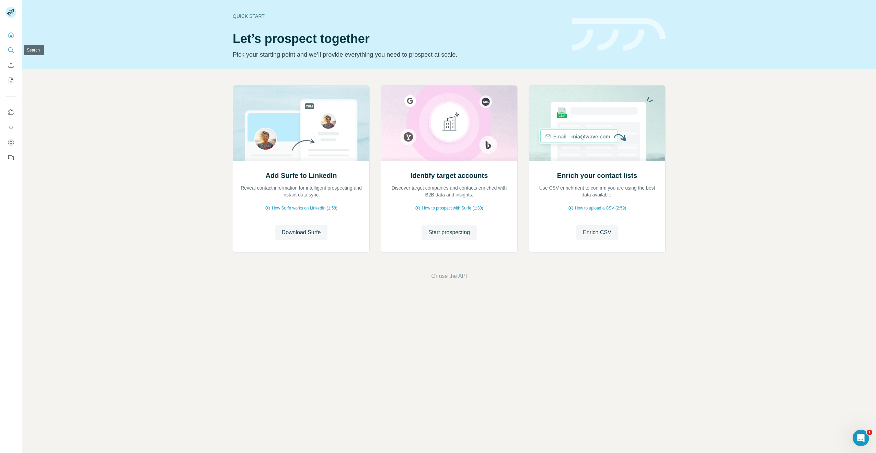
click at [14, 53] on icon "Search" at bounding box center [11, 50] width 7 height 7
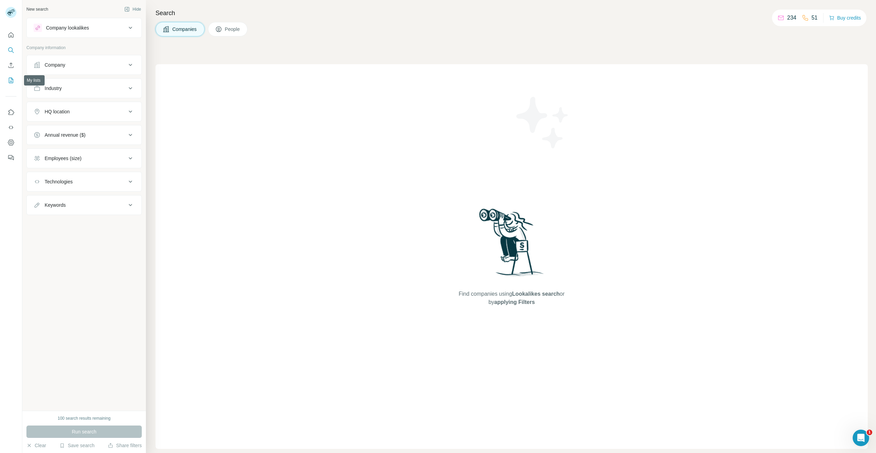
click at [9, 84] on button "My lists" at bounding box center [10, 80] width 11 height 12
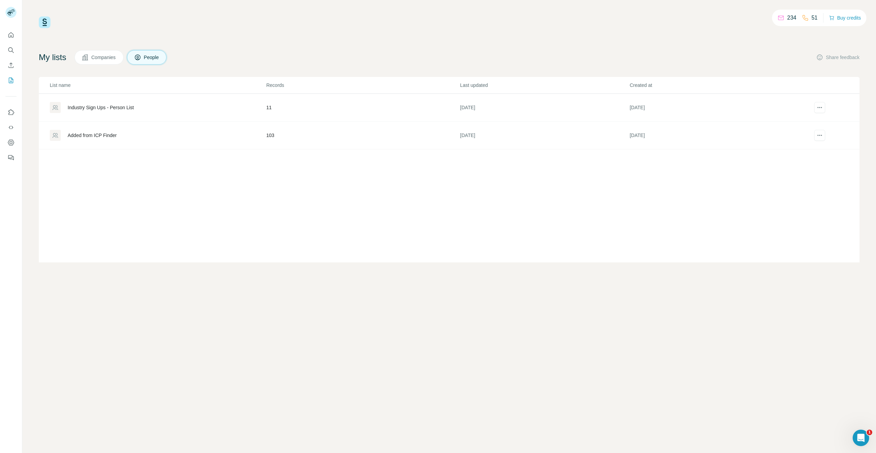
click at [86, 136] on div "Added from ICP Finder" at bounding box center [92, 135] width 49 height 7
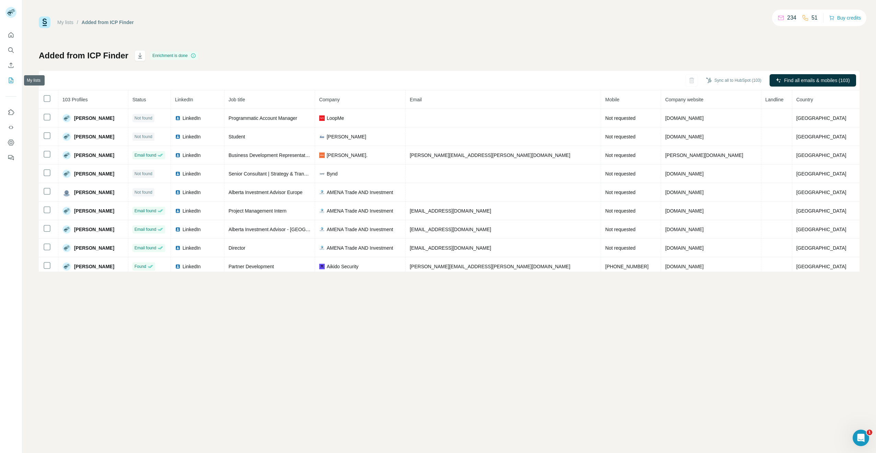
click at [11, 80] on icon "My lists" at bounding box center [11, 80] width 7 height 7
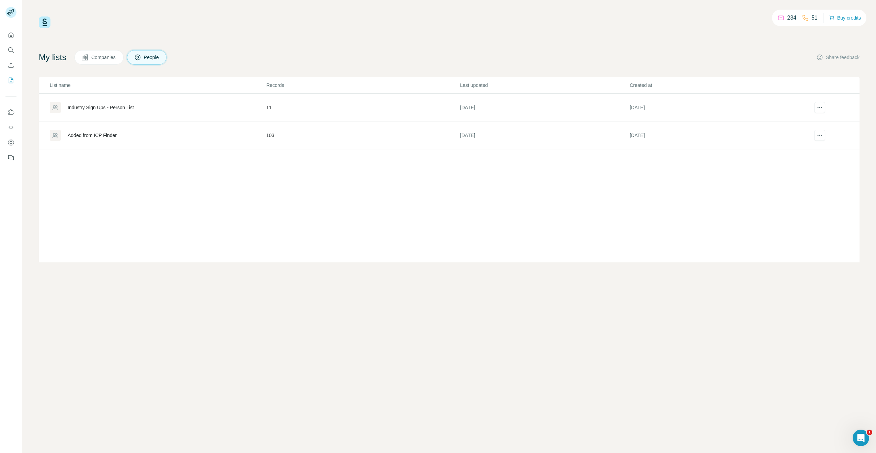
click at [95, 54] on span "Companies" at bounding box center [103, 57] width 25 height 7
click at [96, 136] on div "Start Up SaaS Companies in the [GEOGRAPHIC_DATA]" at bounding box center [128, 135] width 121 height 7
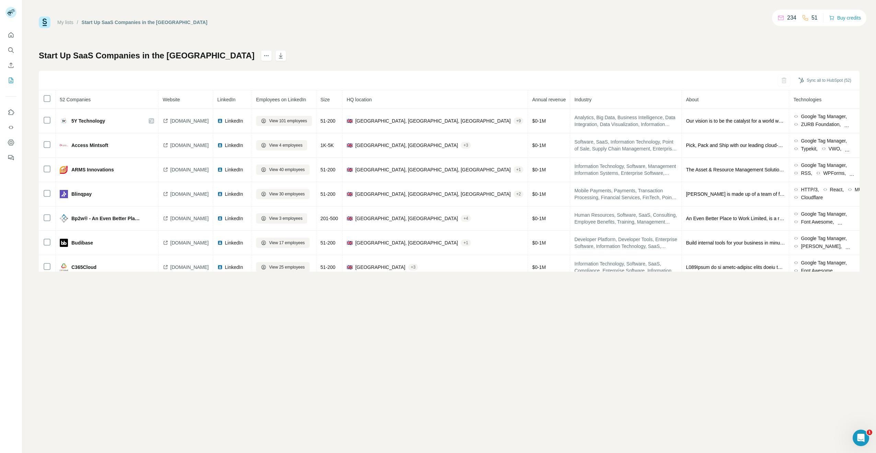
click at [378, 339] on div "My lists / Start Up SaaS Companies in the [GEOGRAPHIC_DATA] 234 51 Buy credits …" at bounding box center [448, 226] width 853 height 453
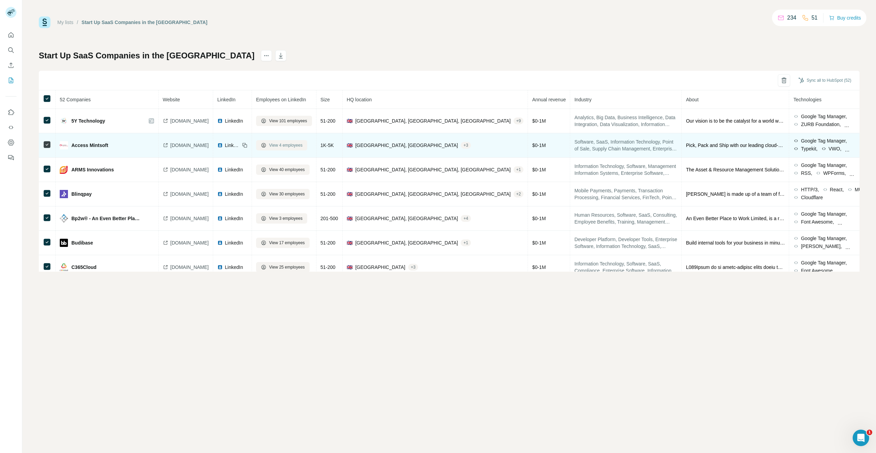
click at [302, 143] on span "View 4 employees" at bounding box center [285, 145] width 33 height 6
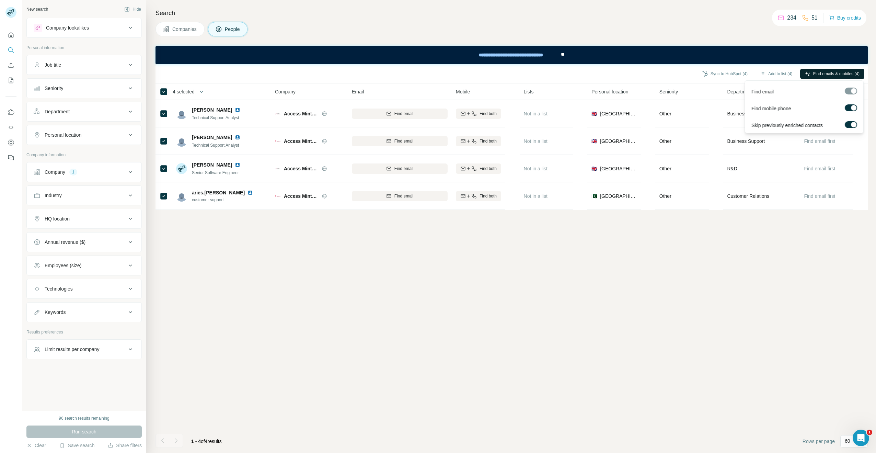
click at [838, 74] on span "Find emails & mobiles (4)" at bounding box center [836, 74] width 46 height 6
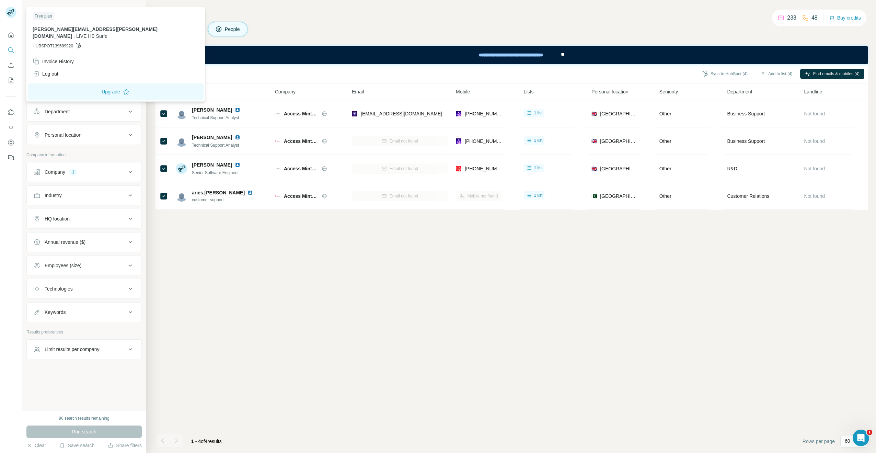
click at [11, 11] on rect at bounding box center [10, 12] width 11 height 11
click at [60, 68] on div "Log out" at bounding box center [115, 74] width 174 height 12
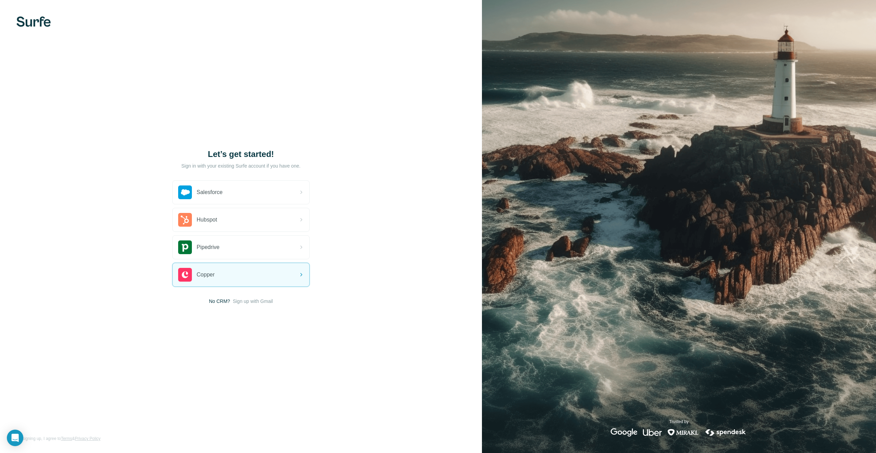
click at [252, 304] on div "Let’s get started! Sign in with your existing Surfe account if you have one. Sa…" at bounding box center [241, 226] width 482 height 453
click at [254, 303] on span "Sign up with Gmail" at bounding box center [253, 300] width 40 height 7
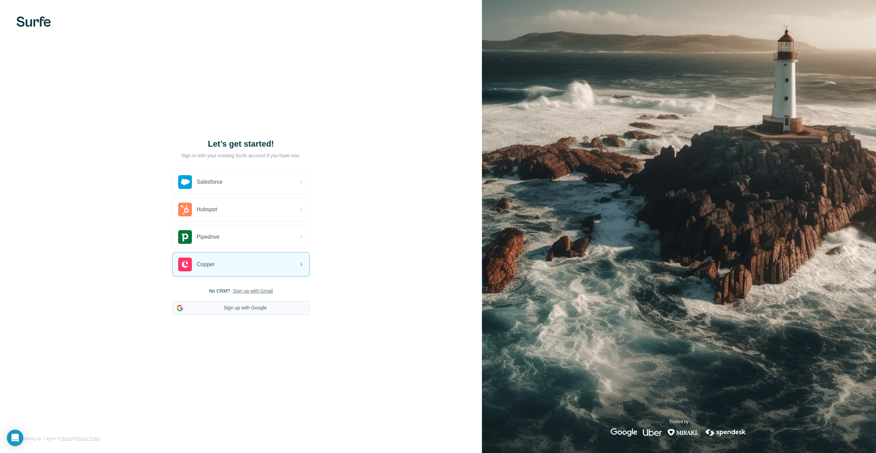
click at [248, 308] on button "Sign up with Google" at bounding box center [240, 308] width 137 height 14
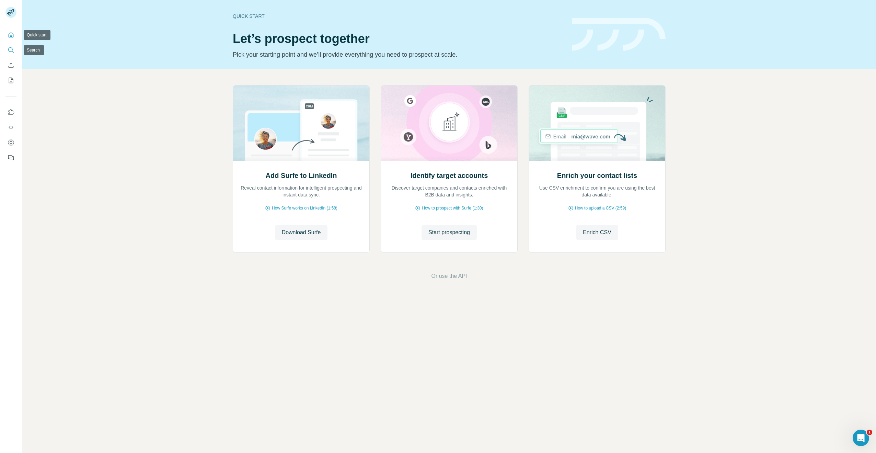
click at [6, 50] on button "Search" at bounding box center [10, 50] width 11 height 12
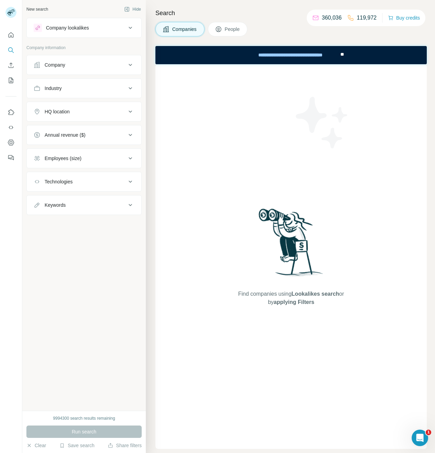
click at [99, 108] on button "HQ location" at bounding box center [84, 111] width 115 height 16
click at [60, 128] on input "text" at bounding box center [84, 128] width 101 height 12
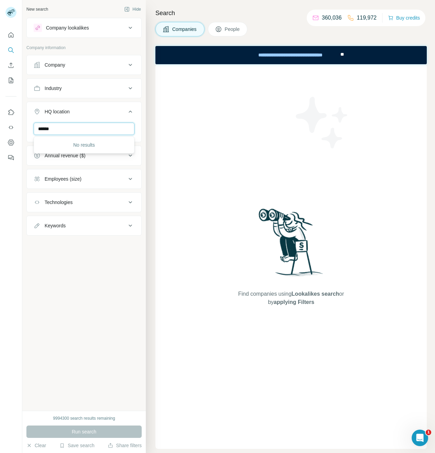
click at [69, 131] on input "******" at bounding box center [84, 128] width 101 height 12
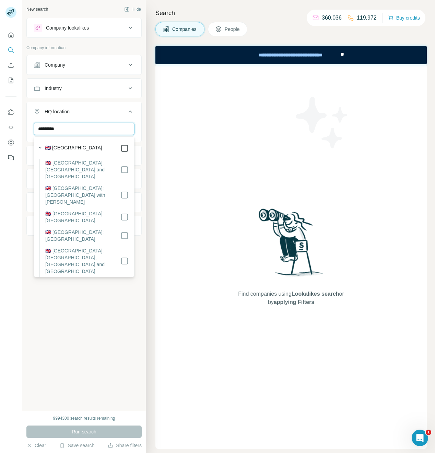
type input "*********"
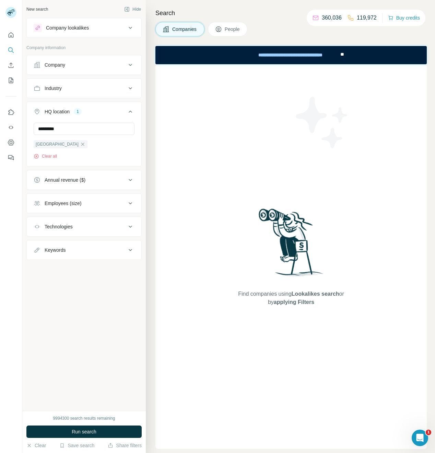
click at [96, 83] on button "Industry" at bounding box center [84, 88] width 115 height 16
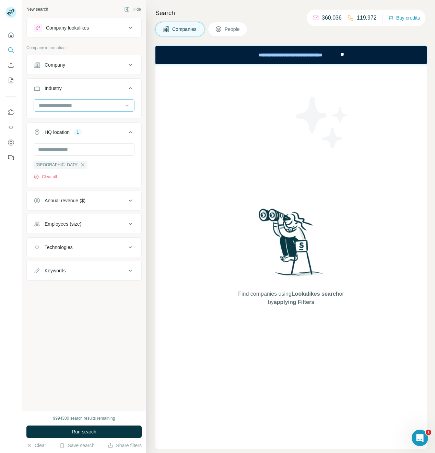
click at [78, 107] on input at bounding box center [80, 106] width 85 height 8
click at [87, 225] on div "Employees (size)" at bounding box center [80, 223] width 93 height 7
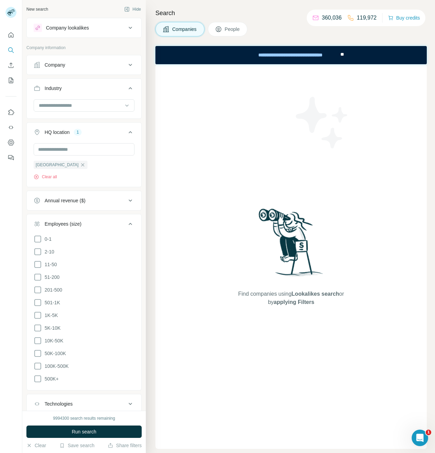
drag, startPoint x: 84, startPoint y: 223, endPoint x: 85, endPoint y: 207, distance: 15.5
click at [84, 222] on div "Employees (size)" at bounding box center [80, 223] width 93 height 7
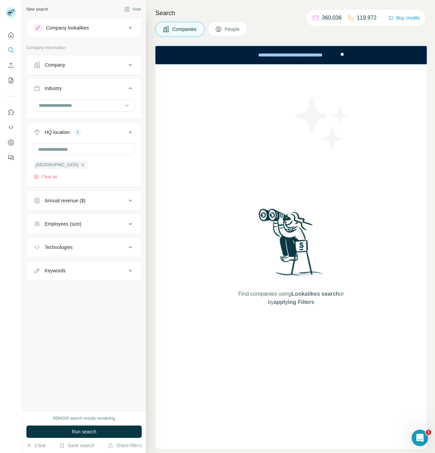
click at [85, 206] on button "Annual revenue ($)" at bounding box center [84, 200] width 115 height 16
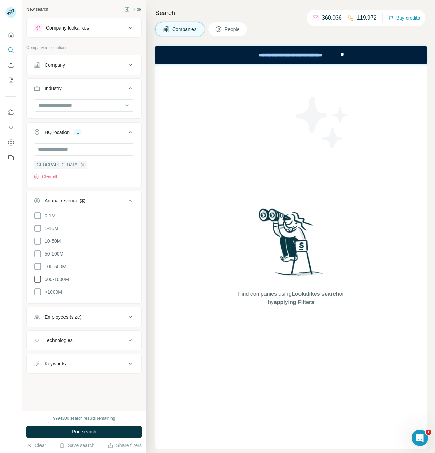
drag, startPoint x: 39, startPoint y: 291, endPoint x: 36, endPoint y: 281, distance: 9.9
click at [39, 291] on icon at bounding box center [38, 291] width 8 height 8
click at [36, 280] on icon at bounding box center [38, 279] width 8 height 8
click at [37, 267] on icon at bounding box center [38, 266] width 8 height 8
click at [75, 105] on input at bounding box center [80, 106] width 85 height 8
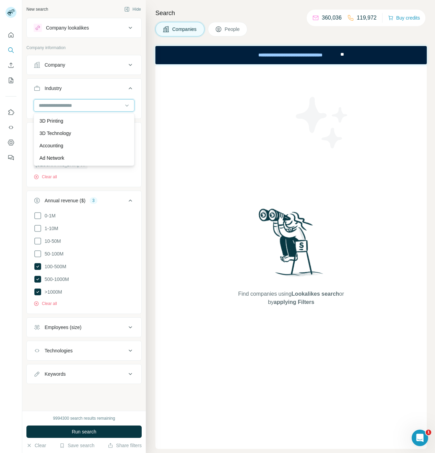
click at [75, 105] on input at bounding box center [80, 106] width 85 height 8
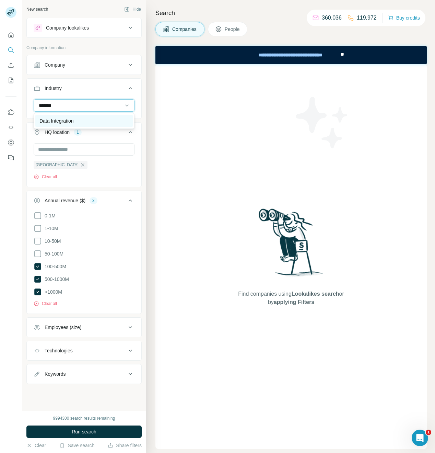
type input "*******"
click at [61, 119] on p "Data Integration" at bounding box center [56, 120] width 34 height 7
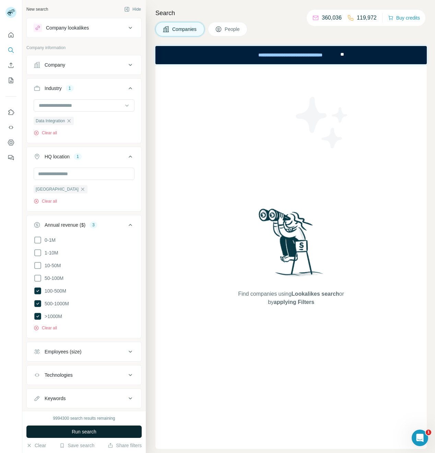
click at [81, 431] on span "Run search" at bounding box center [84, 431] width 25 height 7
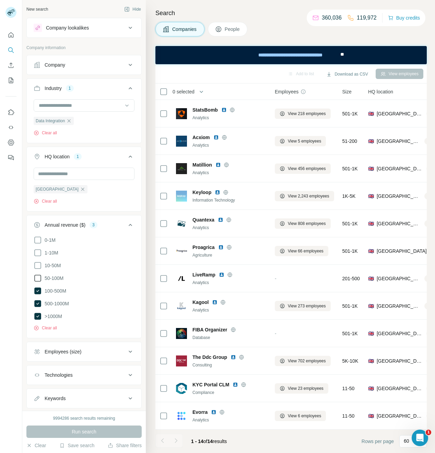
click at [37, 281] on icon at bounding box center [38, 278] width 8 height 8
click at [91, 435] on button "Run search" at bounding box center [83, 431] width 115 height 12
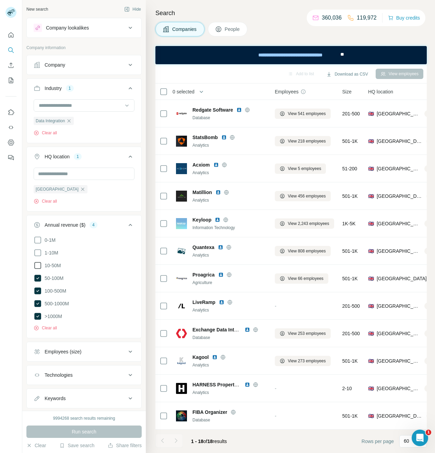
click at [40, 265] on icon at bounding box center [38, 265] width 8 height 8
click at [94, 430] on span "Run search" at bounding box center [84, 431] width 25 height 7
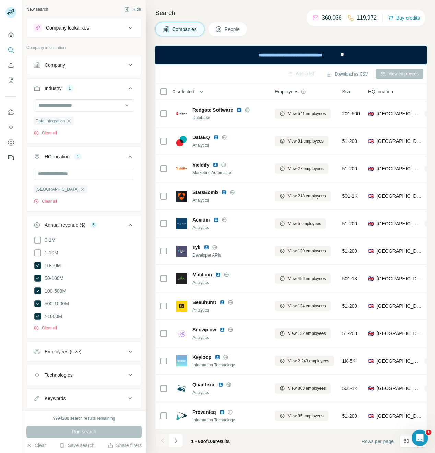
click at [203, 86] on th "0 selected" at bounding box center [210, 91] width 110 height 16
click at [203, 91] on icon "button" at bounding box center [201, 91] width 7 height 7
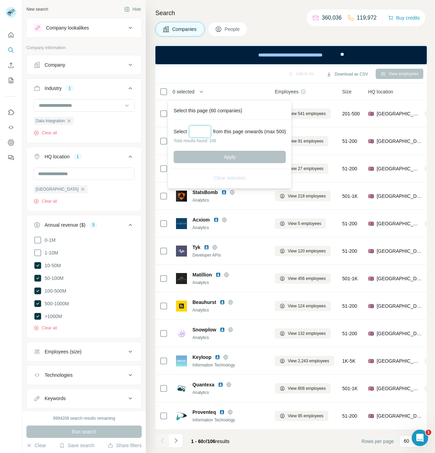
click at [204, 133] on input "Select a number (up to 500)" at bounding box center [200, 131] width 22 height 12
type input "***"
click at [239, 156] on button "Apply" at bounding box center [230, 157] width 112 height 12
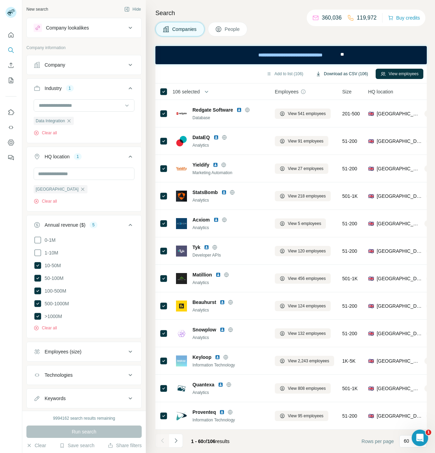
click at [359, 74] on button "Download as CSV (106)" at bounding box center [342, 74] width 62 height 10
click at [69, 123] on icon "button" at bounding box center [68, 120] width 5 height 5
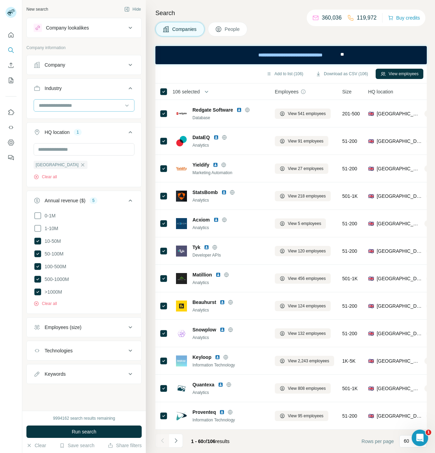
click at [54, 108] on input at bounding box center [80, 106] width 85 height 8
type input "*****"
click at [64, 123] on p "Cyber Security" at bounding box center [55, 120] width 32 height 7
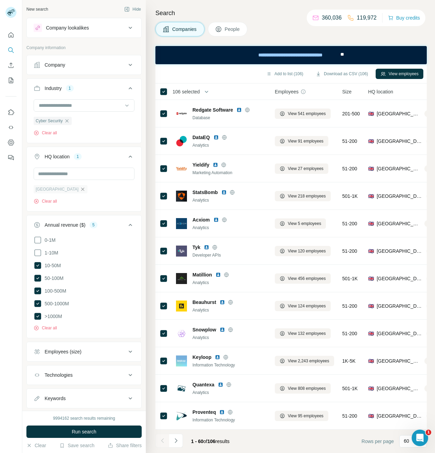
click at [80, 191] on icon "button" at bounding box center [82, 188] width 5 height 5
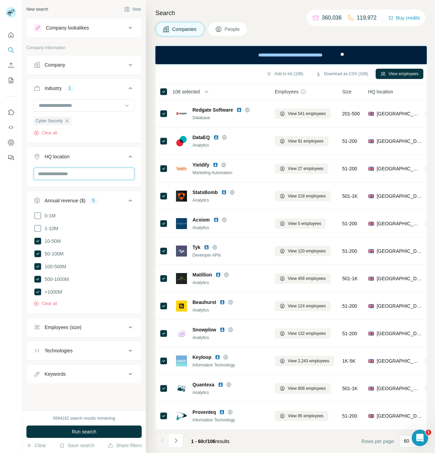
click at [59, 174] on input "text" at bounding box center [84, 173] width 101 height 12
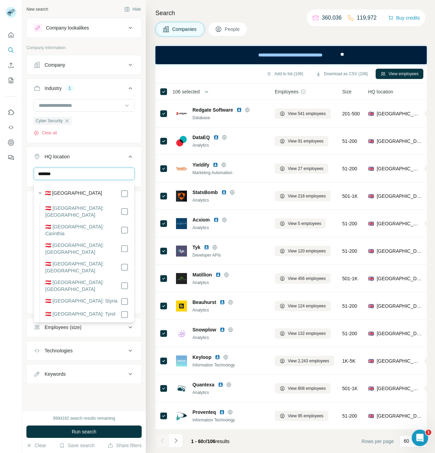
type input "*******"
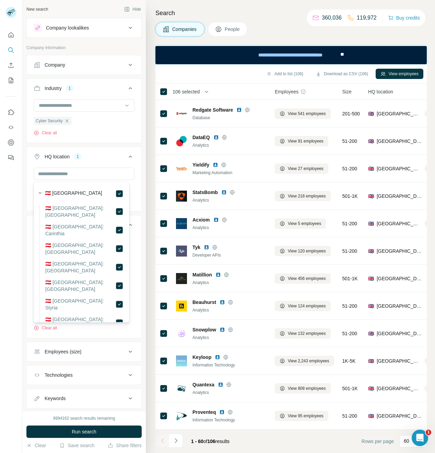
click at [135, 179] on div "Austria Clear all" at bounding box center [84, 188] width 115 height 42
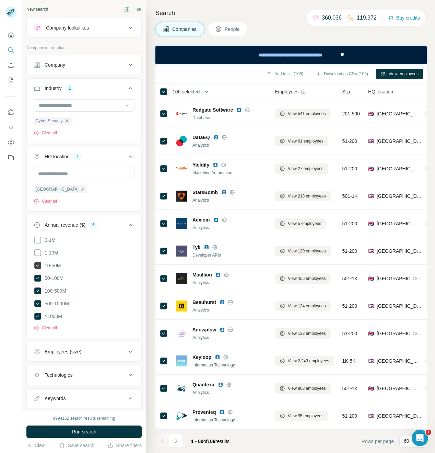
click at [38, 262] on icon at bounding box center [37, 265] width 7 height 7
click at [96, 435] on button "Run search" at bounding box center [83, 431] width 115 height 12
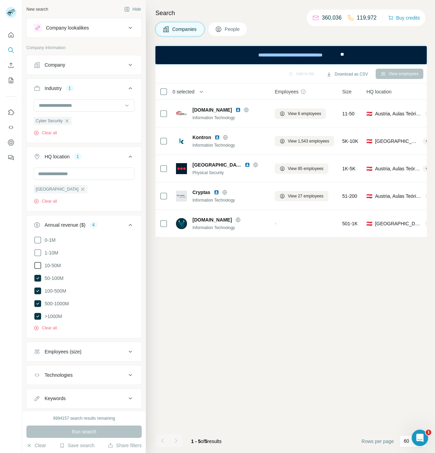
click at [39, 266] on icon at bounding box center [38, 265] width 8 height 8
click at [84, 433] on span "Run search" at bounding box center [84, 431] width 25 height 7
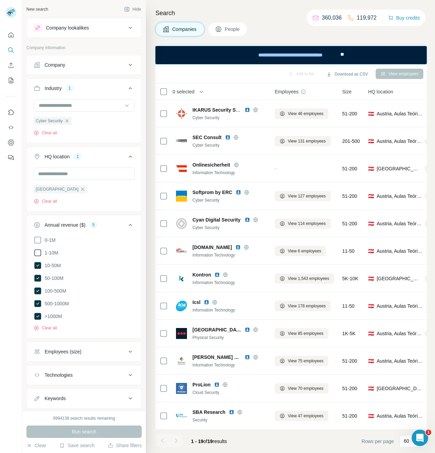
click at [38, 256] on icon at bounding box center [38, 252] width 8 height 8
click at [83, 429] on span "Run search" at bounding box center [84, 431] width 25 height 7
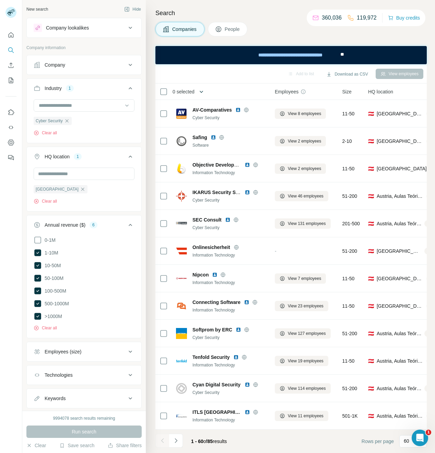
click at [204, 91] on icon "button" at bounding box center [201, 91] width 7 height 7
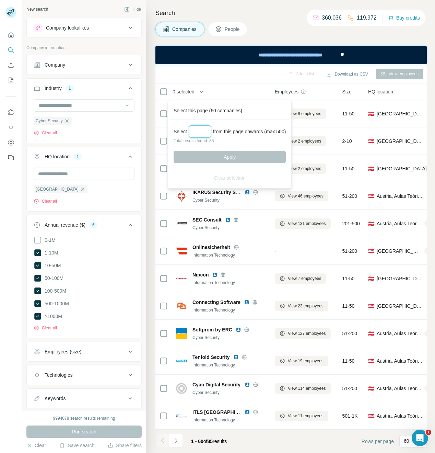
click at [205, 130] on input "Select a number (up to 500)" at bounding box center [200, 131] width 22 height 12
type input "**"
click at [254, 156] on button "Apply" at bounding box center [230, 157] width 112 height 12
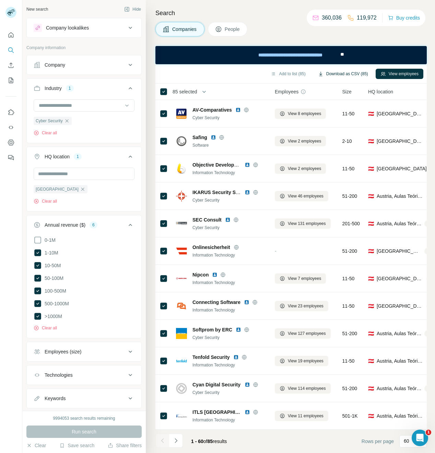
click at [355, 74] on button "Download as CSV (85)" at bounding box center [343, 74] width 60 height 10
click at [37, 253] on icon at bounding box center [37, 252] width 7 height 7
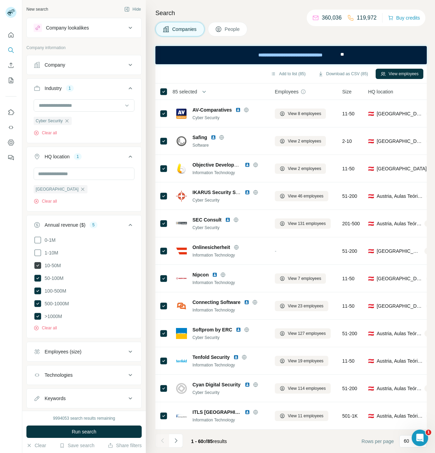
click at [38, 266] on icon at bounding box center [37, 265] width 3 height 2
click at [80, 191] on icon "button" at bounding box center [82, 188] width 5 height 5
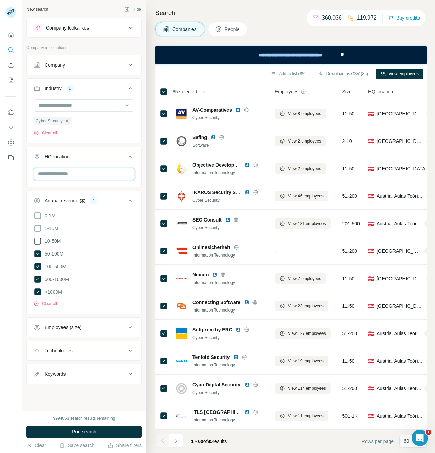
click at [58, 168] on input "text" at bounding box center [84, 173] width 101 height 12
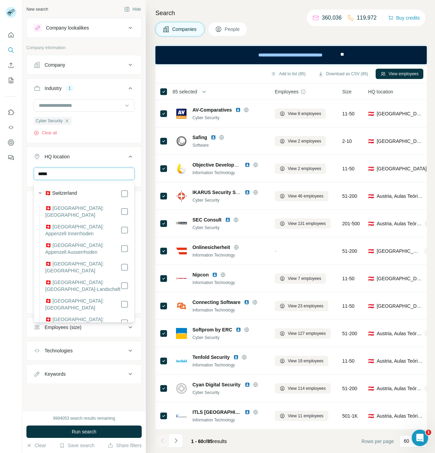
type input "*****"
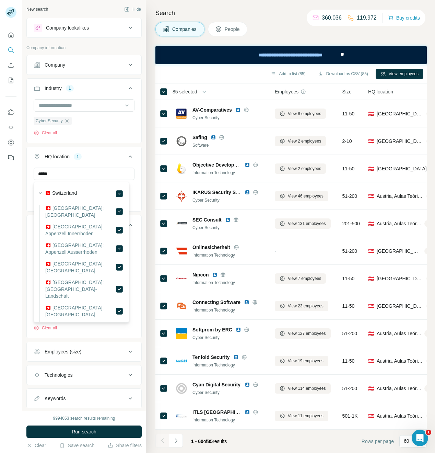
click at [138, 160] on div "New search Hide Company lookalikes Company information Company Industry 1 Cyber…" at bounding box center [84, 205] width 124 height 410
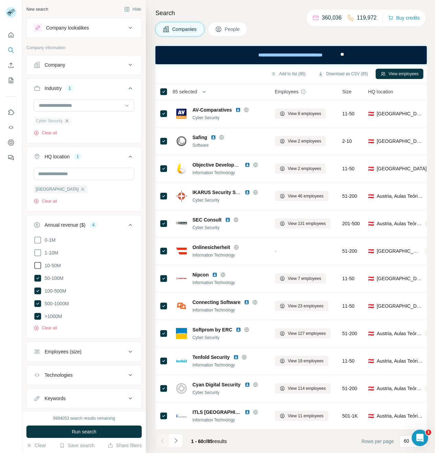
click at [67, 121] on icon "button" at bounding box center [66, 120] width 3 height 3
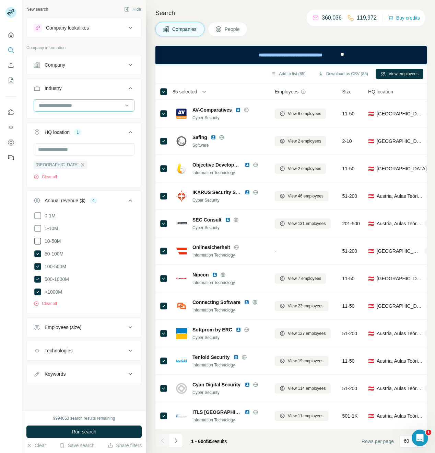
click at [64, 106] on input at bounding box center [80, 106] width 85 height 8
click at [58, 106] on input at bounding box center [80, 106] width 85 height 8
type input "********"
click at [69, 122] on p "Energy Efficiency" at bounding box center [57, 120] width 37 height 7
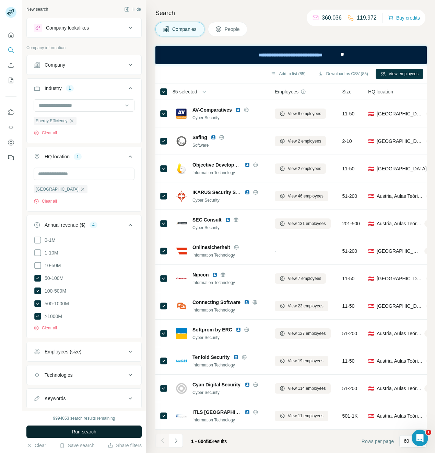
click at [87, 433] on span "Run search" at bounding box center [84, 431] width 25 height 7
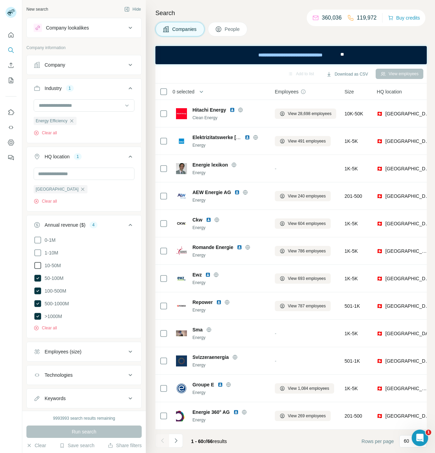
click at [39, 263] on icon at bounding box center [38, 265] width 8 height 8
click at [84, 429] on span "Run search" at bounding box center [84, 431] width 25 height 7
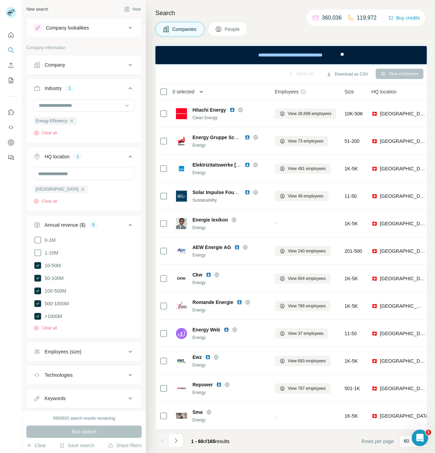
click at [204, 91] on icon "button" at bounding box center [201, 91] width 7 height 7
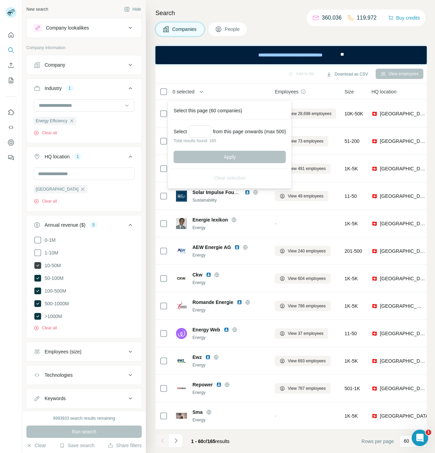
click at [37, 267] on icon at bounding box center [37, 265] width 7 height 7
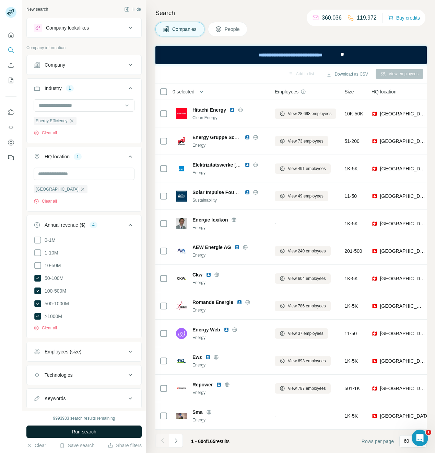
click at [77, 428] on span "Run search" at bounding box center [84, 431] width 25 height 7
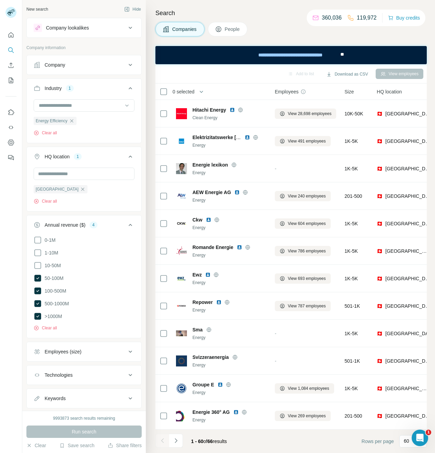
click at [206, 87] on th "0 selected" at bounding box center [210, 91] width 110 height 16
click at [204, 90] on icon "button" at bounding box center [201, 91] width 7 height 7
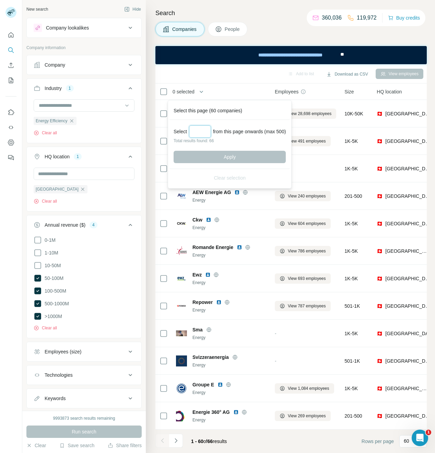
click at [199, 131] on input "Select a number (up to 500)" at bounding box center [200, 131] width 22 height 12
type input "**"
click at [231, 153] on span "Apply" at bounding box center [230, 156] width 12 height 7
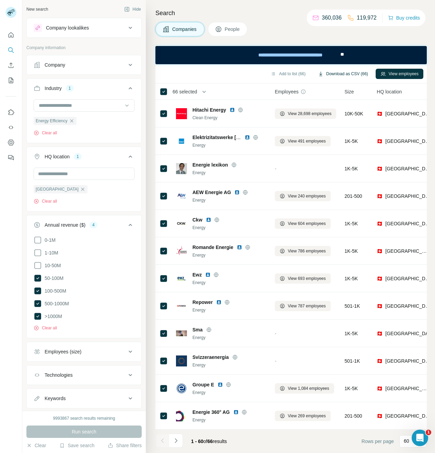
click at [353, 72] on button "Download as CSV (66)" at bounding box center [343, 74] width 60 height 10
